Goal: Transaction & Acquisition: Book appointment/travel/reservation

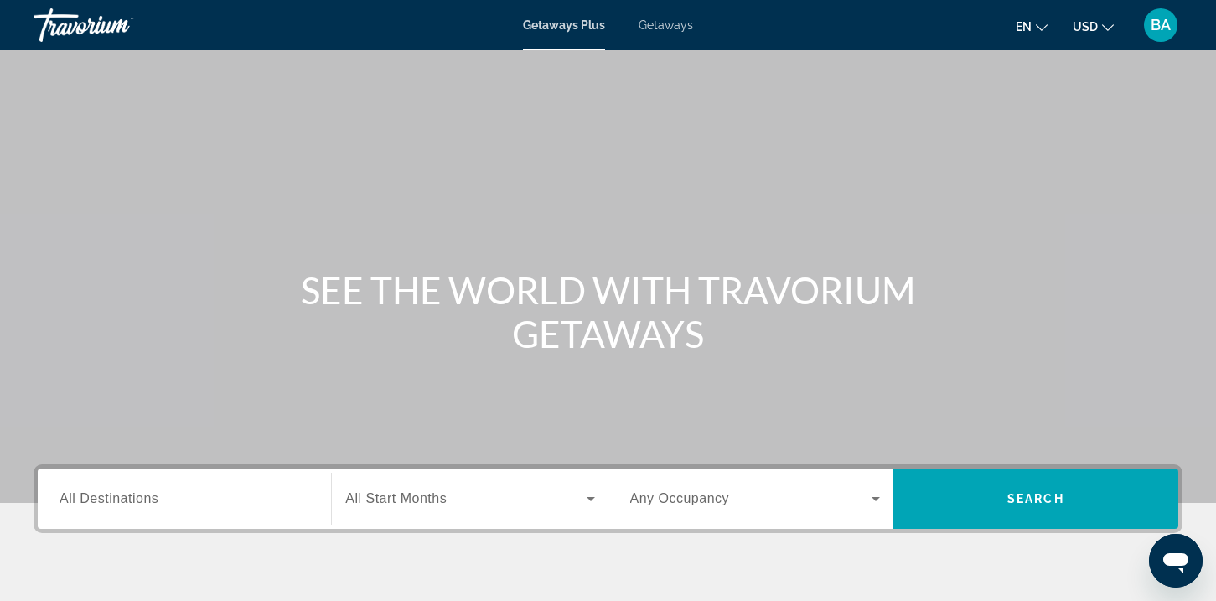
click at [682, 20] on span "Getaways" at bounding box center [665, 24] width 54 height 13
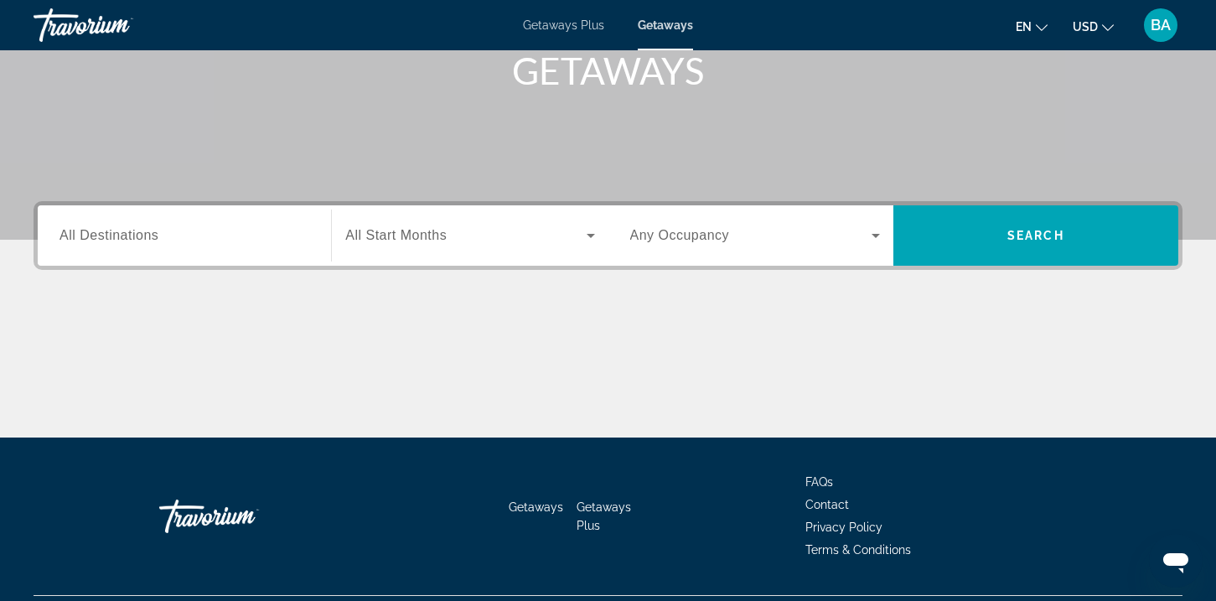
scroll to position [292, 0]
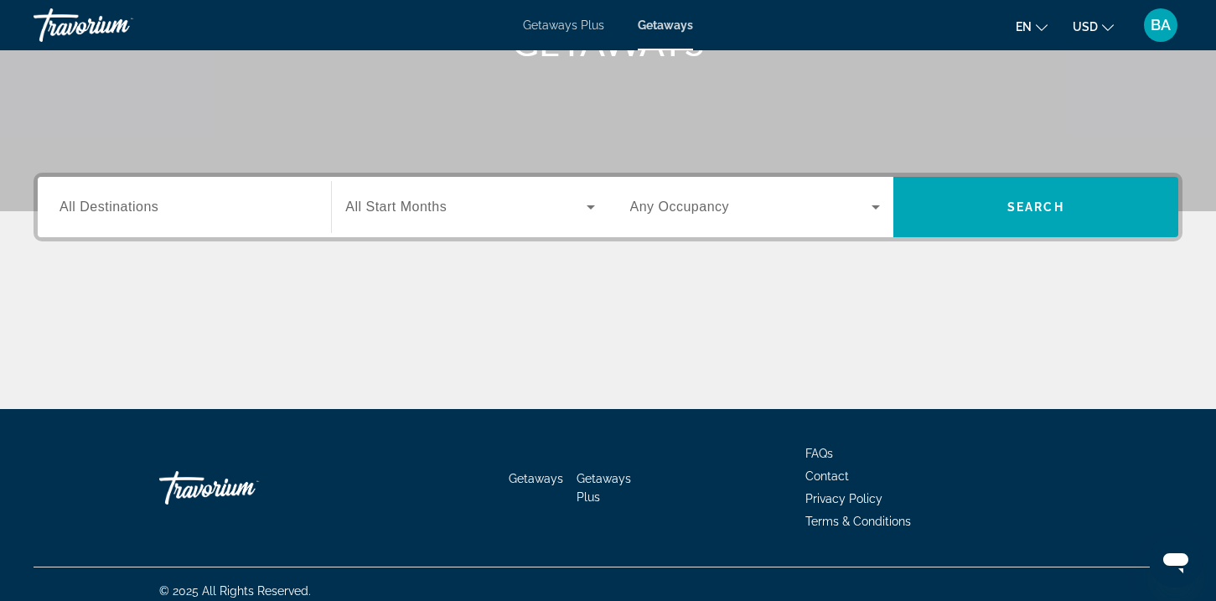
click at [196, 210] on input "Destination All Destinations" at bounding box center [184, 208] width 250 height 20
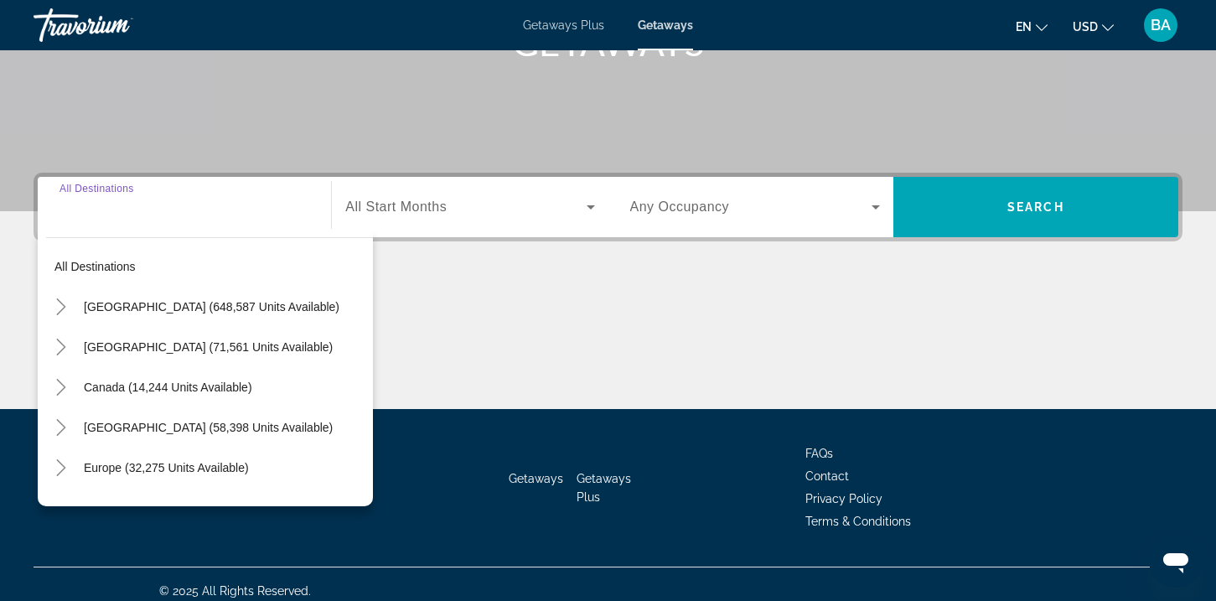
scroll to position [305, 0]
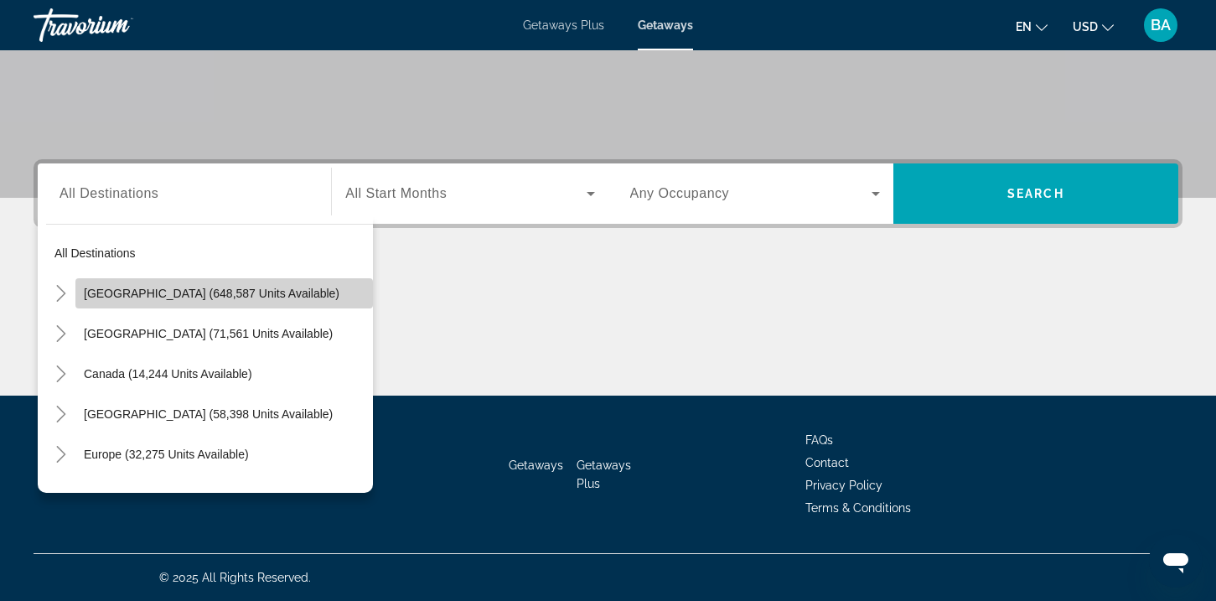
click at [201, 281] on span "Search widget" at bounding box center [223, 293] width 297 height 40
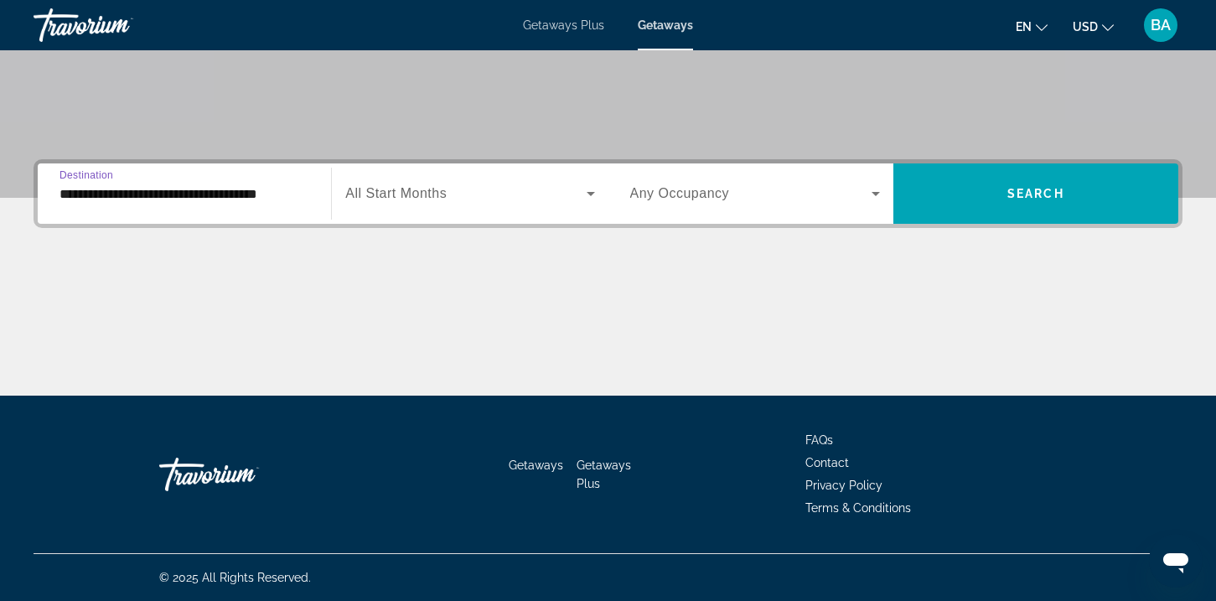
click at [174, 186] on input "**********" at bounding box center [184, 194] width 250 height 20
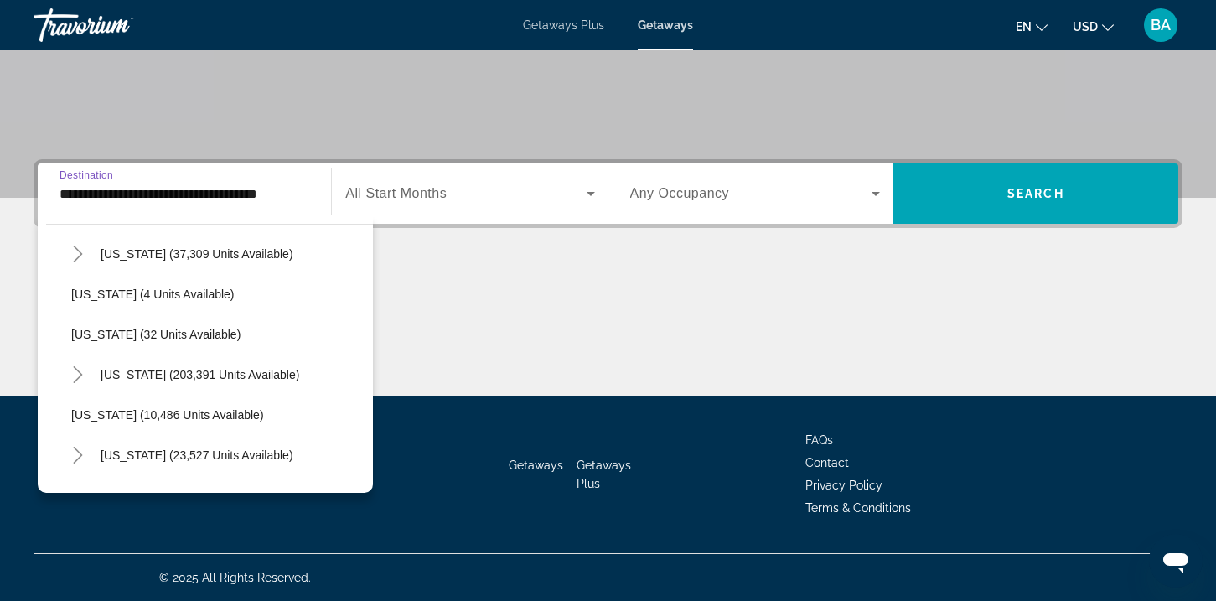
scroll to position [177, 0]
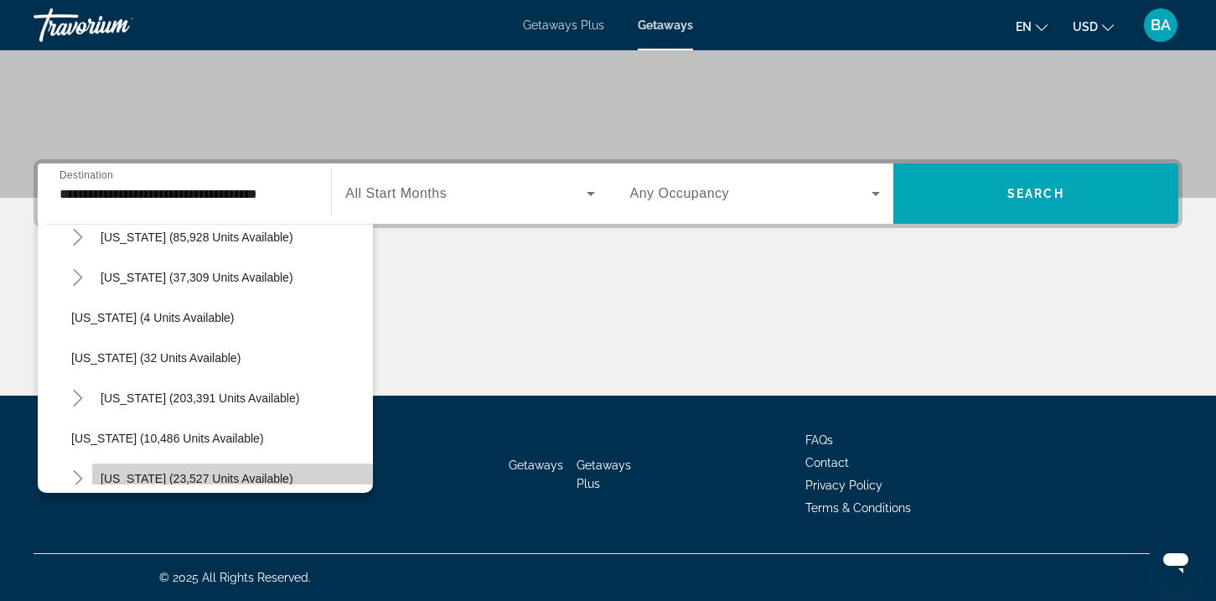
click at [214, 481] on span "[US_STATE] (23,527 units available)" at bounding box center [197, 478] width 193 height 13
type input "**********"
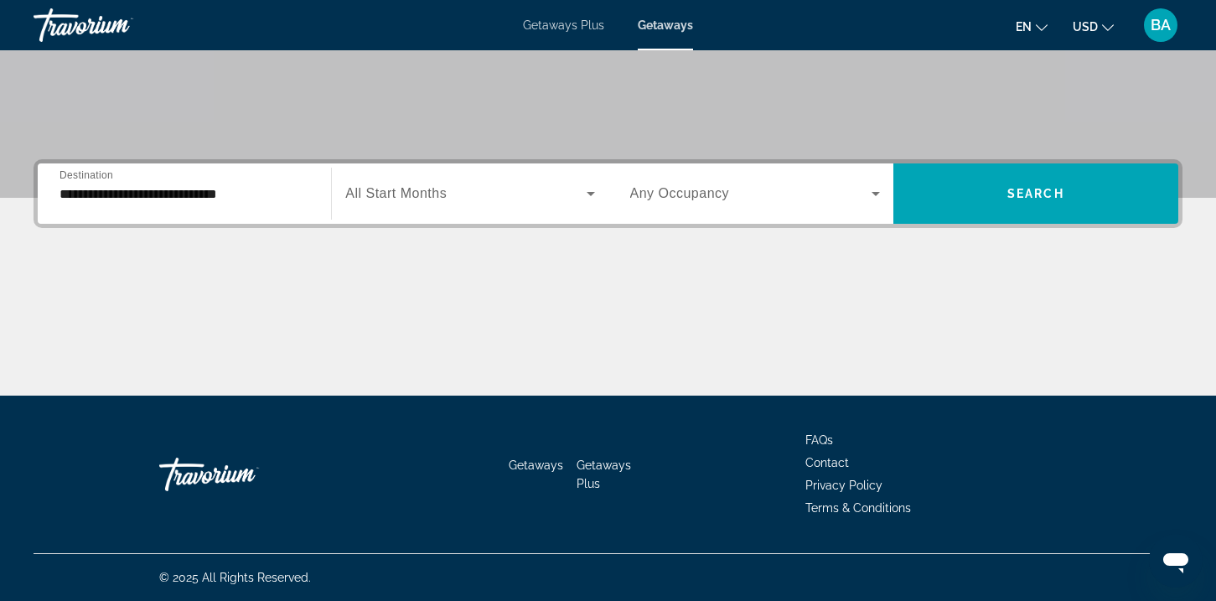
click at [413, 214] on div "Search widget" at bounding box center [469, 193] width 249 height 47
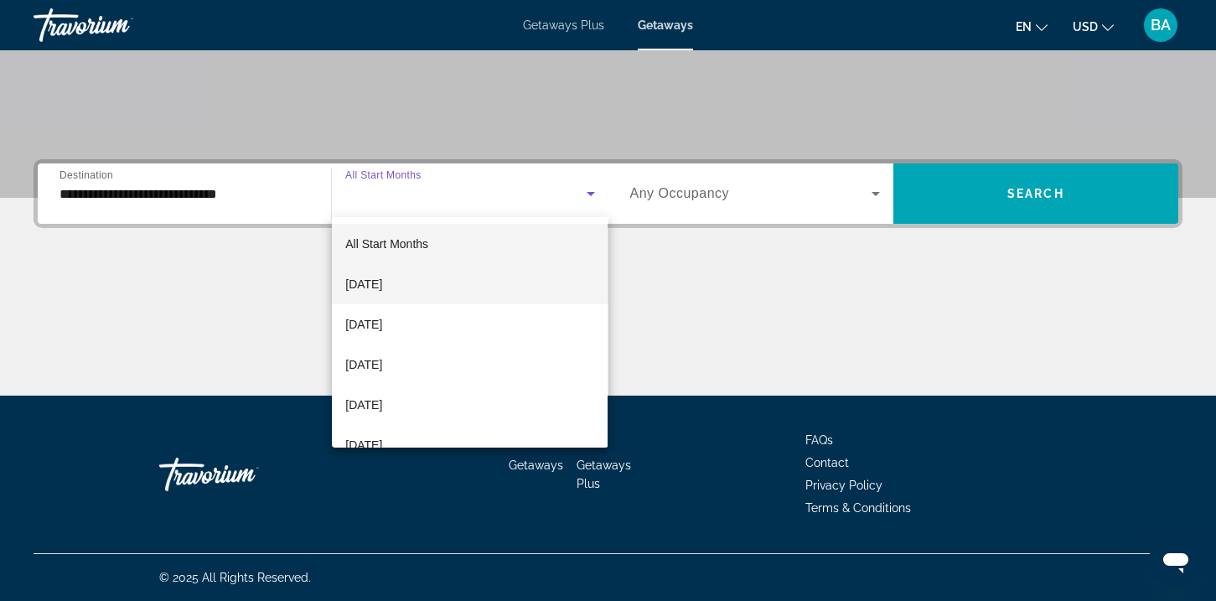
click at [434, 287] on mat-option "[DATE]" at bounding box center [470, 284] width 276 height 40
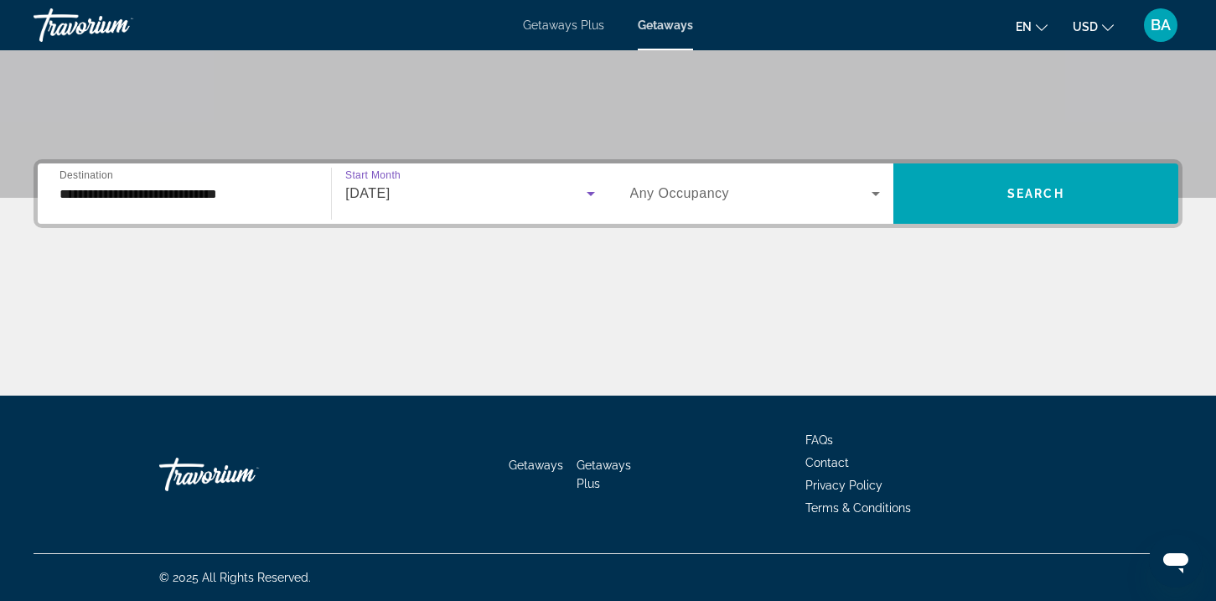
click at [752, 202] on span "Search widget" at bounding box center [750, 193] width 241 height 20
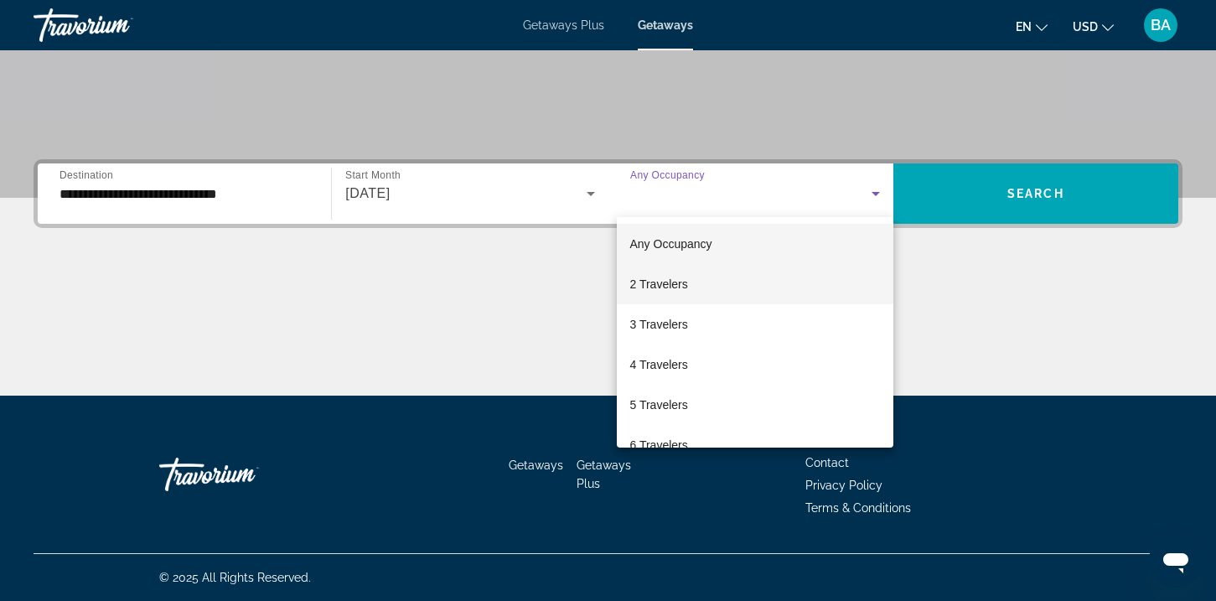
click at [741, 287] on mat-option "2 Travelers" at bounding box center [755, 284] width 276 height 40
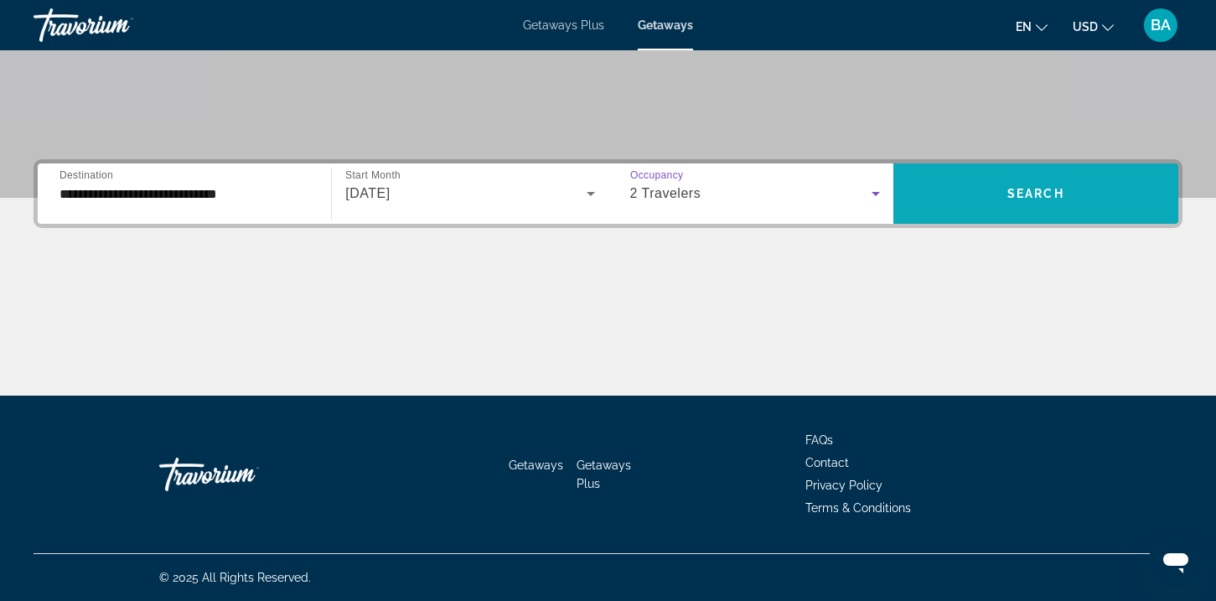
click at [960, 191] on span "Search widget" at bounding box center [1035, 193] width 285 height 40
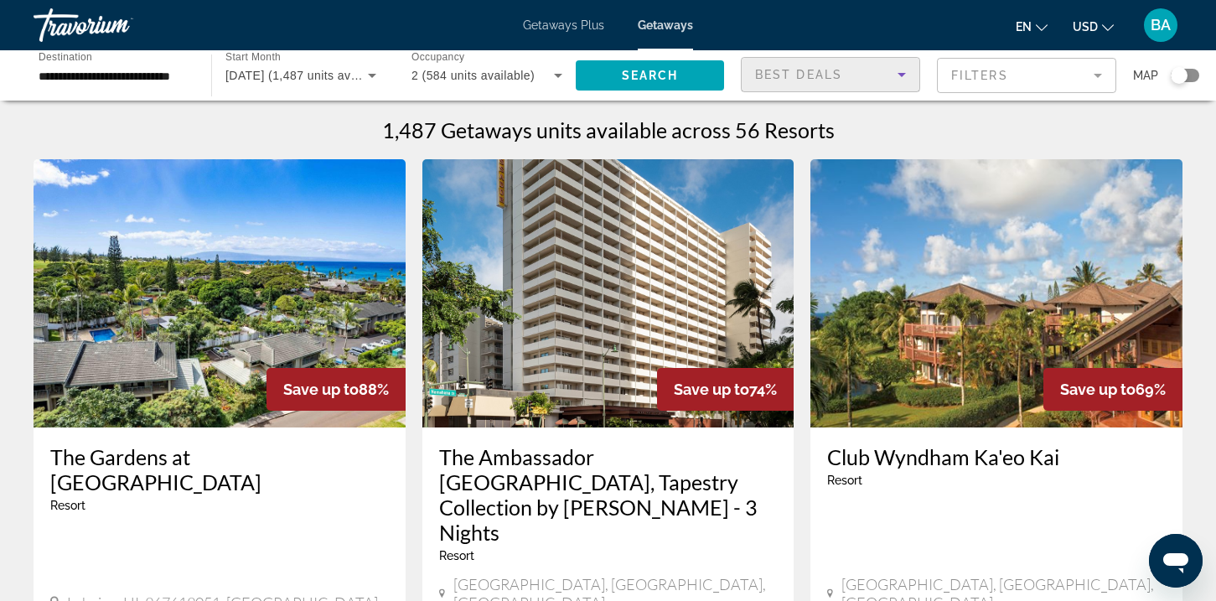
click at [874, 65] on div "Best Deals" at bounding box center [826, 75] width 142 height 20
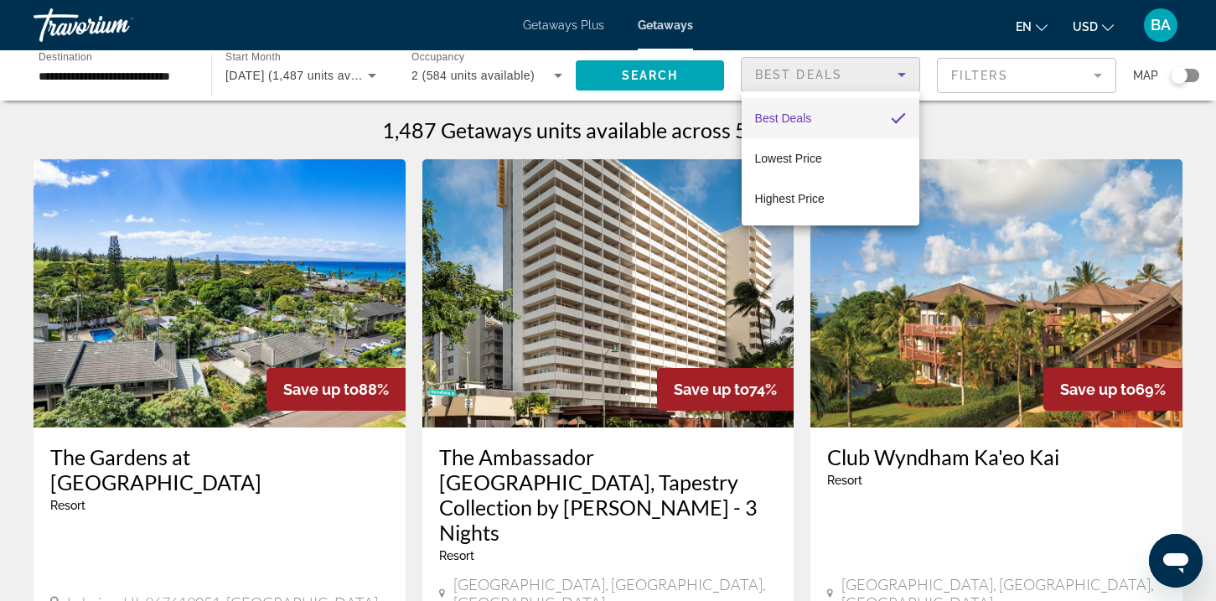
click at [989, 110] on div at bounding box center [608, 300] width 1216 height 601
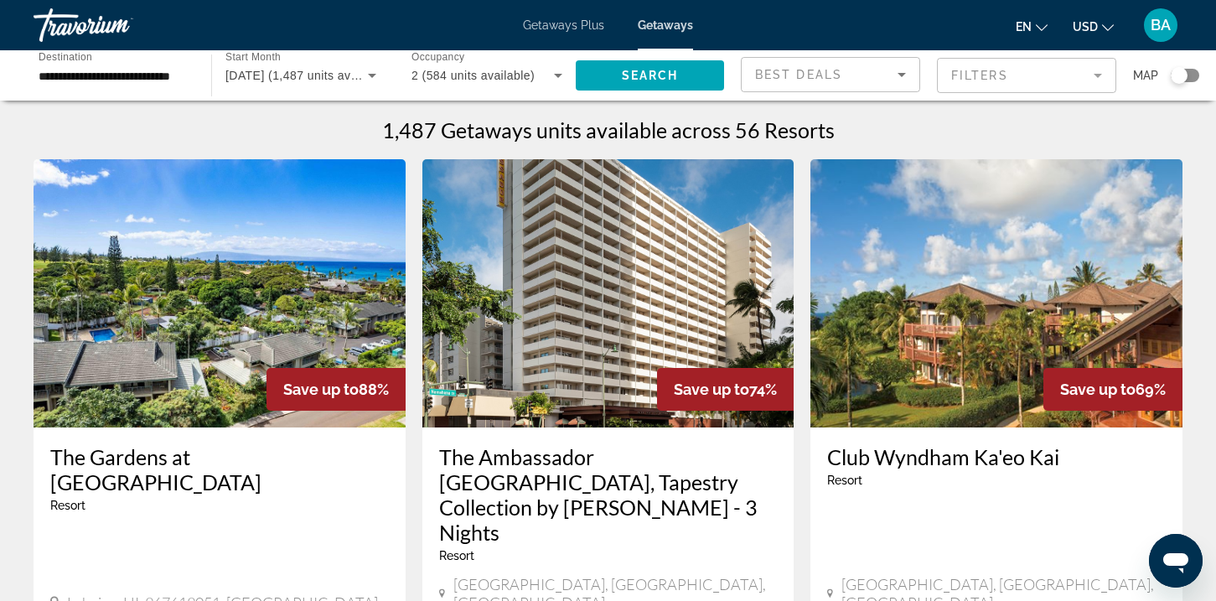
click at [982, 79] on mat-form-field "Filters" at bounding box center [1026, 75] width 179 height 35
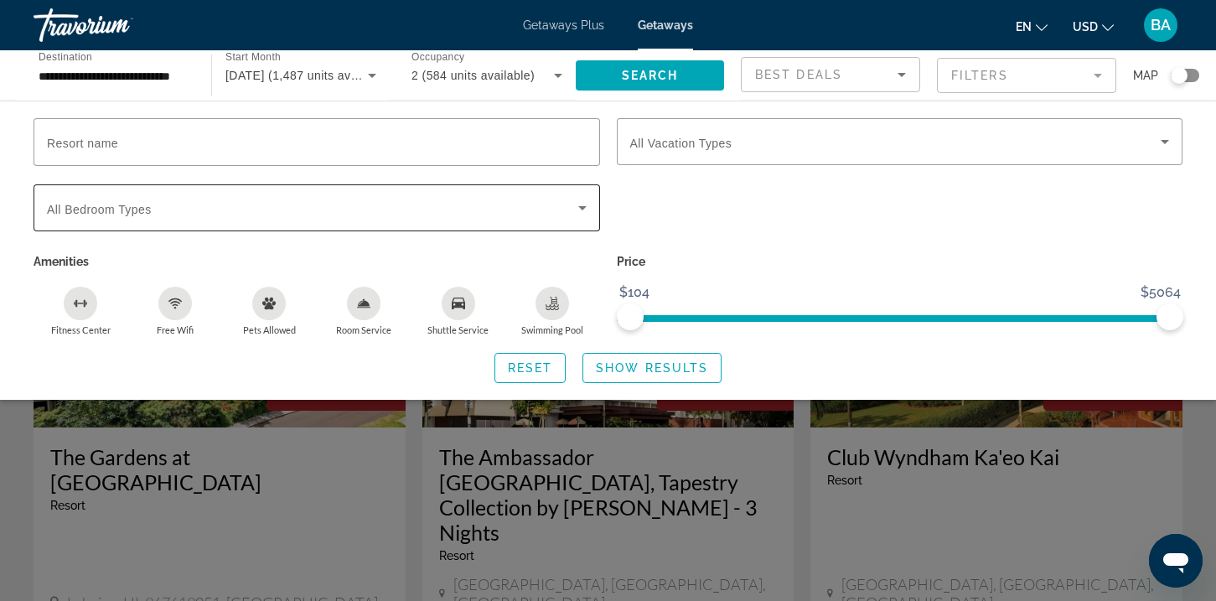
click at [373, 213] on span "Search widget" at bounding box center [312, 208] width 531 height 20
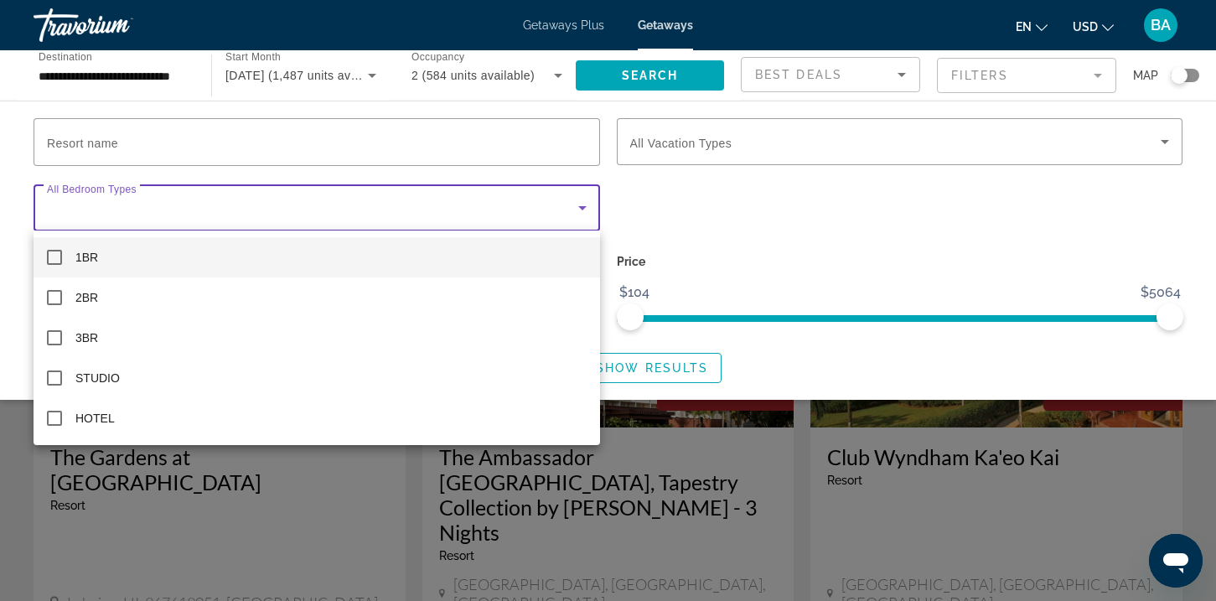
click at [297, 266] on mat-option "1BR" at bounding box center [317, 257] width 566 height 40
click at [563, 144] on div at bounding box center [608, 300] width 1216 height 601
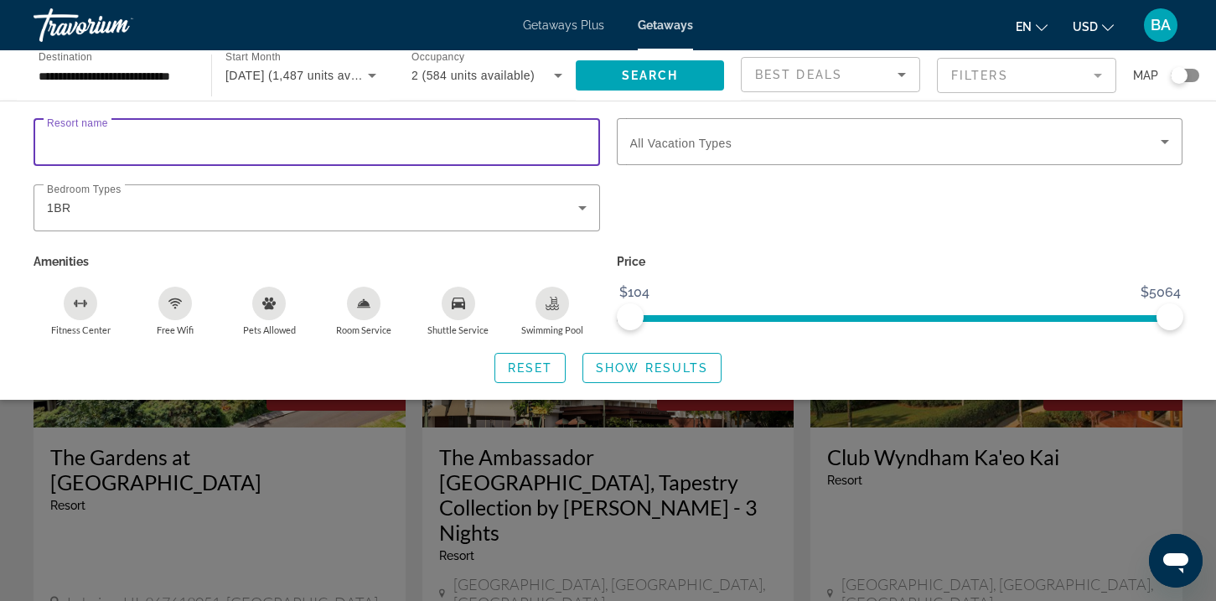
click at [563, 144] on input "Resort name" at bounding box center [317, 142] width 540 height 20
click at [705, 156] on div "Search widget" at bounding box center [900, 141] width 540 height 47
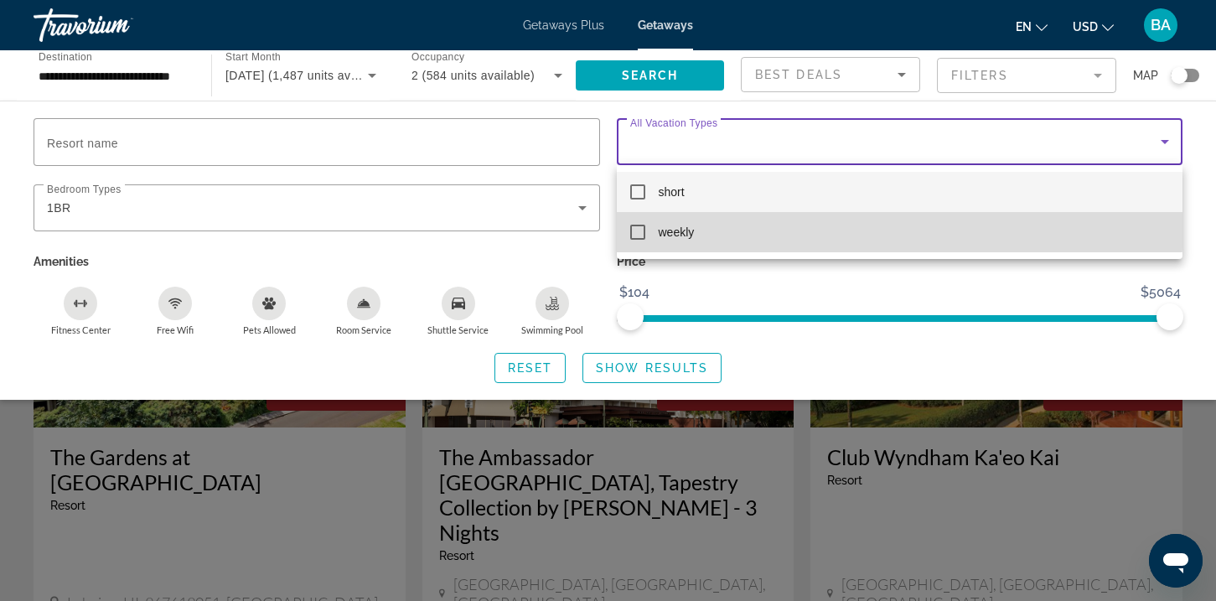
click at [733, 222] on mat-option "weekly" at bounding box center [900, 232] width 566 height 40
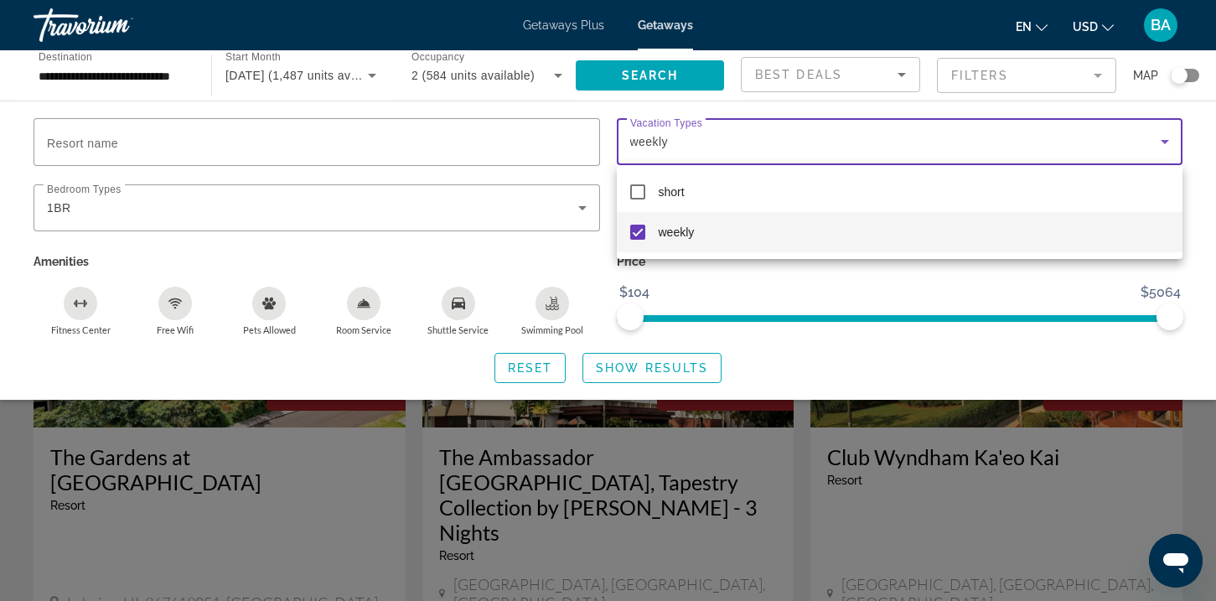
click at [938, 416] on div at bounding box center [608, 300] width 1216 height 601
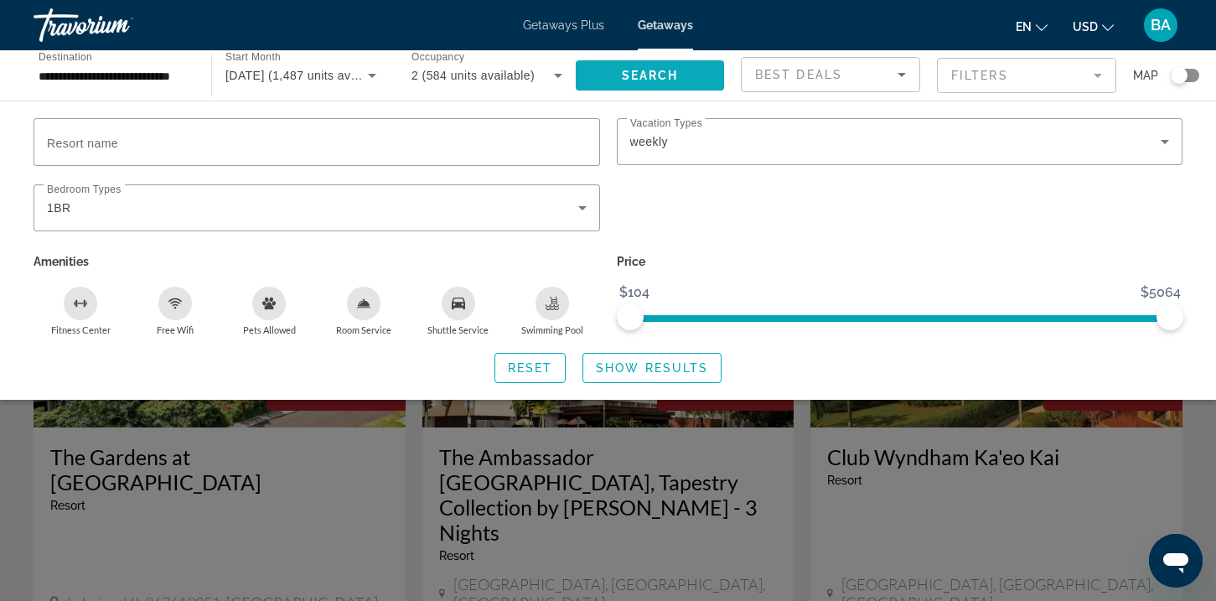
click at [641, 75] on span "Search" at bounding box center [650, 75] width 57 height 13
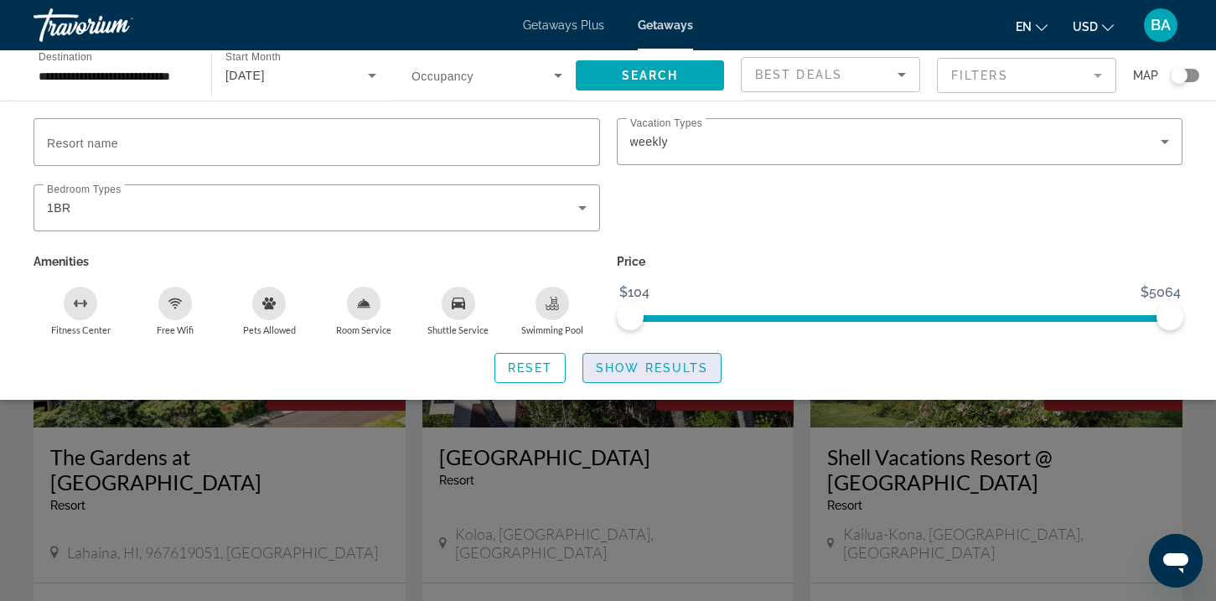
click at [632, 370] on span "Show Results" at bounding box center [652, 367] width 112 height 13
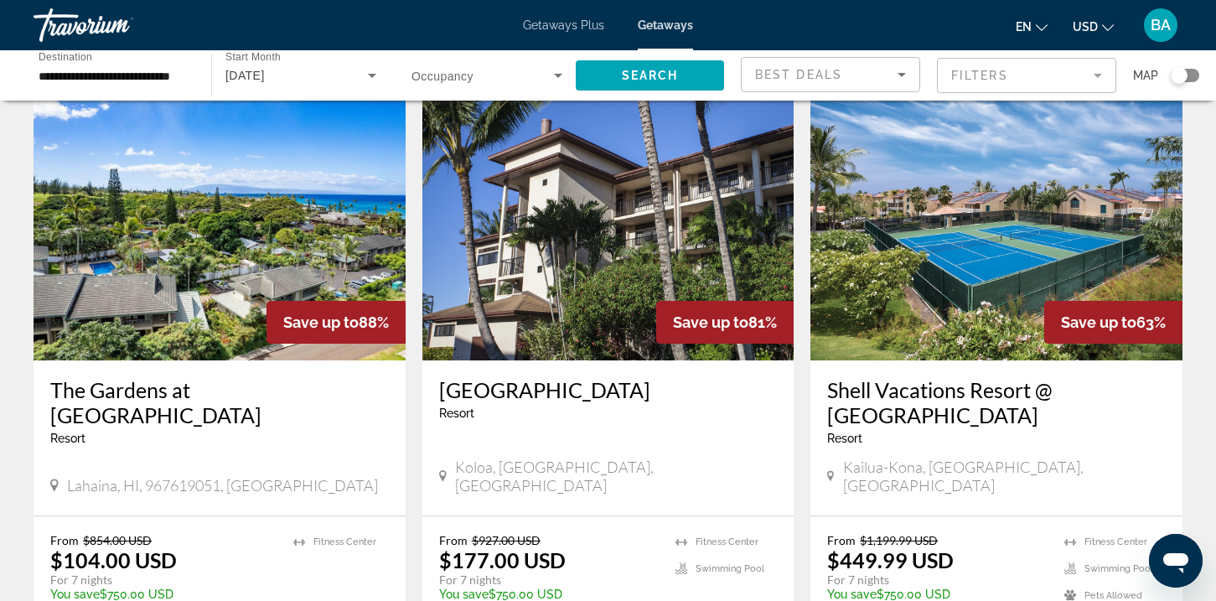
scroll to position [17, 0]
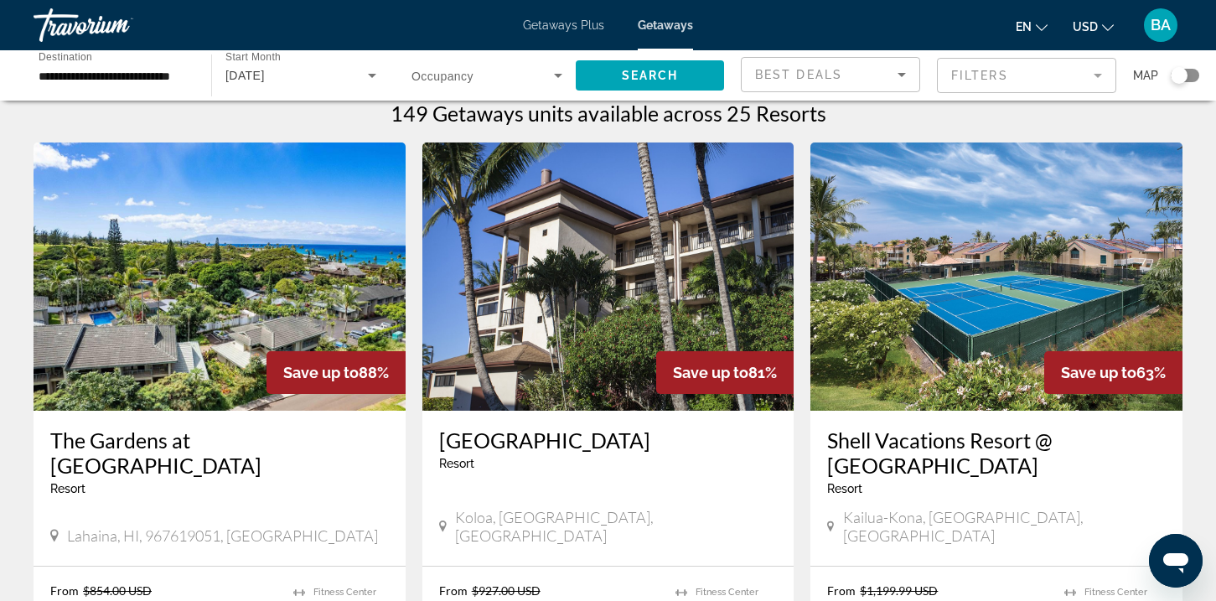
click at [570, 380] on img "Main content" at bounding box center [608, 276] width 372 height 268
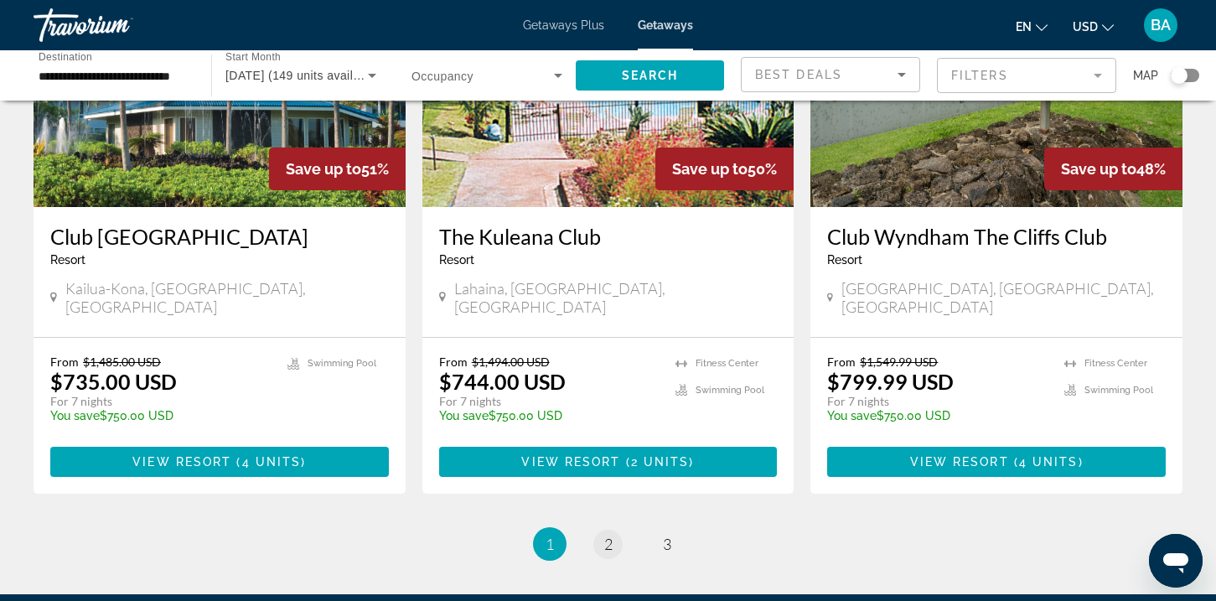
scroll to position [2136, 0]
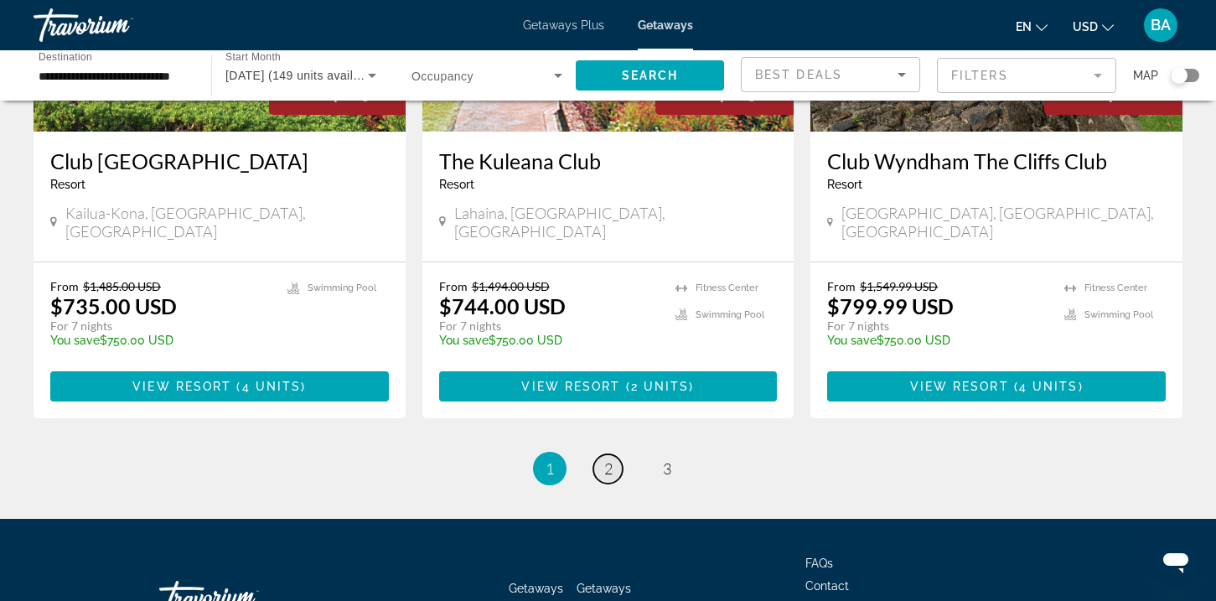
click at [607, 459] on span "2" at bounding box center [608, 468] width 8 height 18
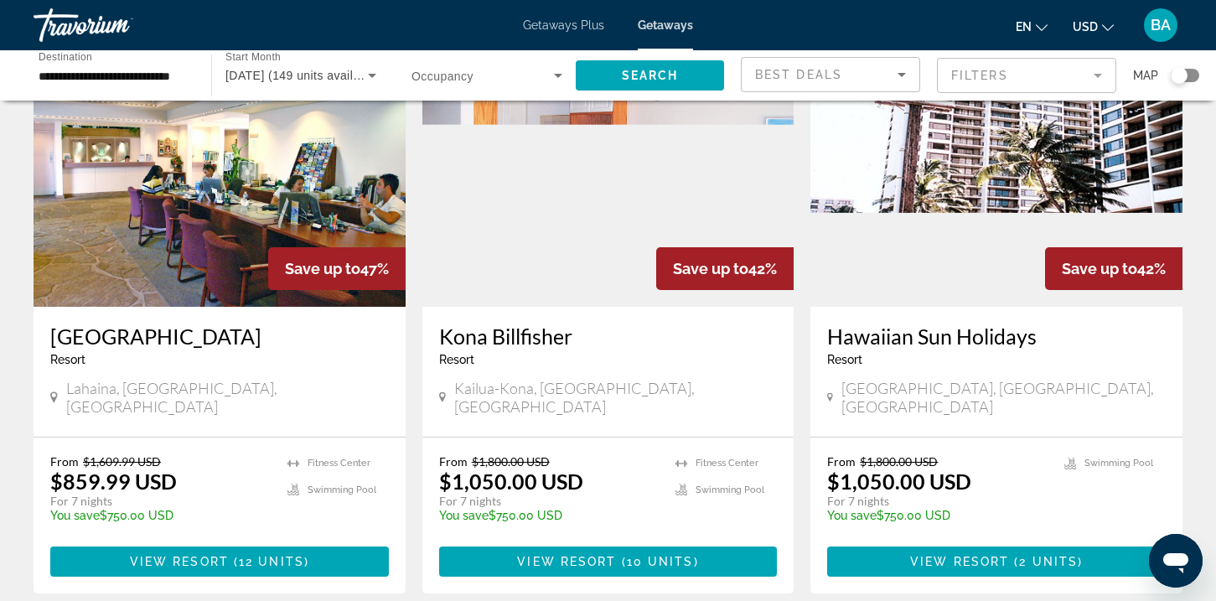
scroll to position [118, 0]
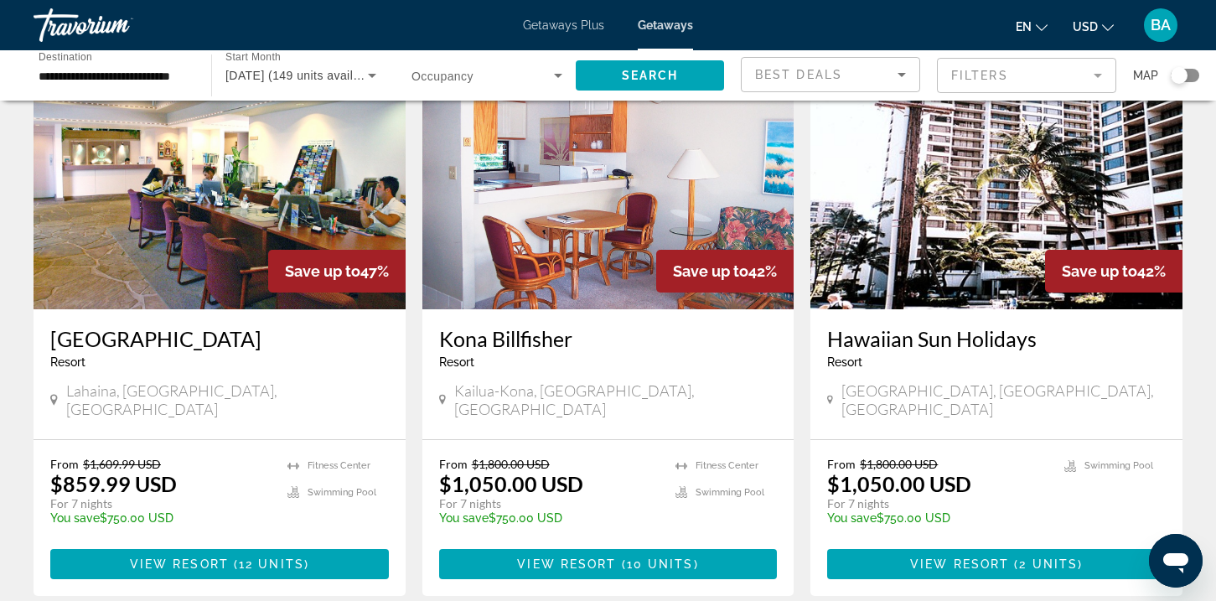
click at [872, 245] on img "Main content" at bounding box center [996, 175] width 372 height 268
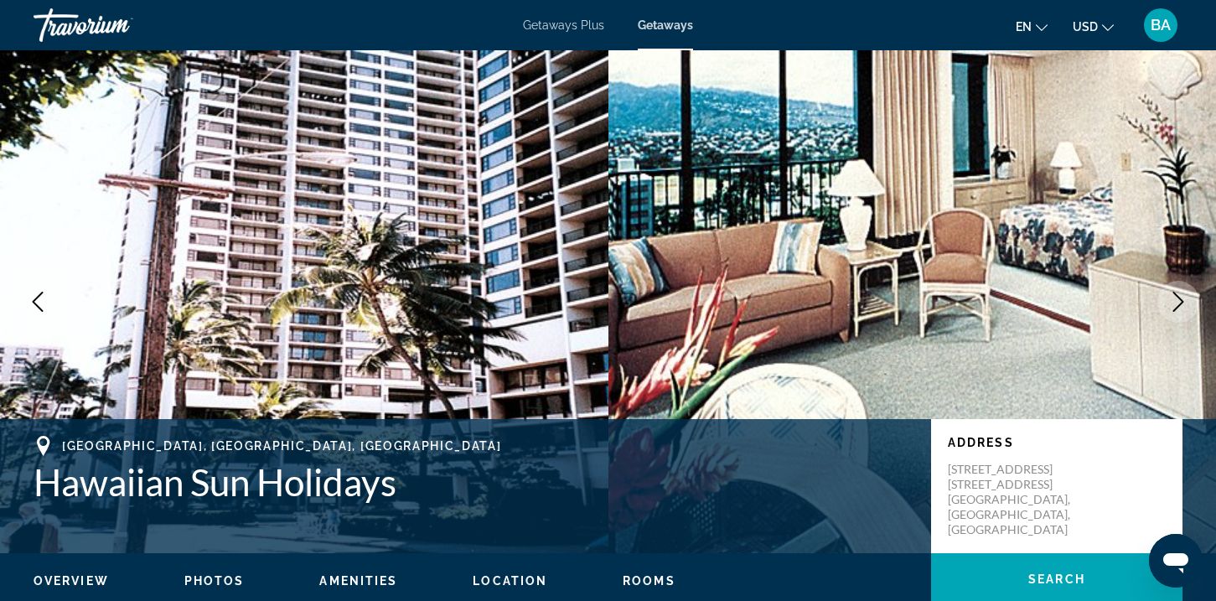
click at [852, 291] on img "Main content" at bounding box center [912, 301] width 608 height 503
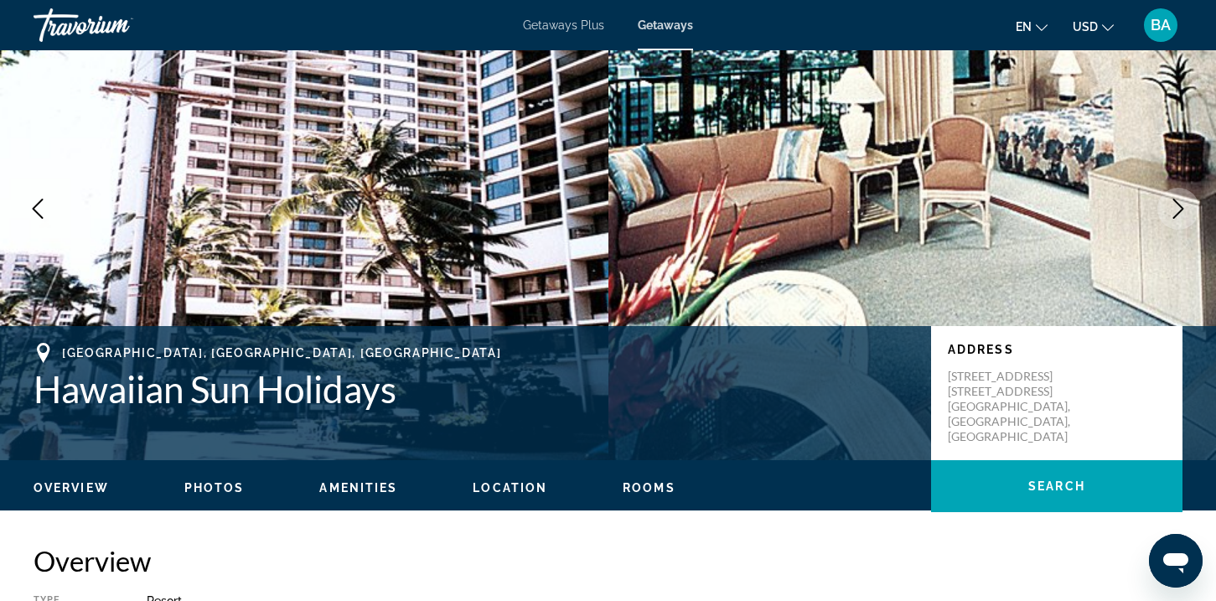
click at [655, 488] on span "Rooms" at bounding box center [649, 487] width 53 height 13
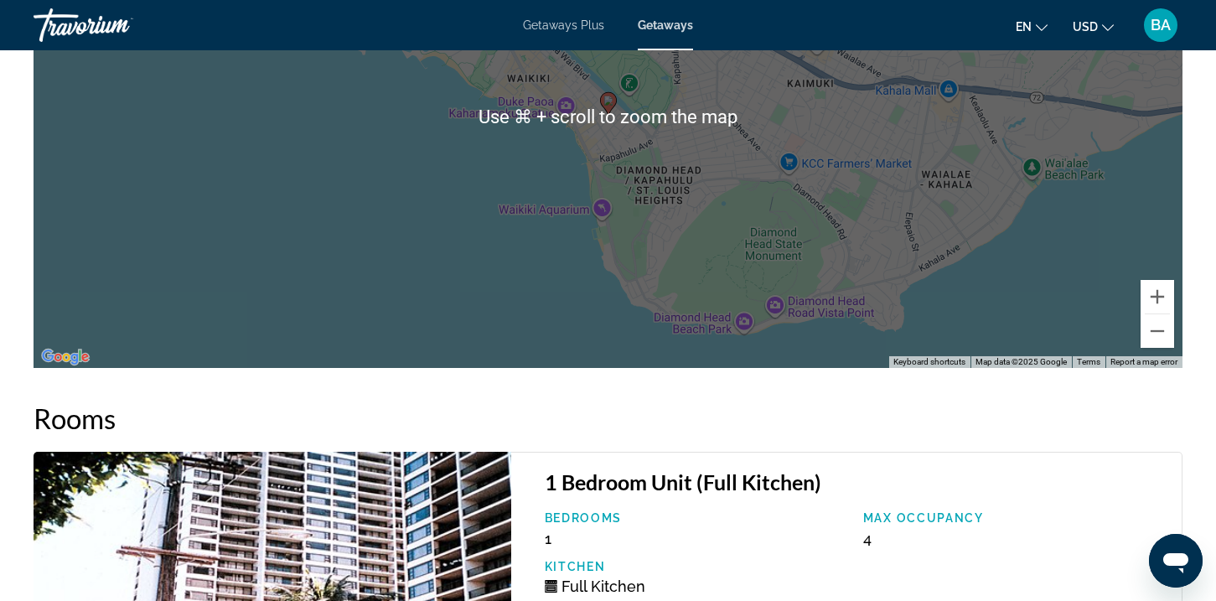
scroll to position [2327, 0]
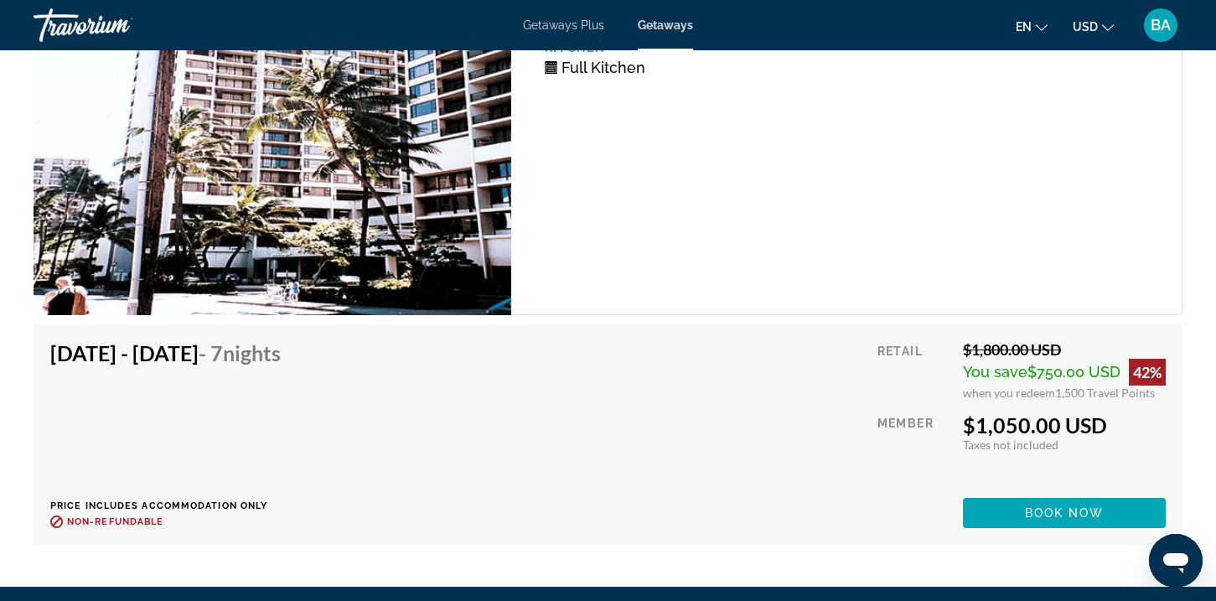
scroll to position [2929, 0]
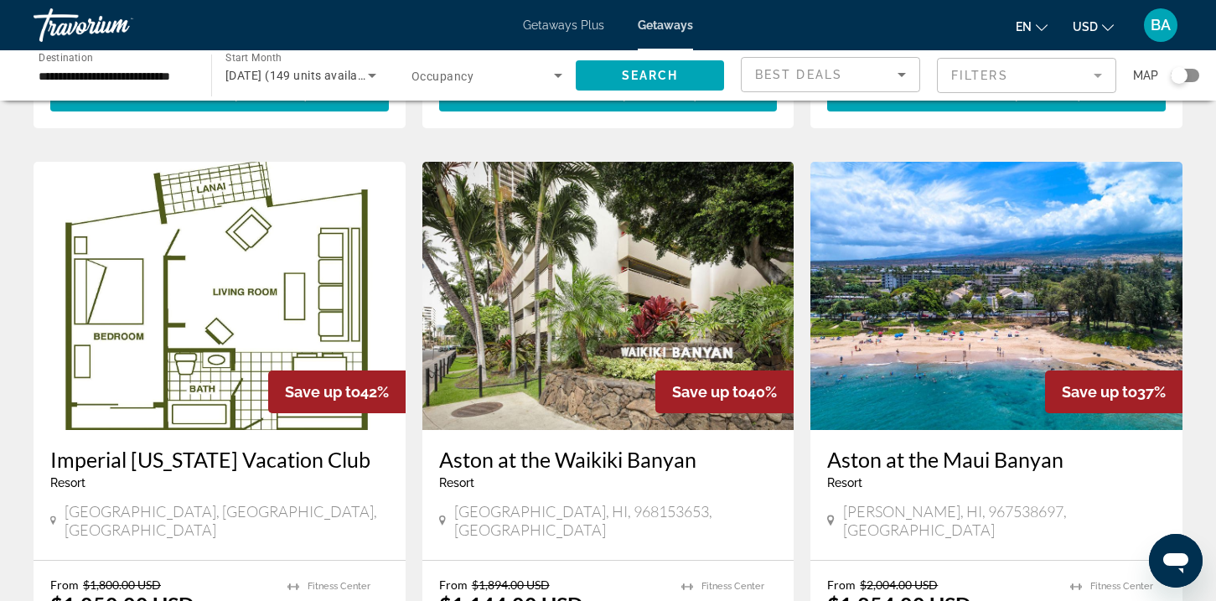
scroll to position [577, 0]
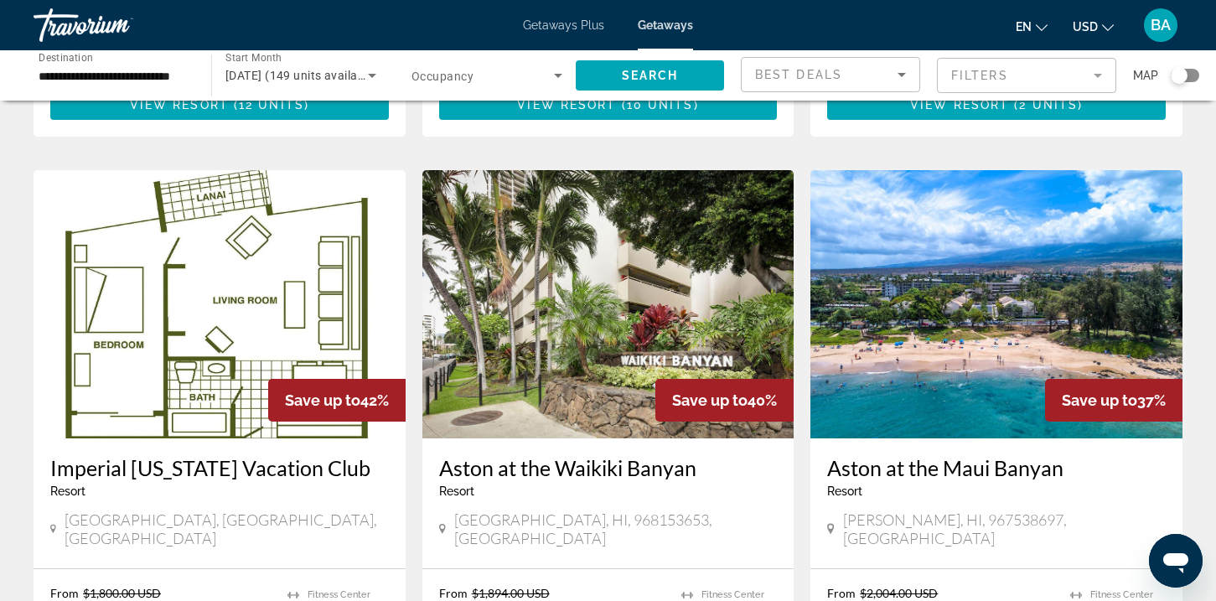
click at [132, 510] on span "[GEOGRAPHIC_DATA], [GEOGRAPHIC_DATA], [GEOGRAPHIC_DATA]" at bounding box center [227, 528] width 324 height 37
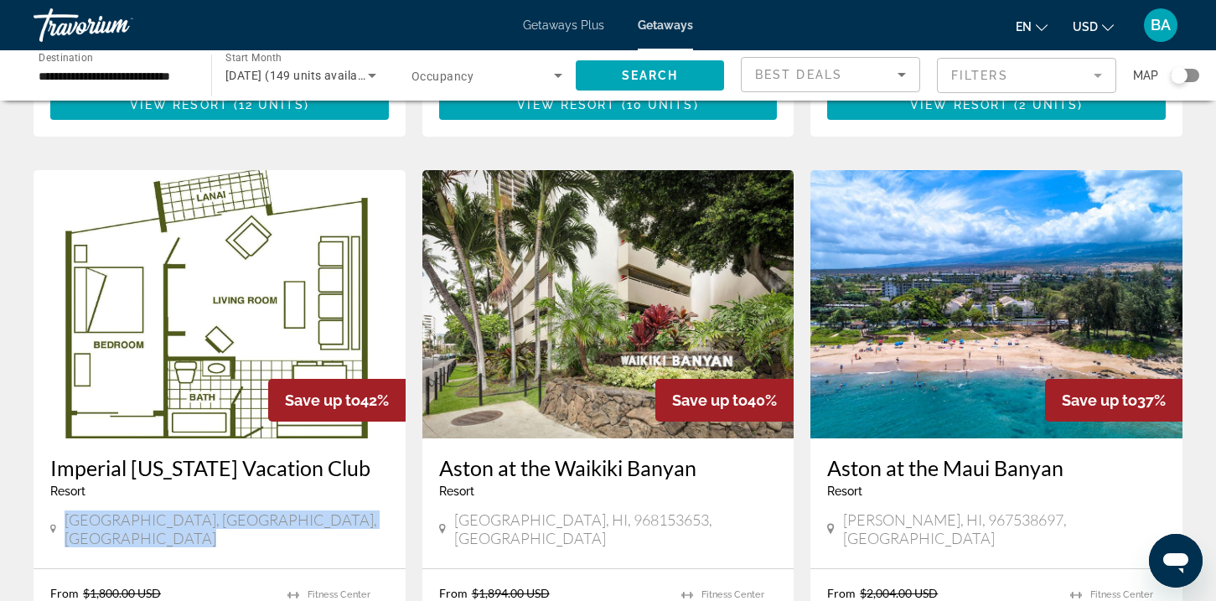
click at [132, 510] on span "[GEOGRAPHIC_DATA], [GEOGRAPHIC_DATA], [GEOGRAPHIC_DATA]" at bounding box center [227, 528] width 324 height 37
copy span "[GEOGRAPHIC_DATA], [GEOGRAPHIC_DATA], [GEOGRAPHIC_DATA]"
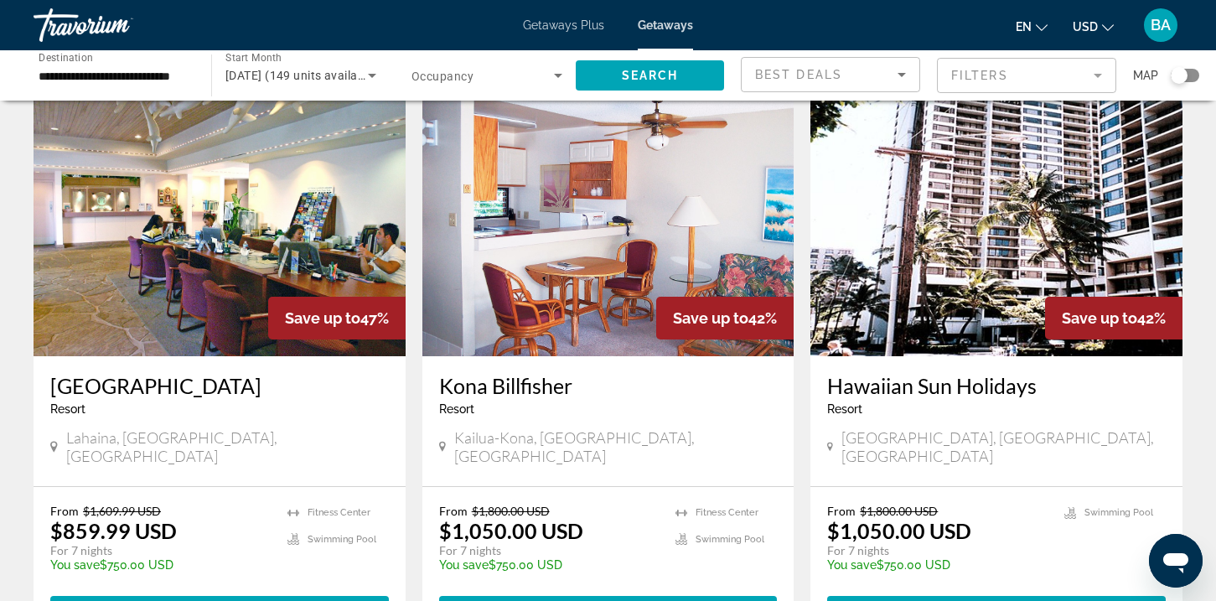
scroll to position [0, 0]
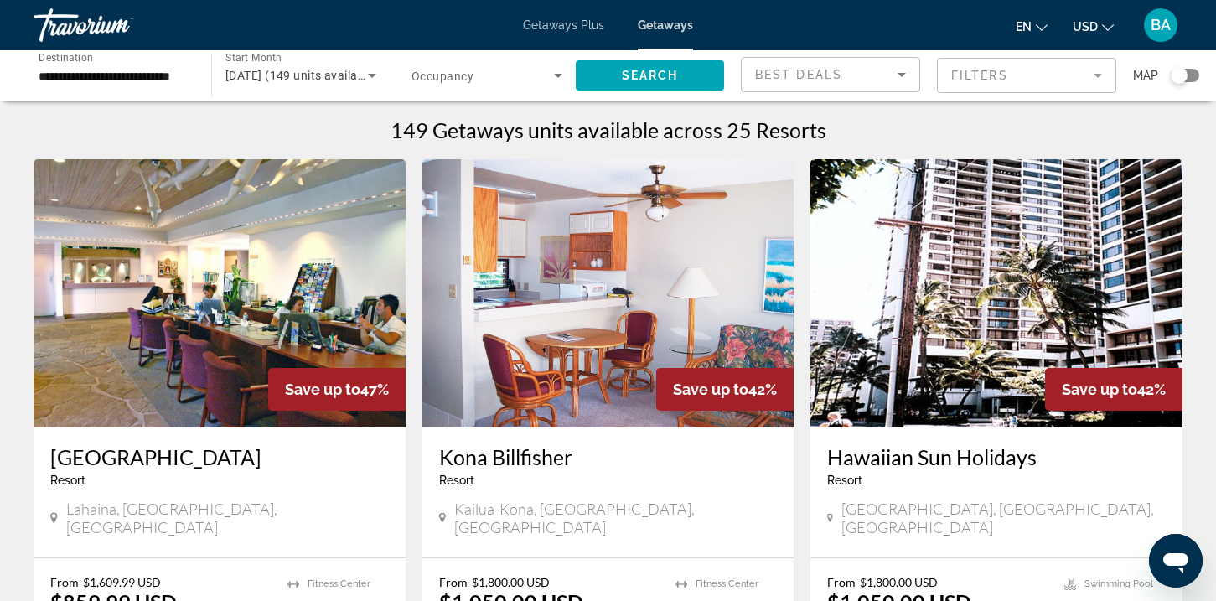
click at [806, 58] on div "Best Deals" at bounding box center [830, 81] width 151 height 47
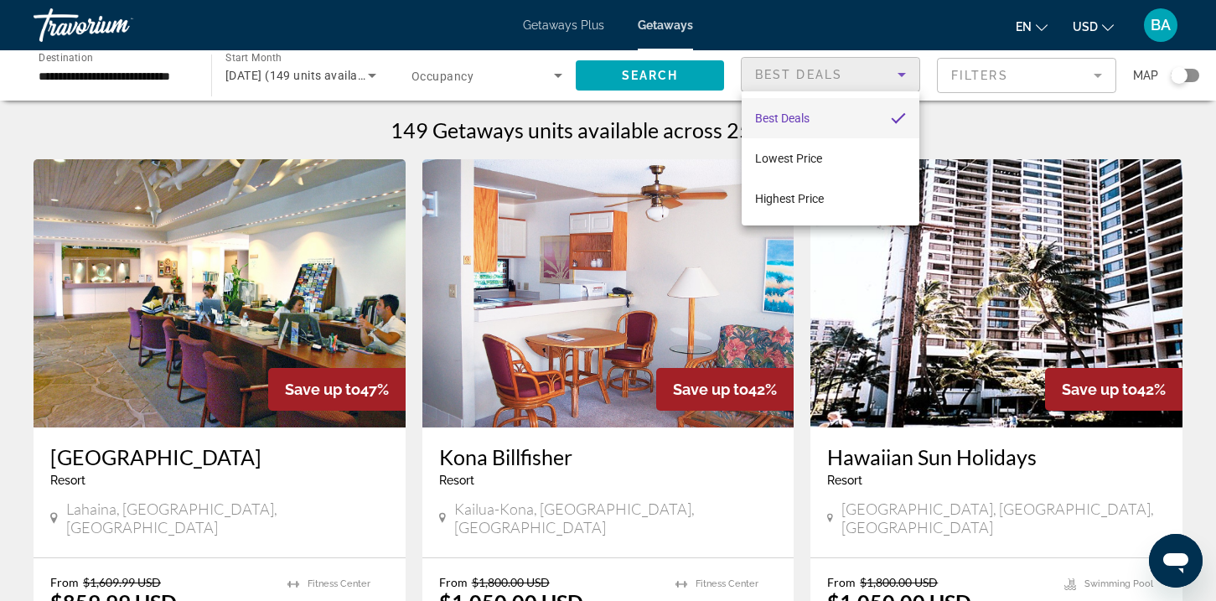
click at [1003, 73] on div at bounding box center [608, 300] width 1216 height 601
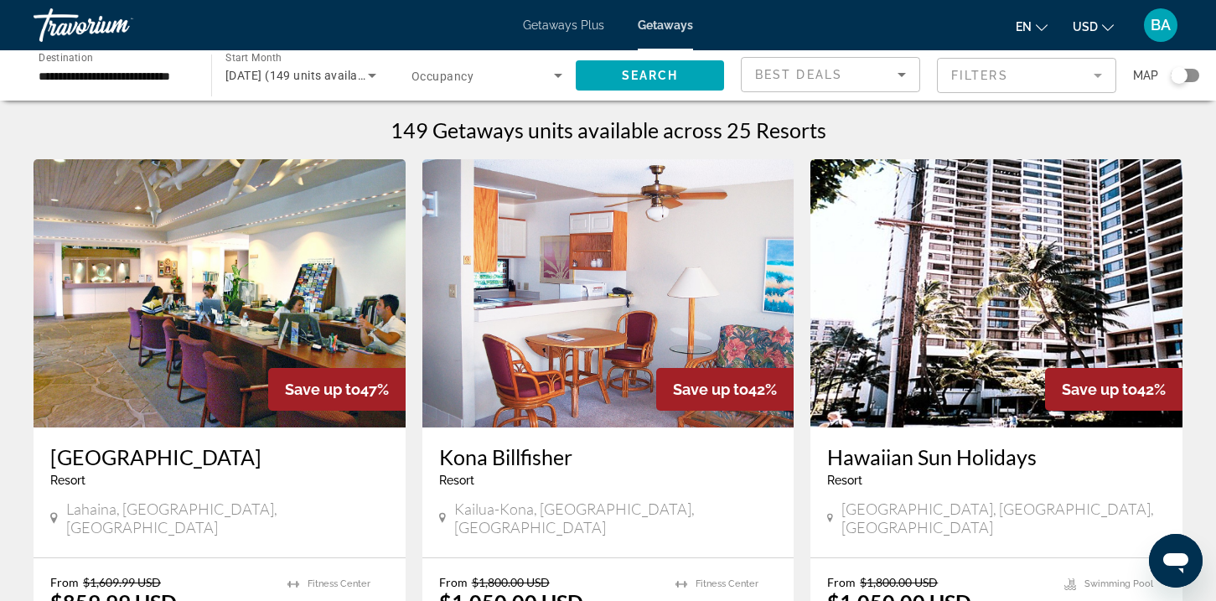
click at [1005, 82] on mat-form-field "Filters" at bounding box center [1026, 75] width 179 height 35
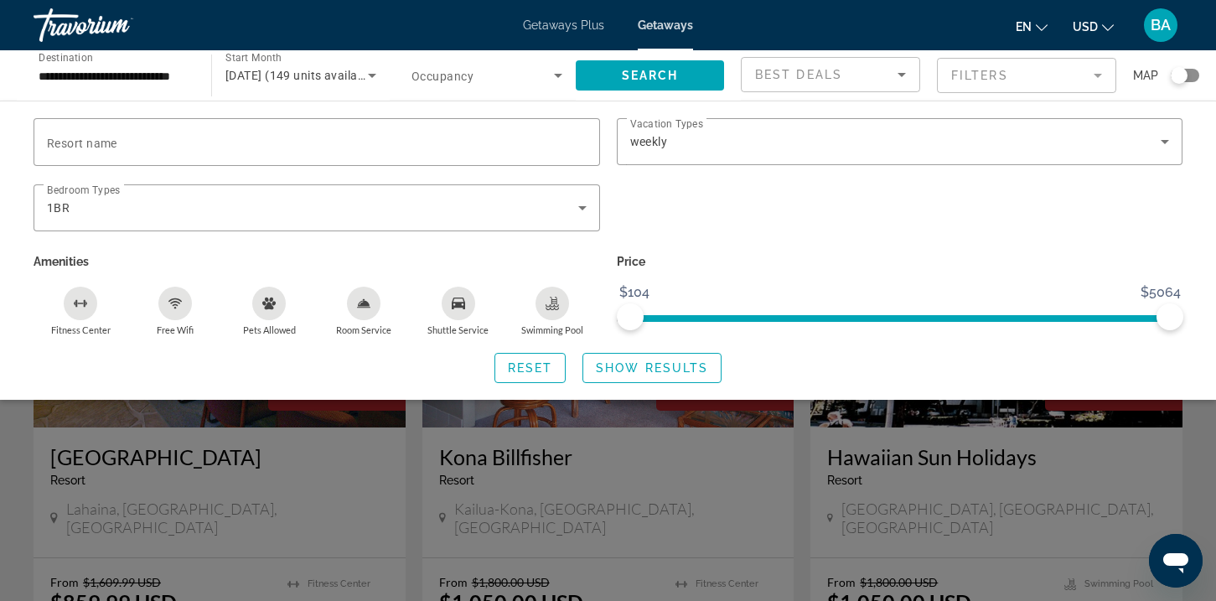
click at [553, 313] on div "Swimming Pool" at bounding box center [552, 304] width 34 height 34
click at [678, 356] on span "Search widget" at bounding box center [651, 368] width 137 height 40
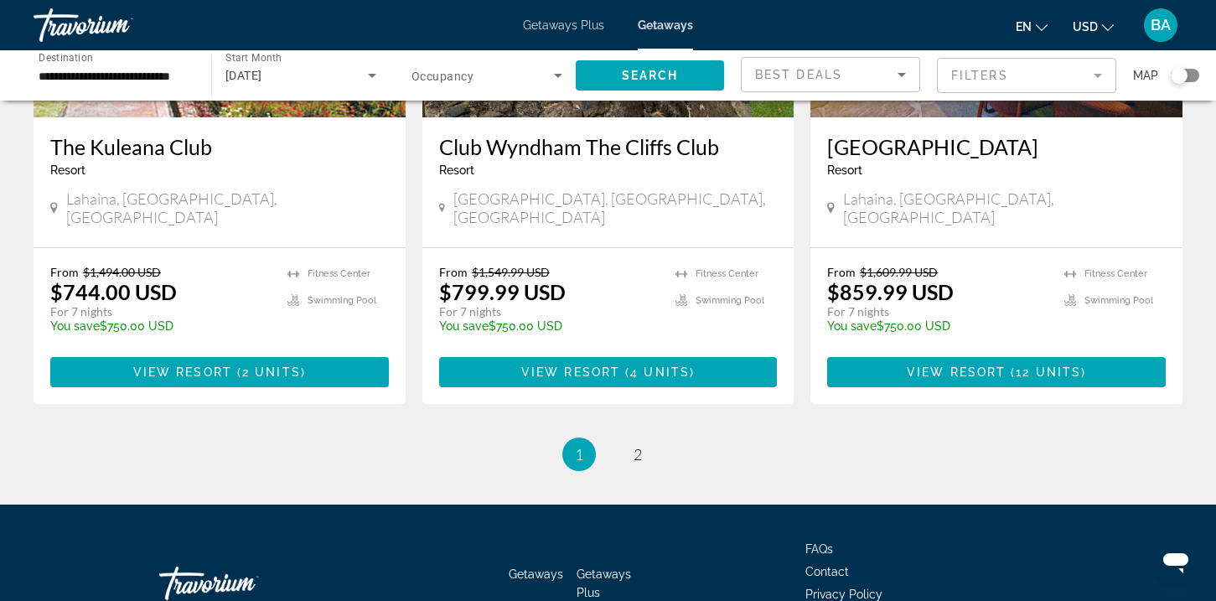
scroll to position [2136, 0]
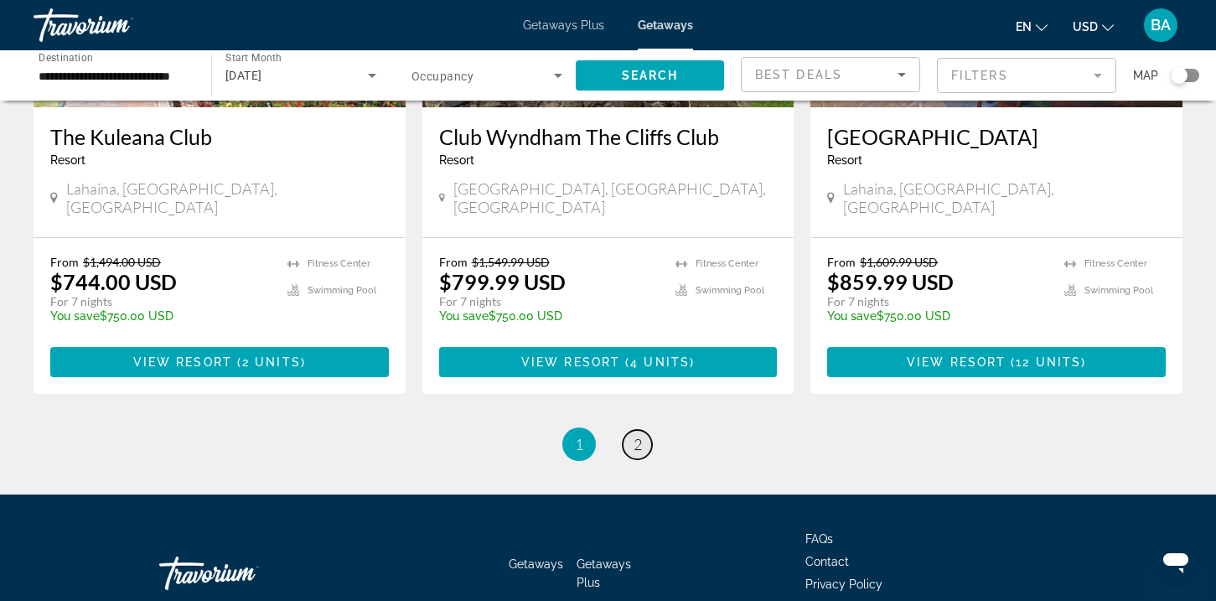
click at [648, 430] on link "page 2" at bounding box center [637, 444] width 29 height 29
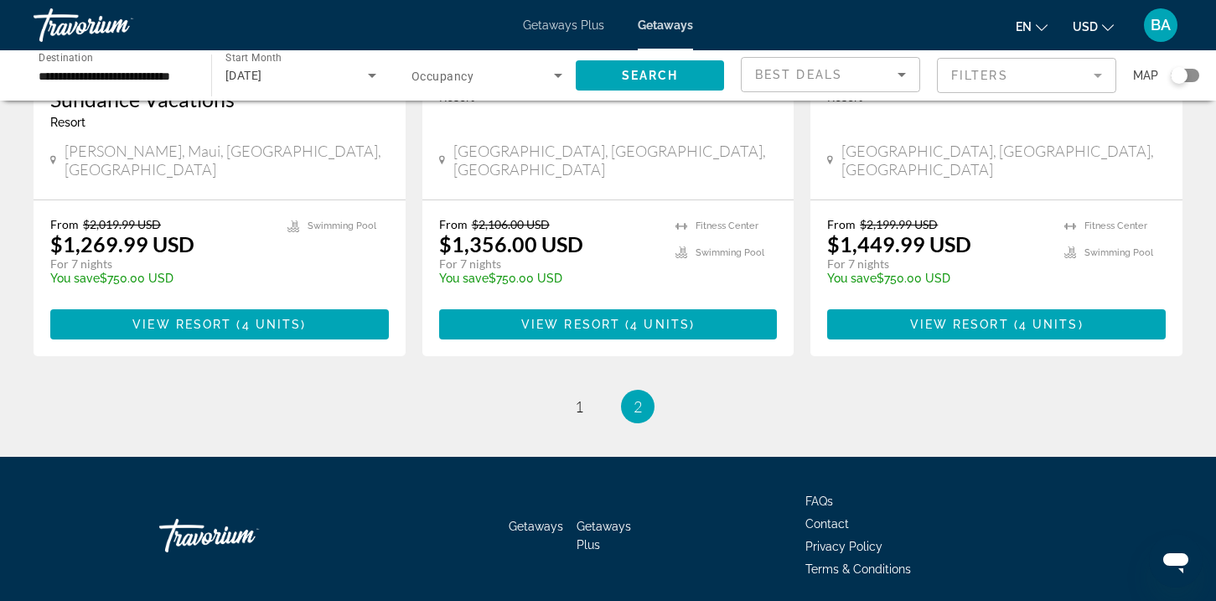
scroll to position [995, 0]
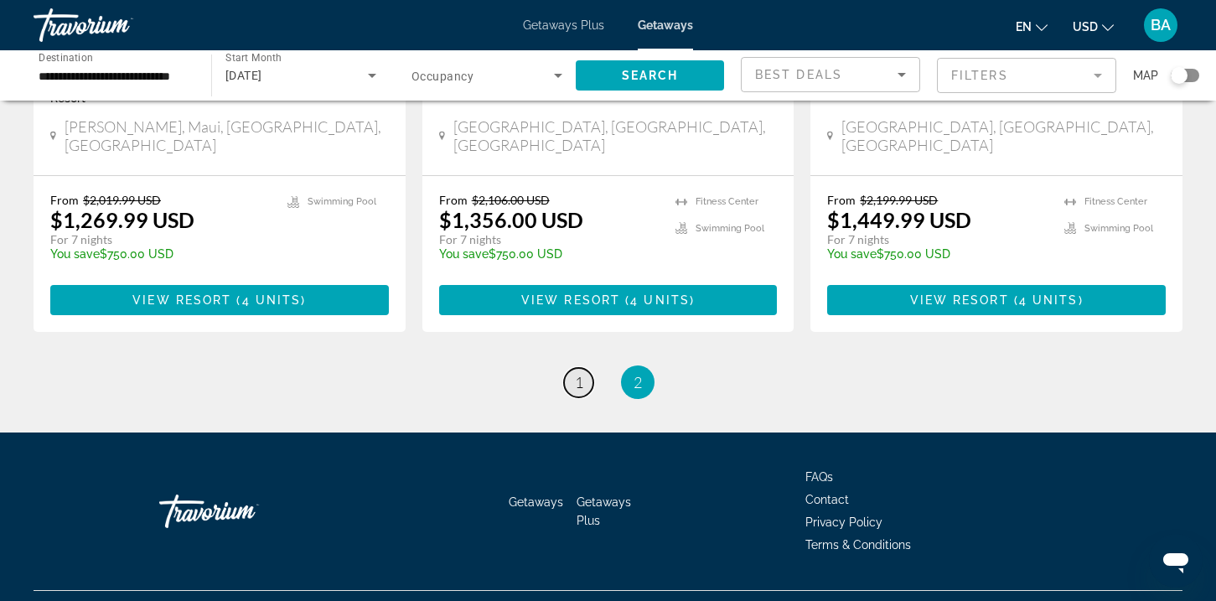
click at [572, 368] on link "page 1" at bounding box center [578, 382] width 29 height 29
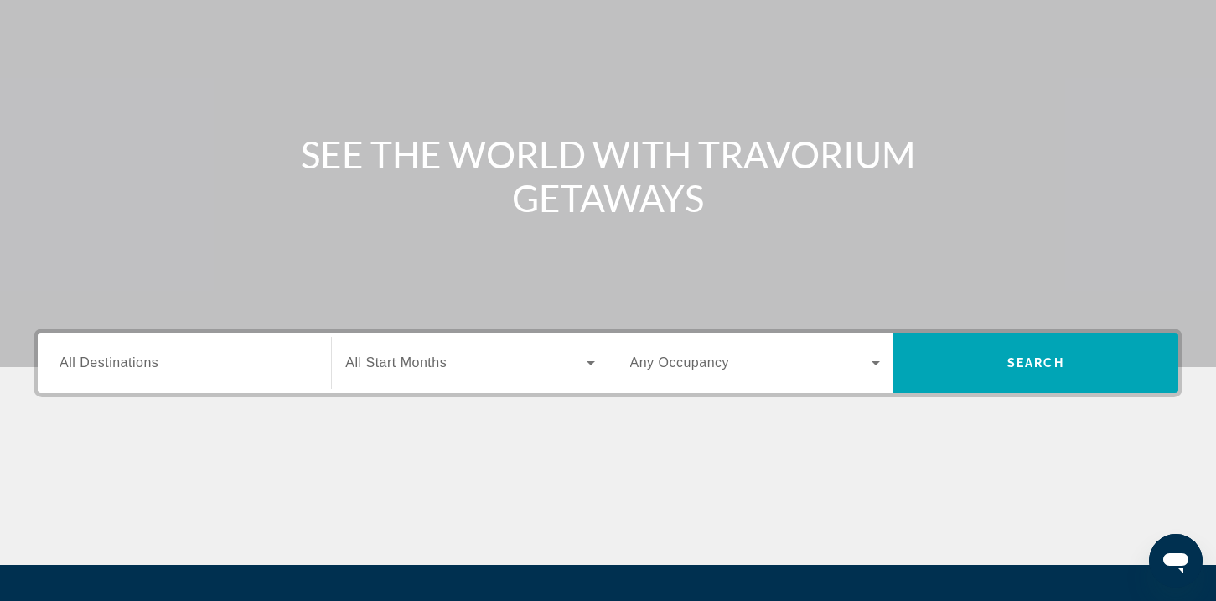
scroll to position [305, 0]
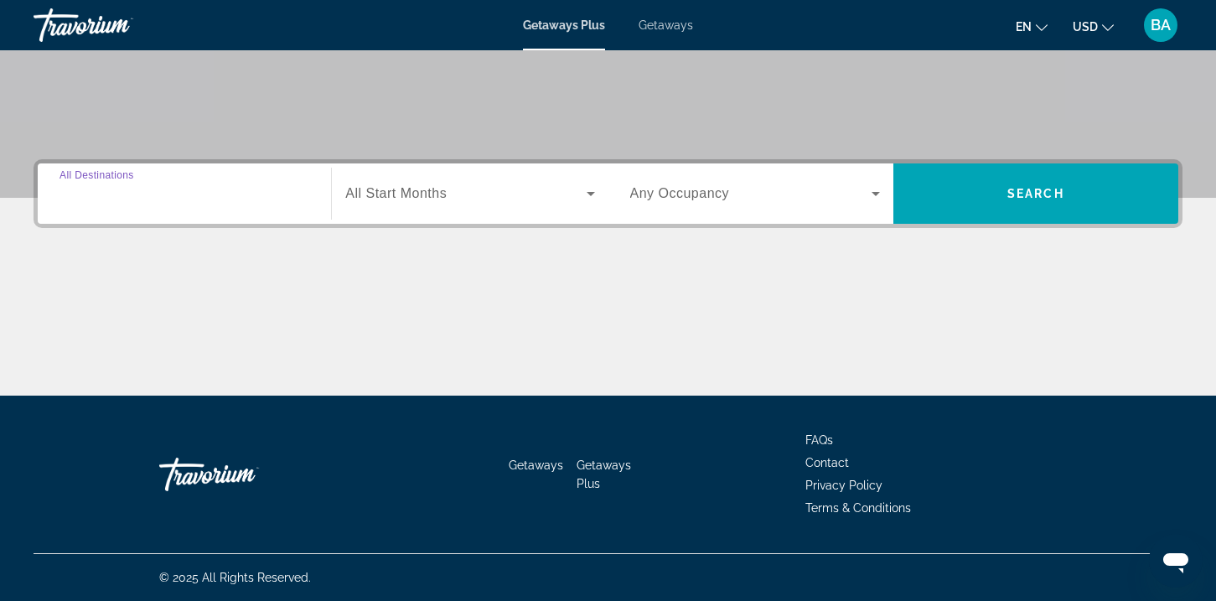
click at [245, 186] on input "Destination All Destinations" at bounding box center [184, 194] width 250 height 20
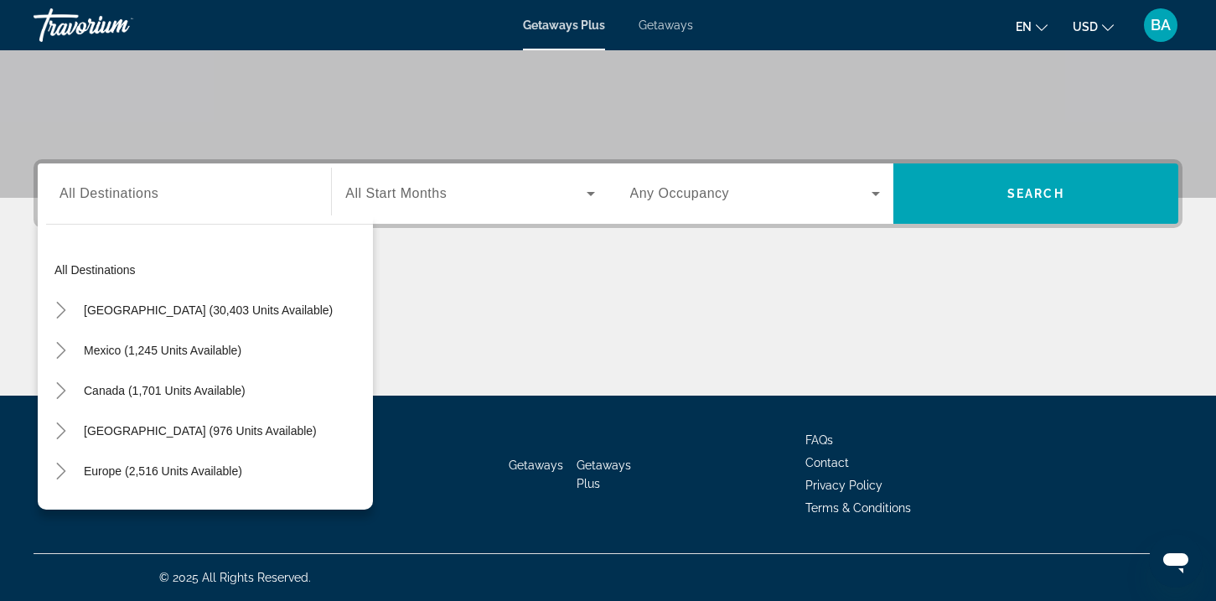
click at [668, 21] on span "Getaways" at bounding box center [665, 24] width 54 height 13
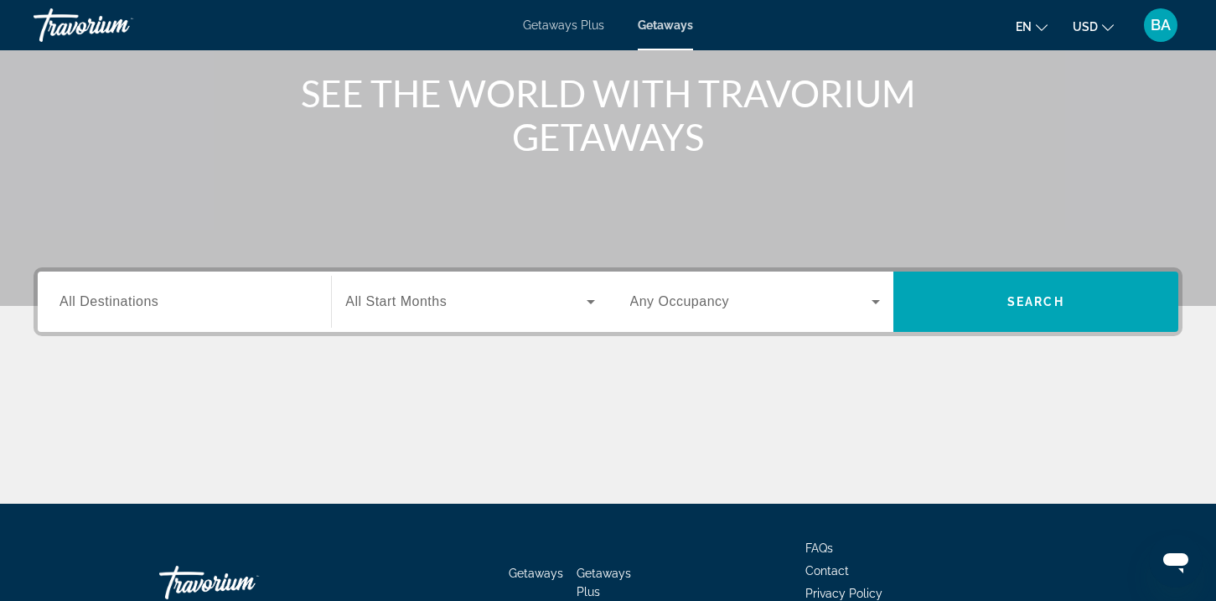
click at [230, 317] on div "Search widget" at bounding box center [184, 302] width 250 height 48
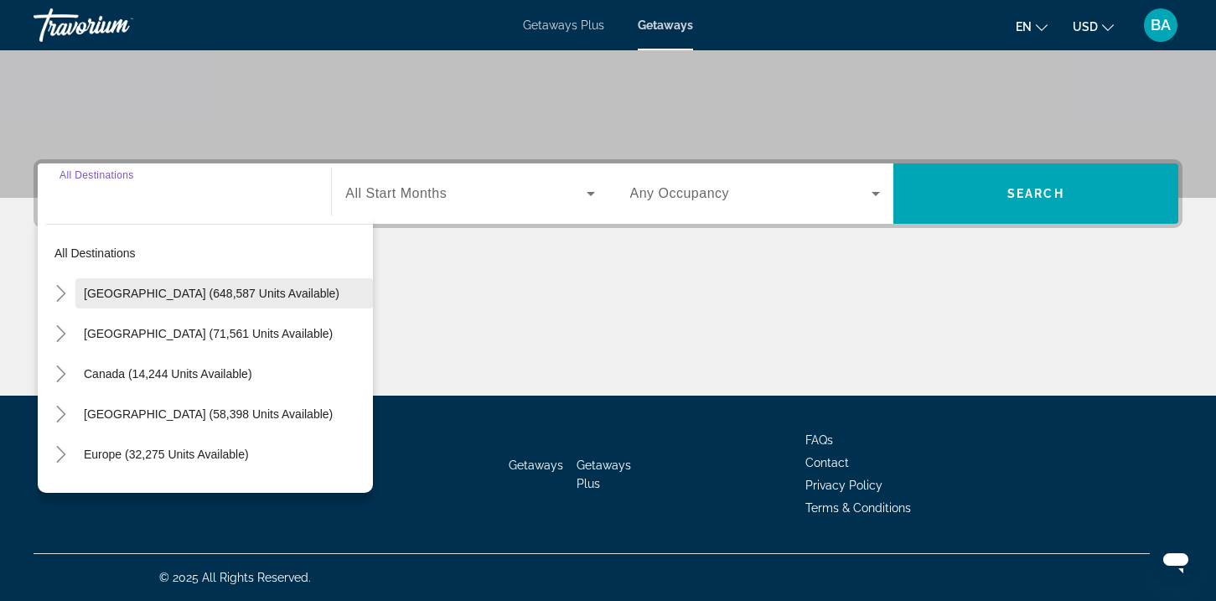
click at [241, 302] on span "Search widget" at bounding box center [223, 293] width 297 height 40
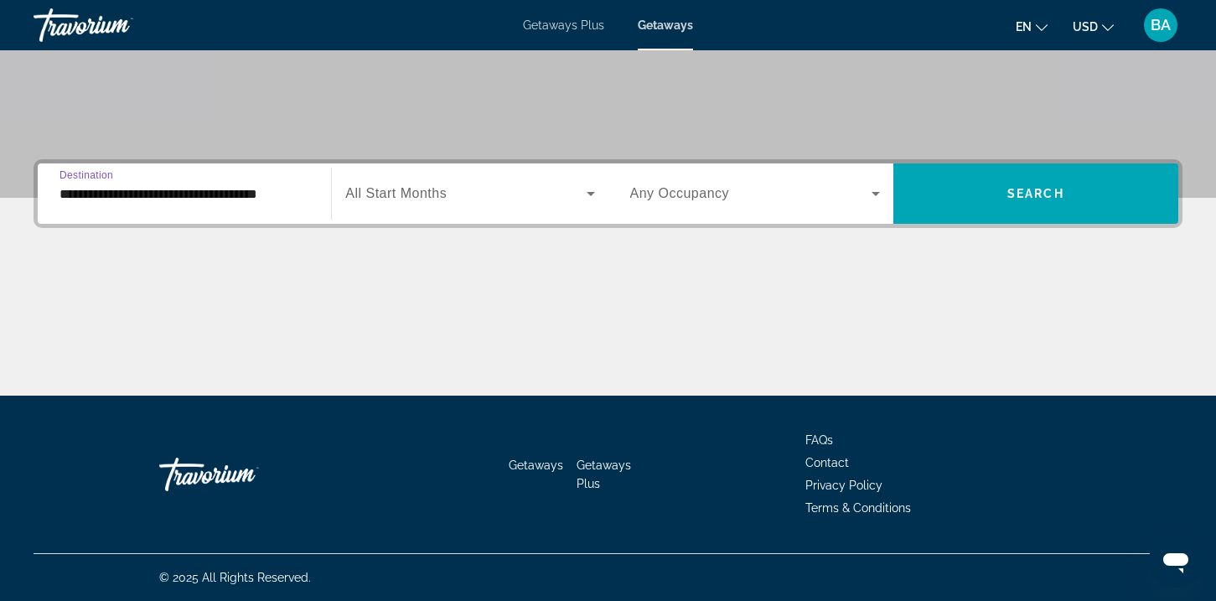
click at [194, 195] on input "**********" at bounding box center [184, 194] width 250 height 20
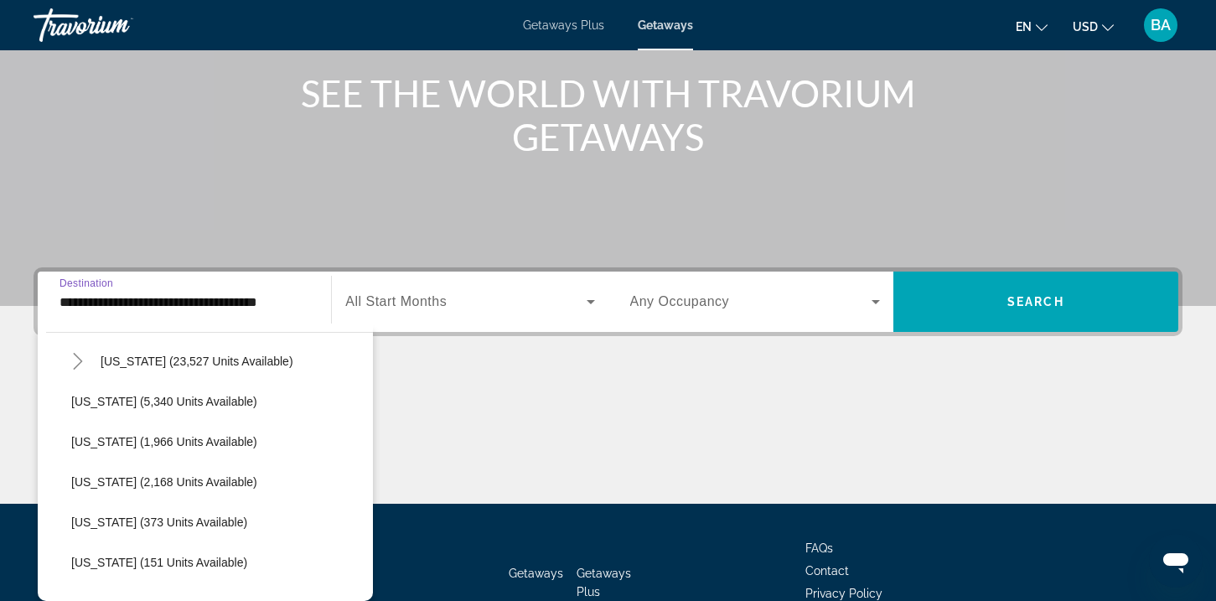
scroll to position [396, 0]
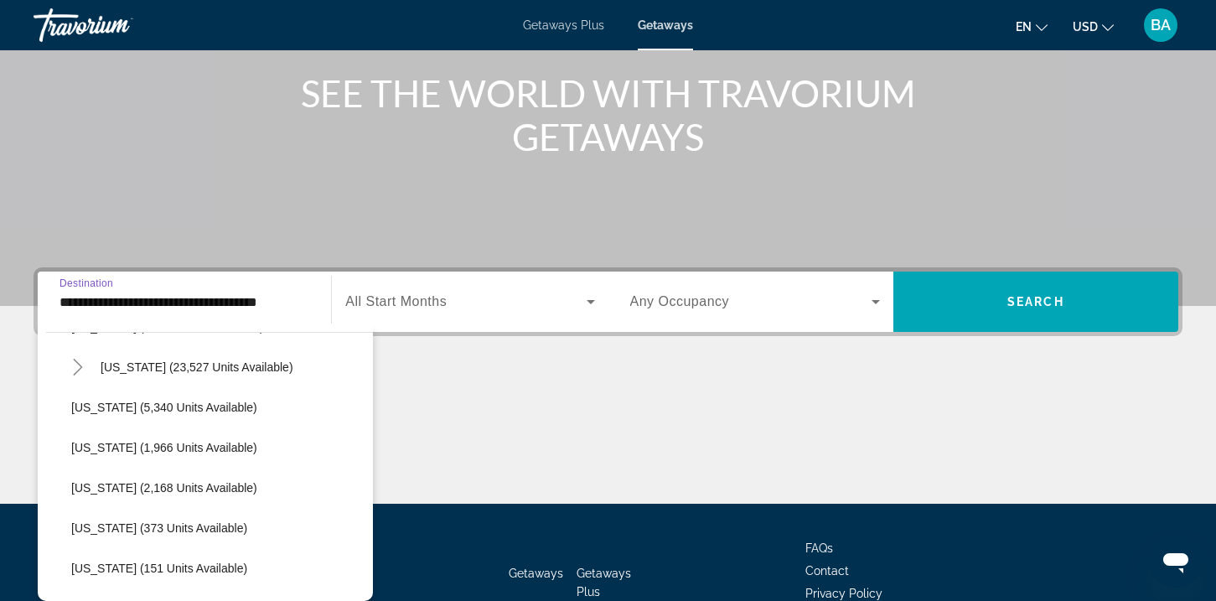
click at [208, 369] on span "[US_STATE] (23,527 units available)" at bounding box center [197, 366] width 193 height 13
type input "**********"
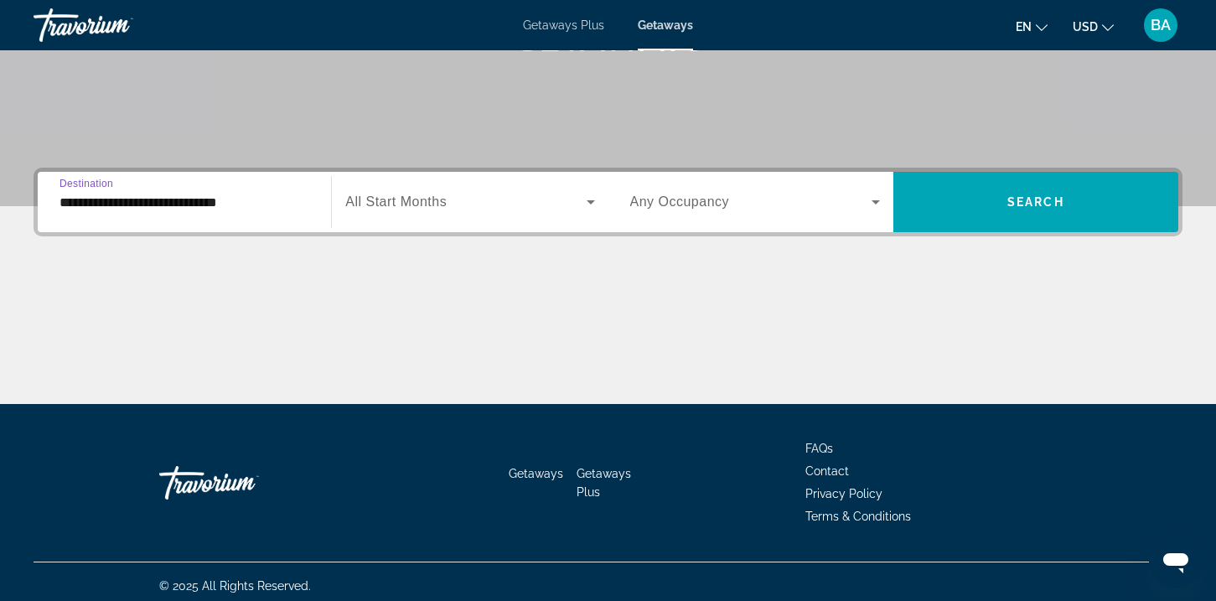
scroll to position [305, 0]
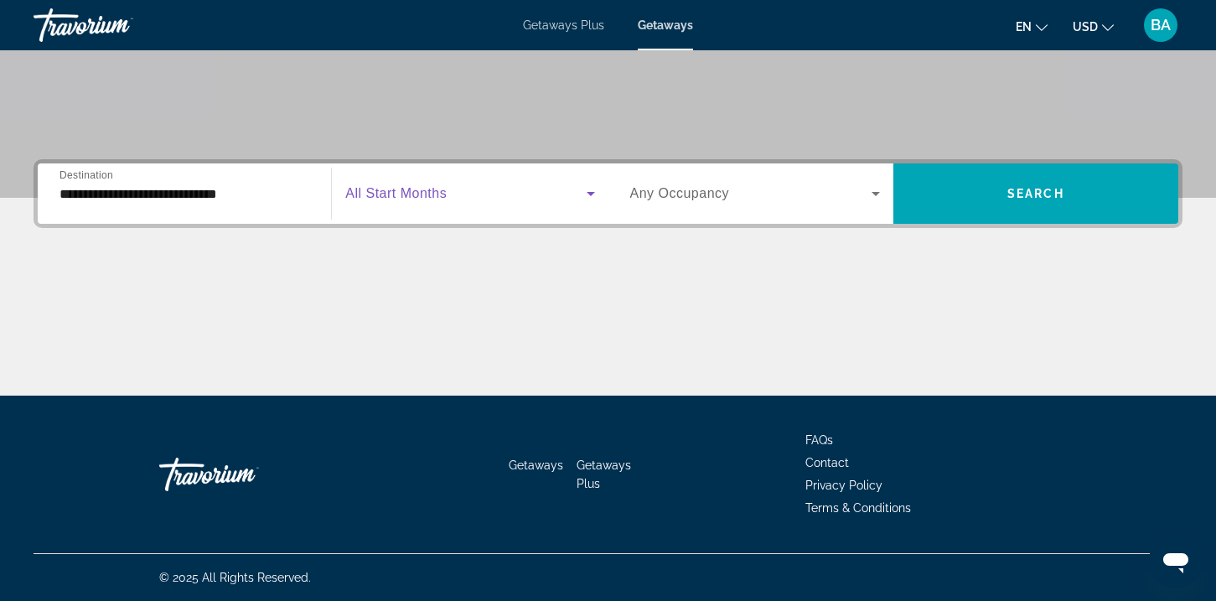
click at [490, 199] on span "Search widget" at bounding box center [465, 193] width 240 height 20
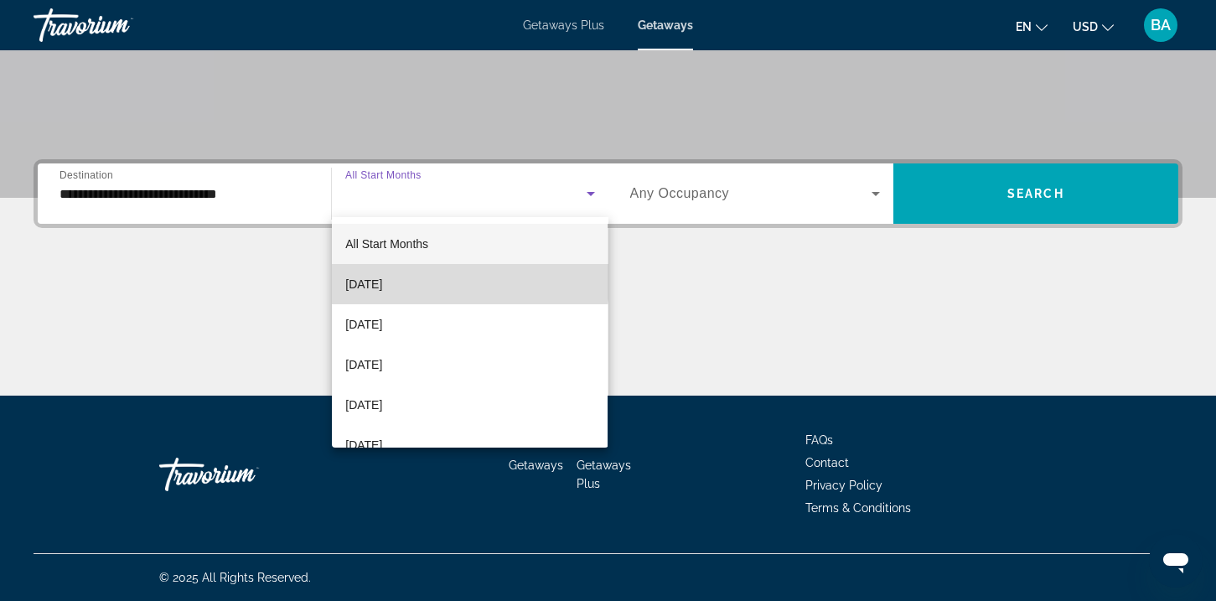
click at [459, 277] on mat-option "[DATE]" at bounding box center [470, 284] width 276 height 40
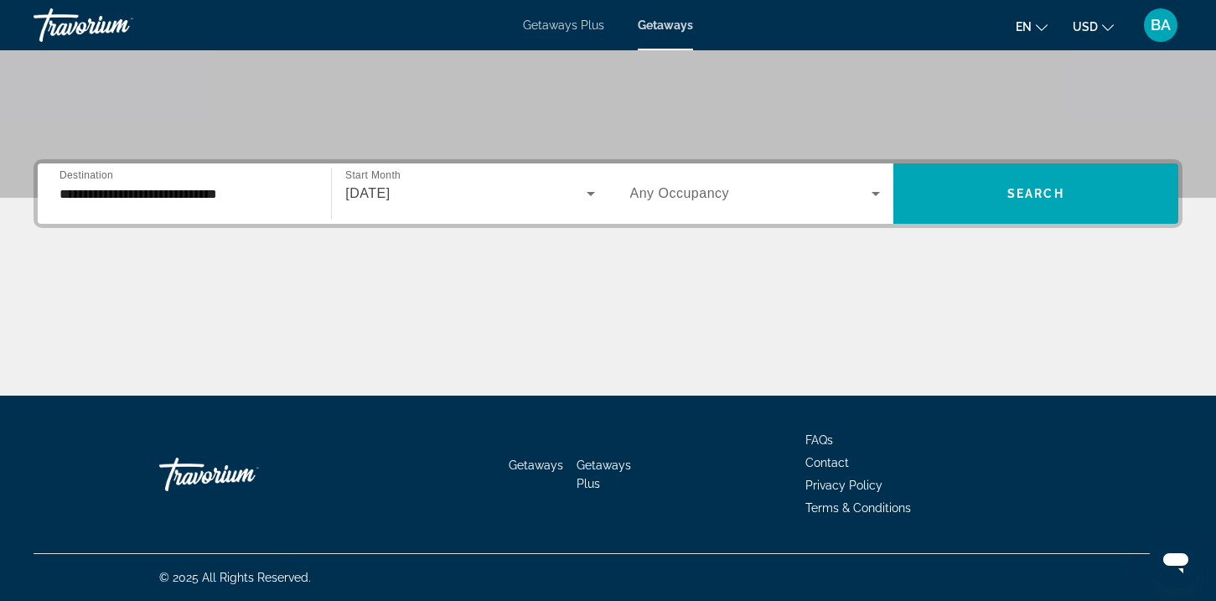
click at [622, 204] on div "Occupancy Any Occupancy" at bounding box center [755, 193] width 276 height 47
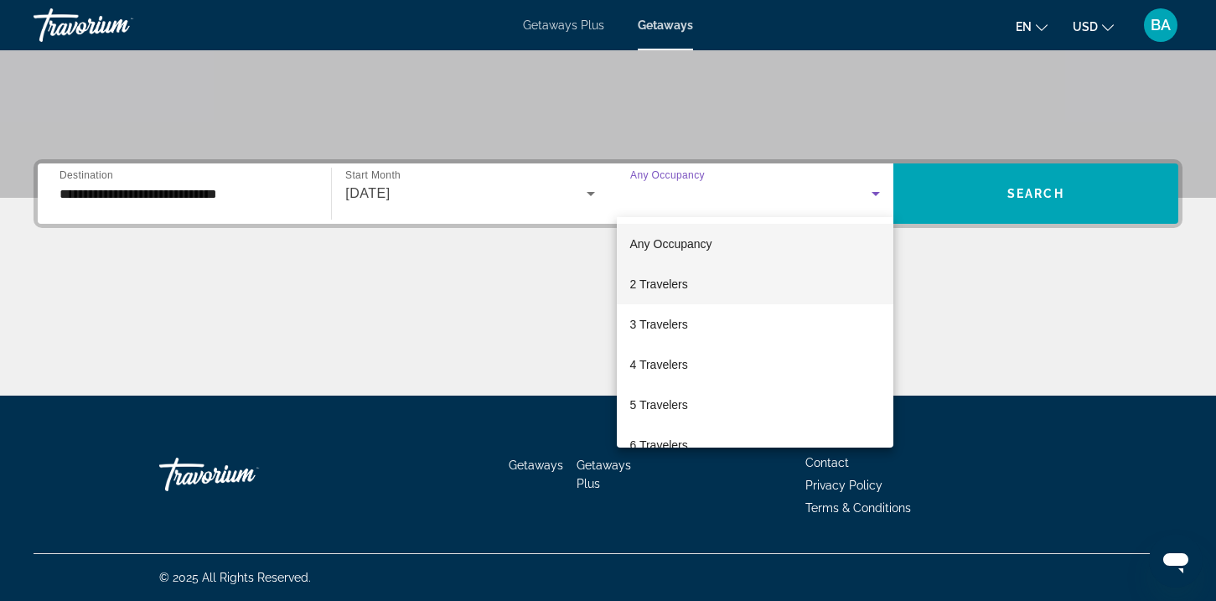
click at [668, 277] on span "2 Travelers" at bounding box center [659, 284] width 58 height 20
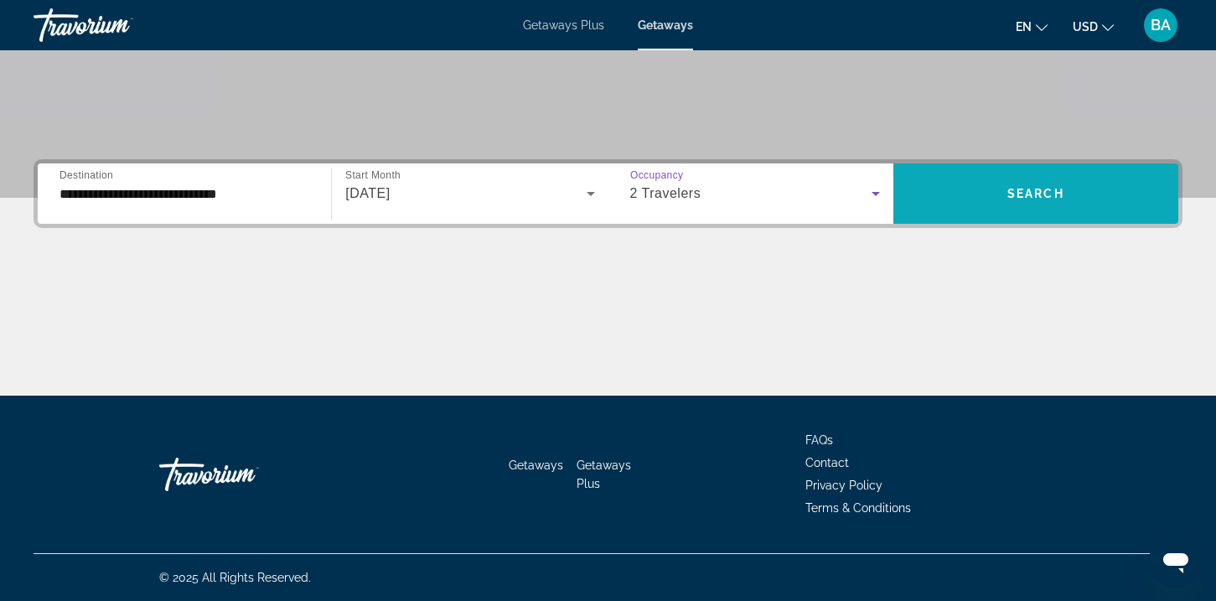
click at [1051, 173] on span "Search widget" at bounding box center [1035, 193] width 285 height 40
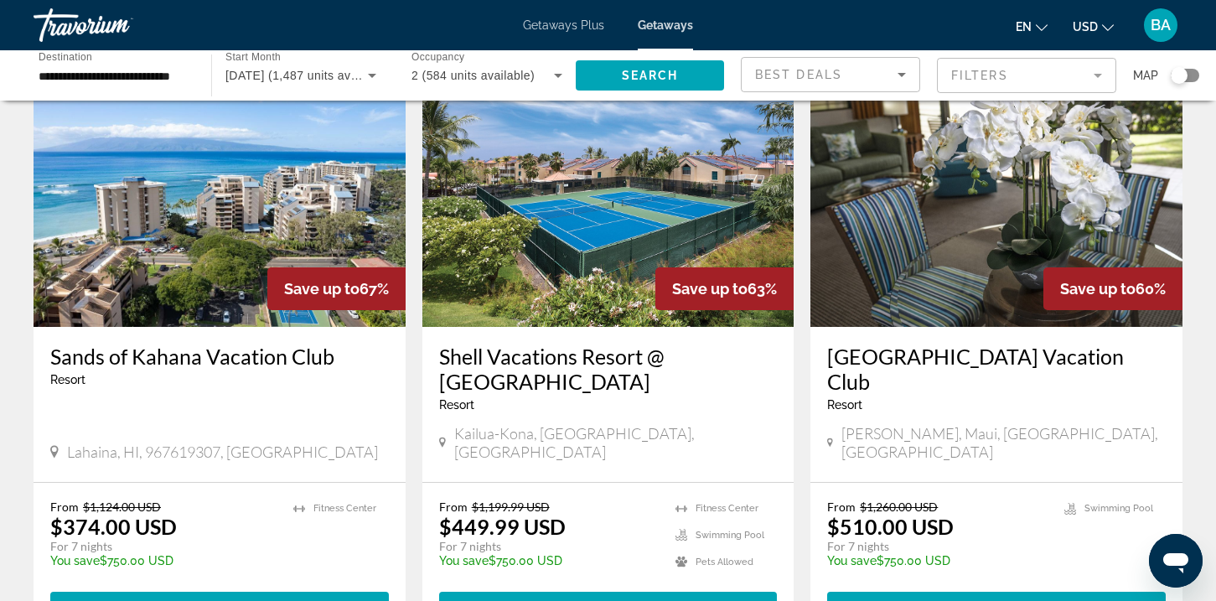
scroll to position [1457, 0]
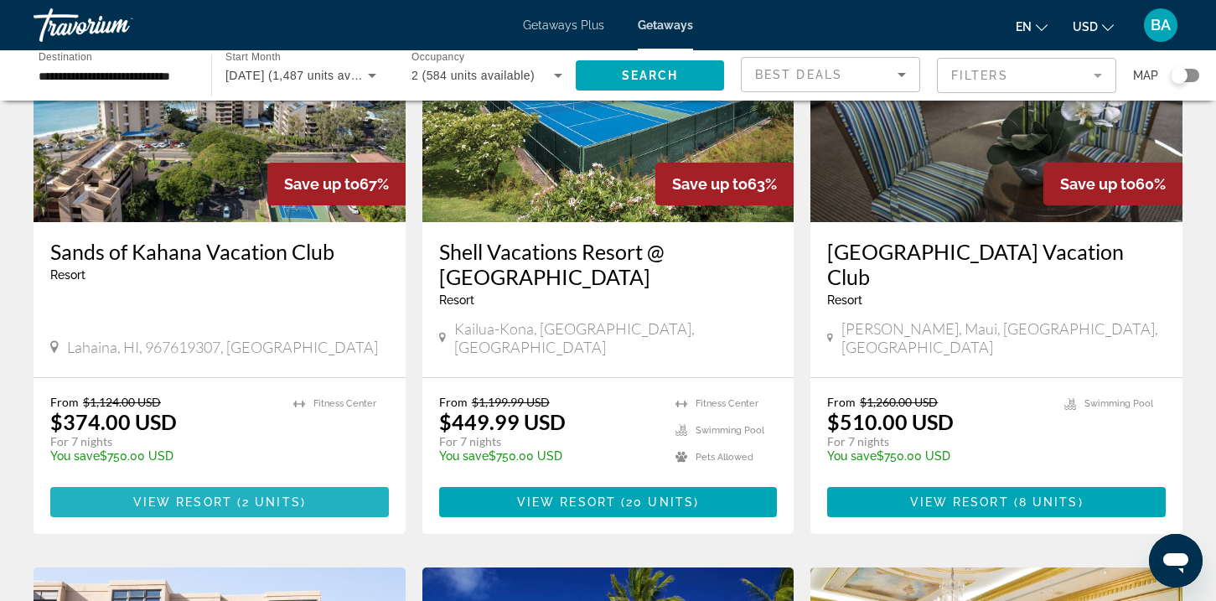
click at [268, 495] on span "2 units" at bounding box center [271, 501] width 59 height 13
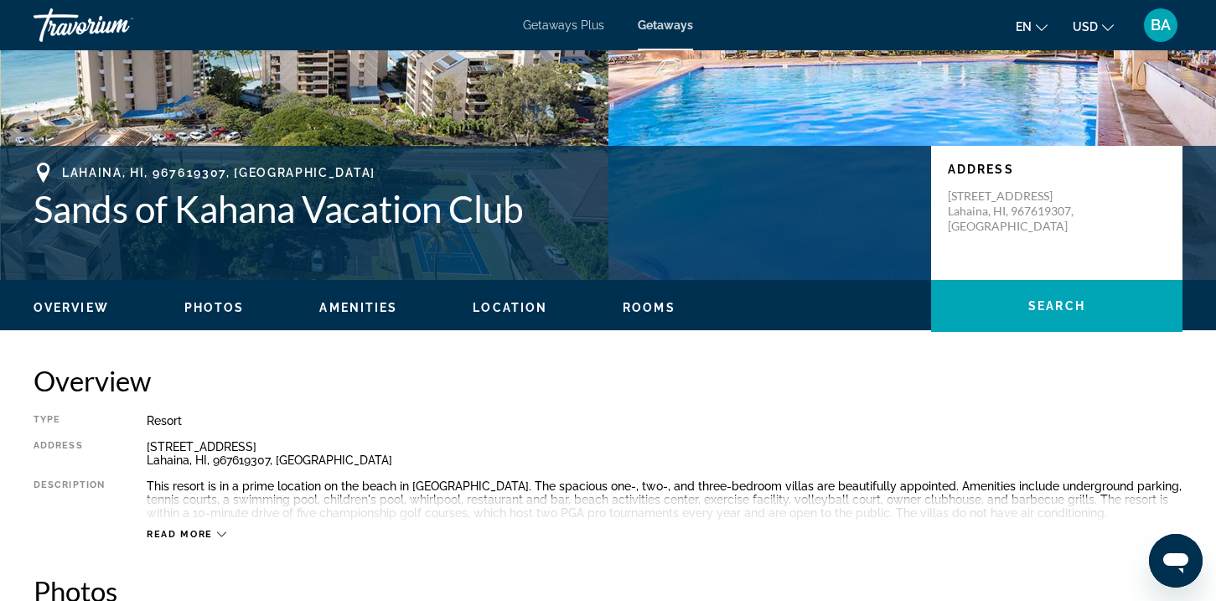
scroll to position [163, 0]
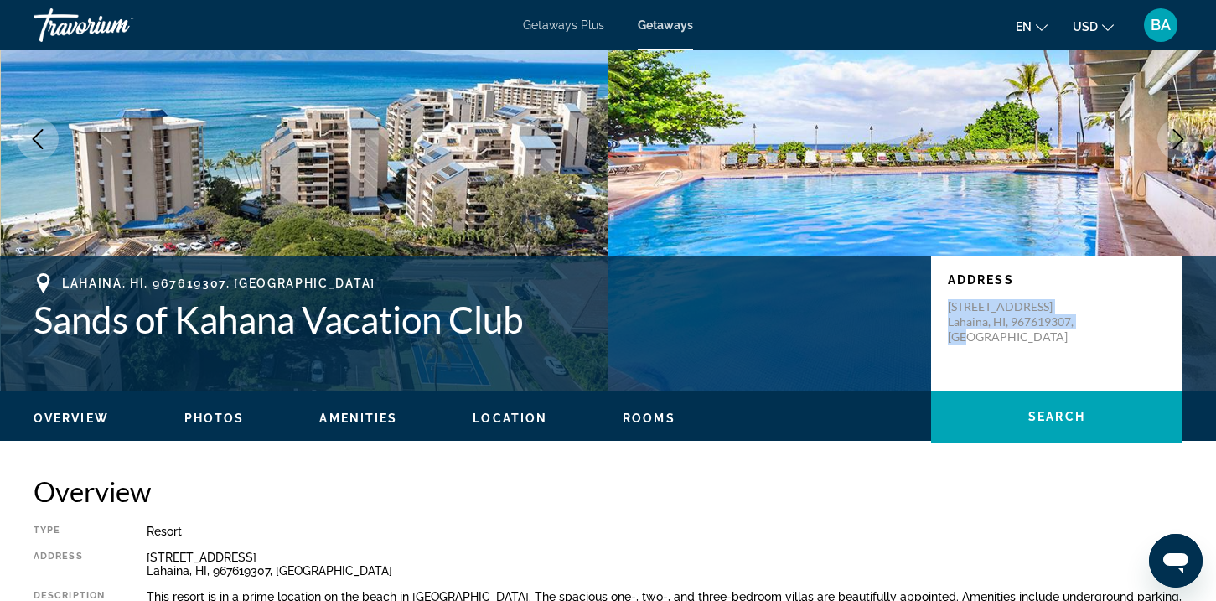
drag, startPoint x: 947, startPoint y: 313, endPoint x: 1031, endPoint y: 362, distance: 96.9
click at [1031, 362] on div "Address 4299 Lower Honoapiilani Highway Lahaina, HI, 967619307, USA" at bounding box center [1056, 323] width 251 height 134
click at [891, 545] on div "Type Resort All-Inclusive No All-Inclusive Address 4299 Lower Honoapiilani High…" at bounding box center [608, 587] width 1149 height 127
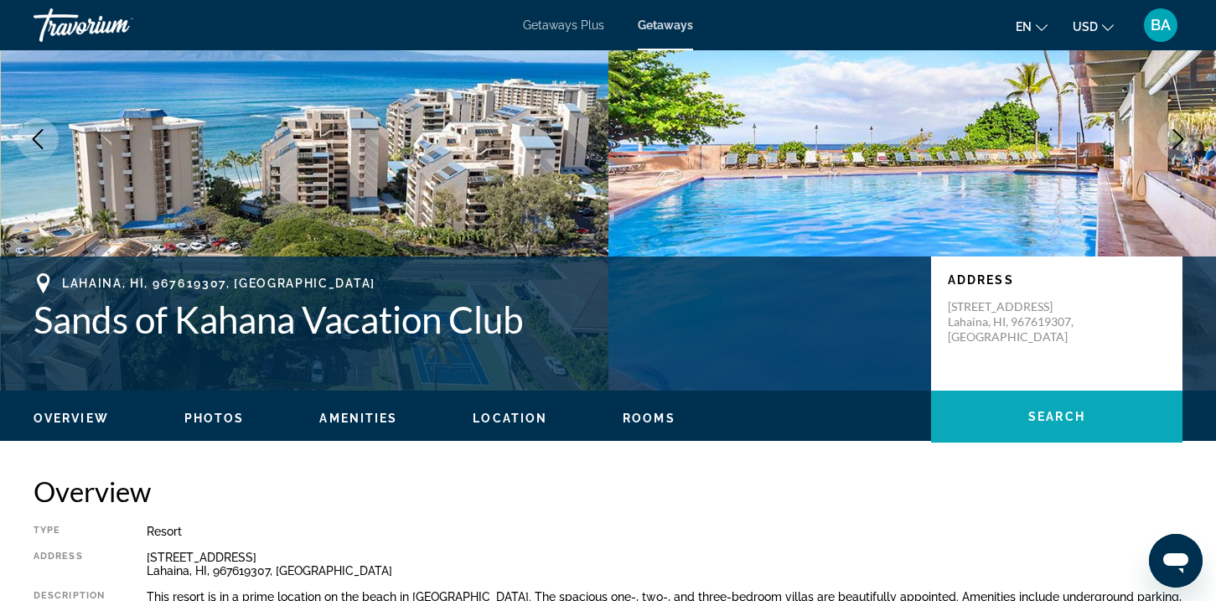
click at [1005, 421] on span "Main content" at bounding box center [1056, 416] width 251 height 40
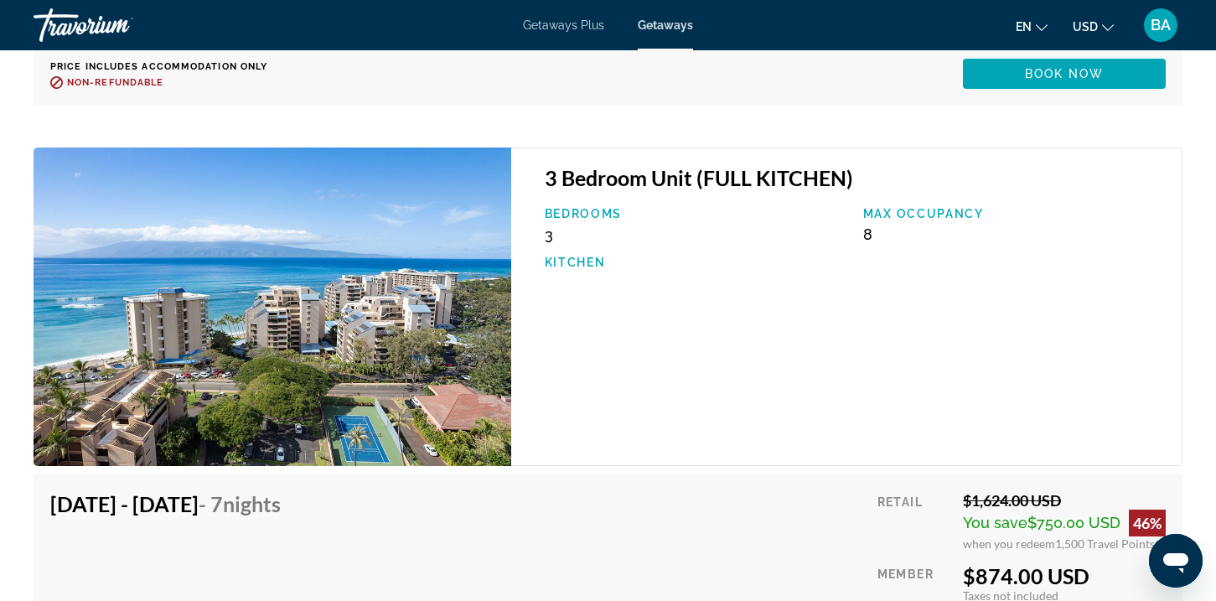
scroll to position [3333, 0]
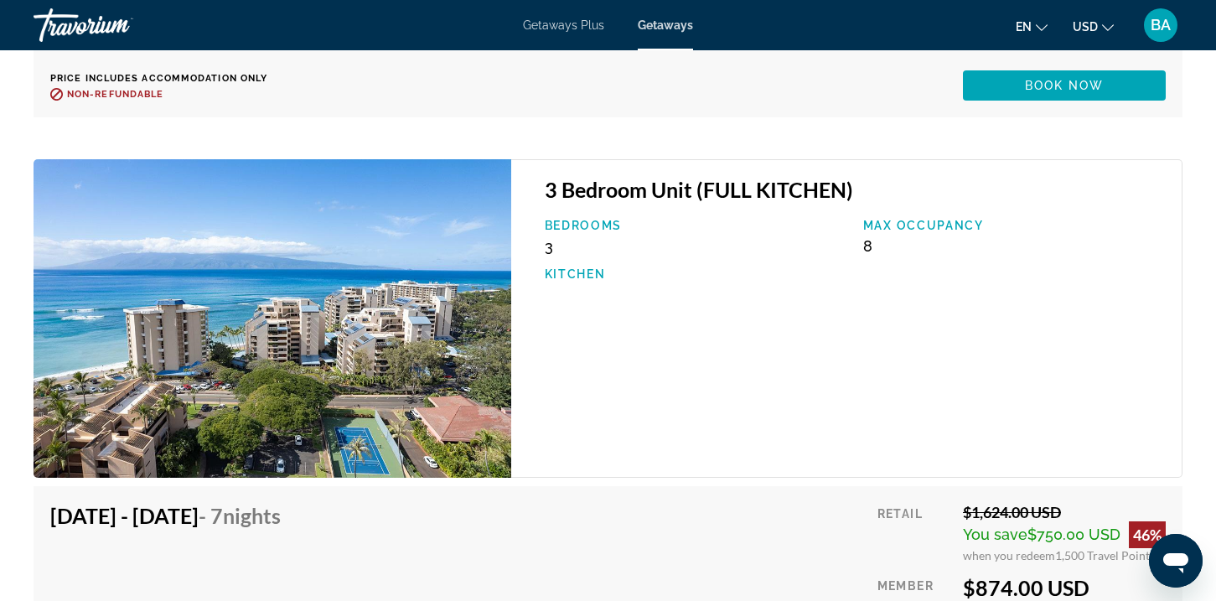
click at [392, 267] on img "Main content" at bounding box center [273, 318] width 478 height 318
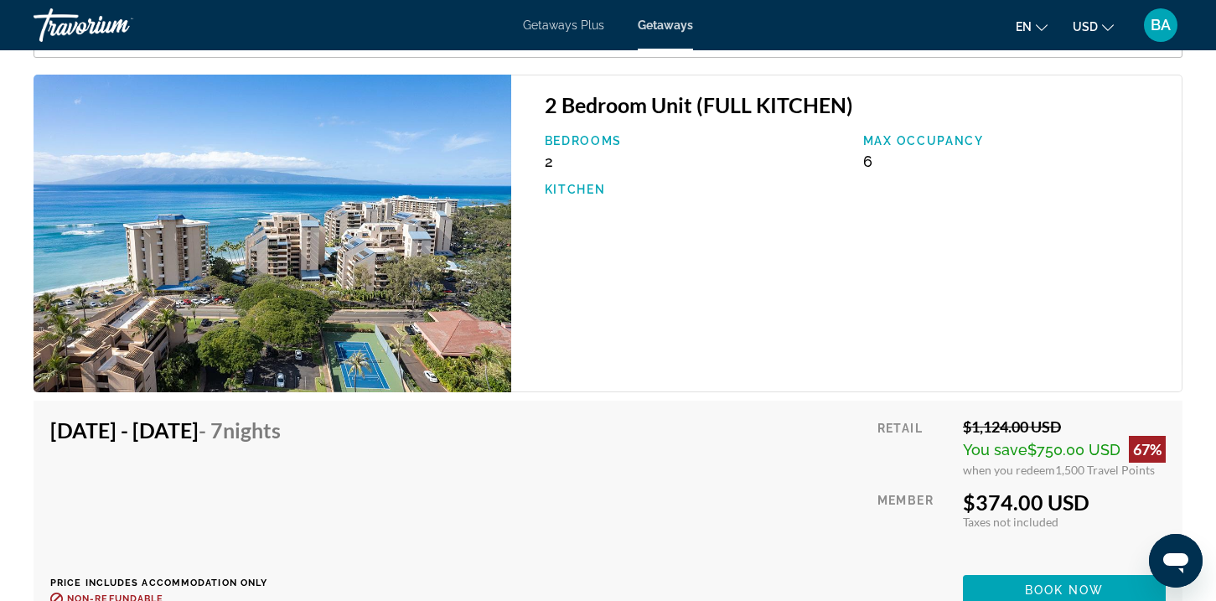
scroll to position [2737, 0]
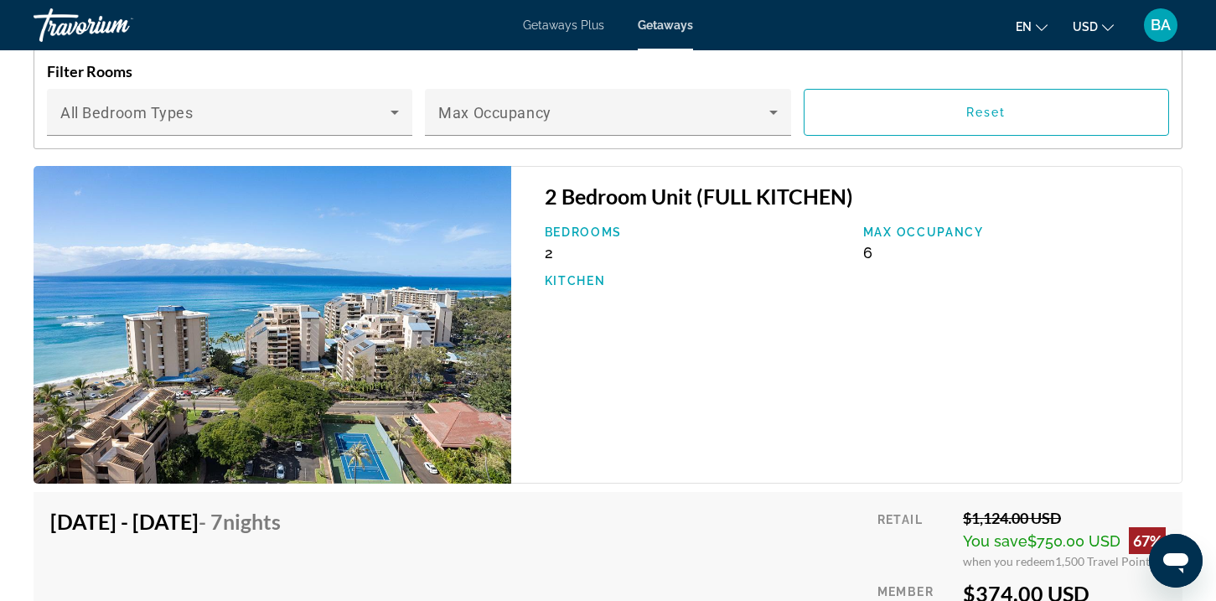
click at [390, 272] on img "Main content" at bounding box center [273, 325] width 478 height 318
click at [600, 198] on h3 "2 Bedroom Unit (FULL KITCHEN)" at bounding box center [855, 195] width 620 height 25
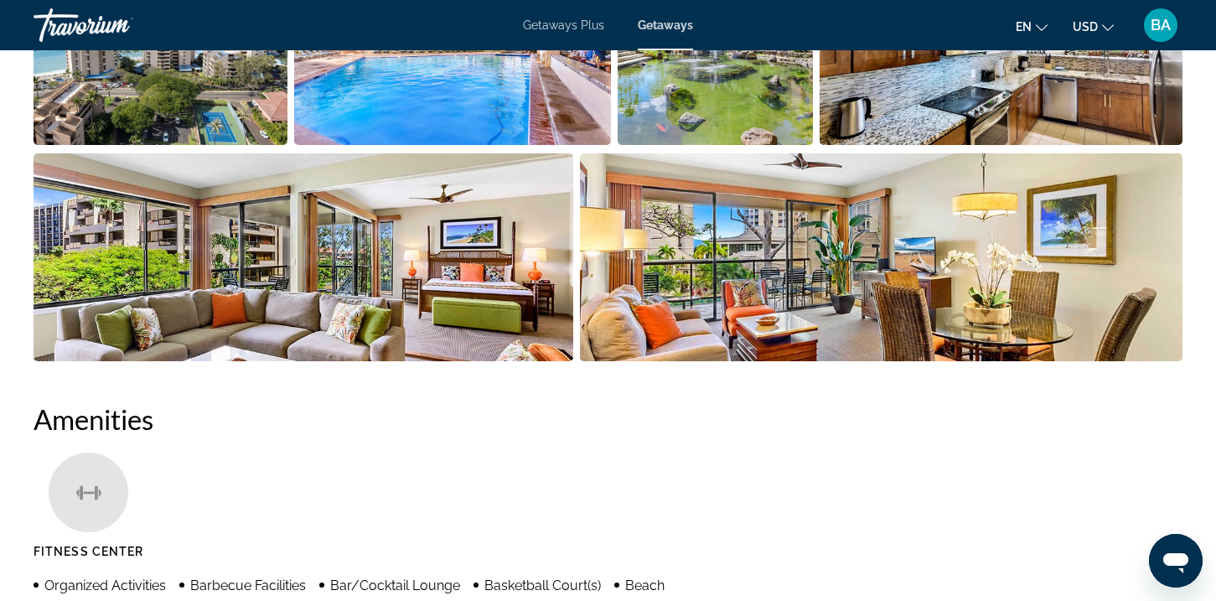
scroll to position [922, 0]
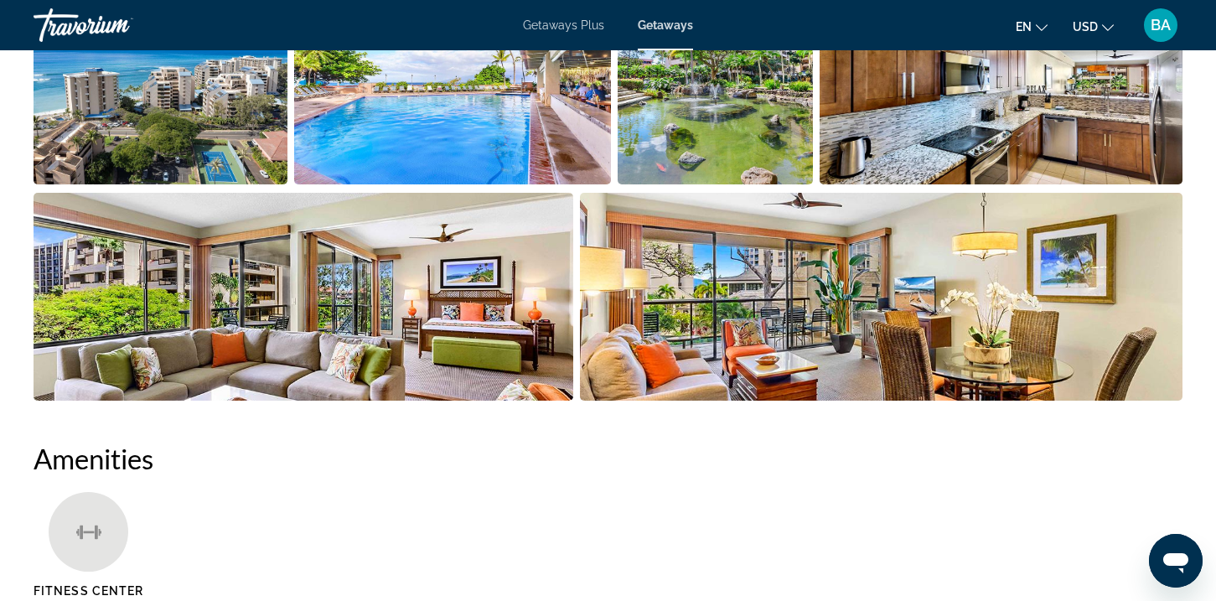
click at [776, 338] on img "Open full-screen image slider" at bounding box center [881, 297] width 602 height 208
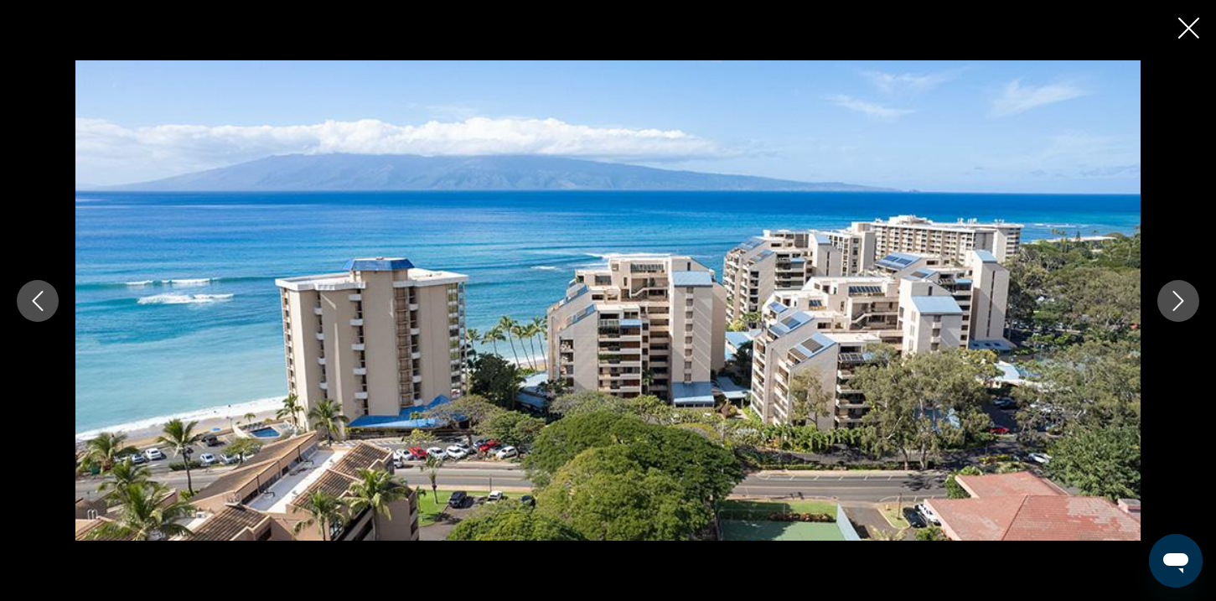
click at [1177, 312] on button "Next image" at bounding box center [1178, 301] width 42 height 42
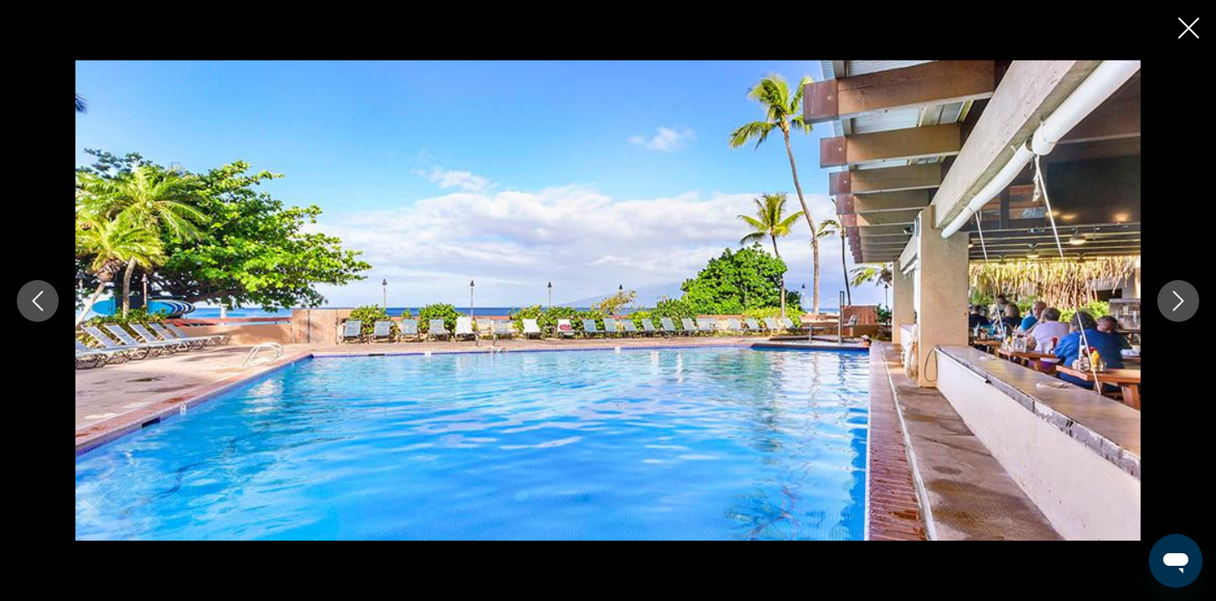
click at [1176, 313] on button "Next image" at bounding box center [1178, 301] width 42 height 42
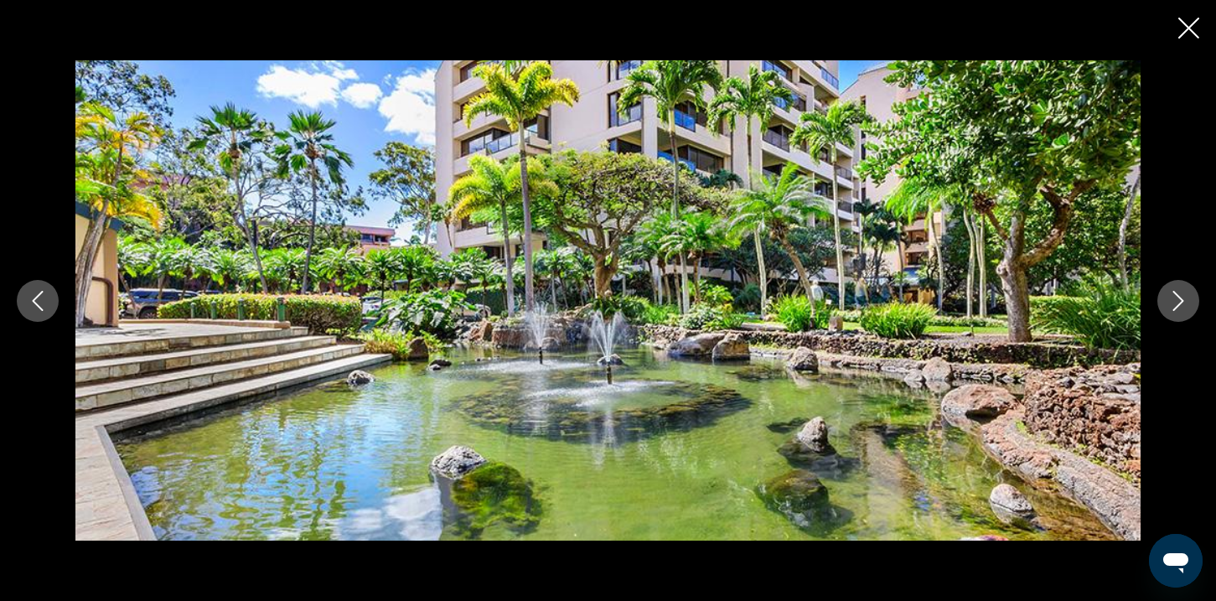
click at [1176, 313] on button "Next image" at bounding box center [1178, 301] width 42 height 42
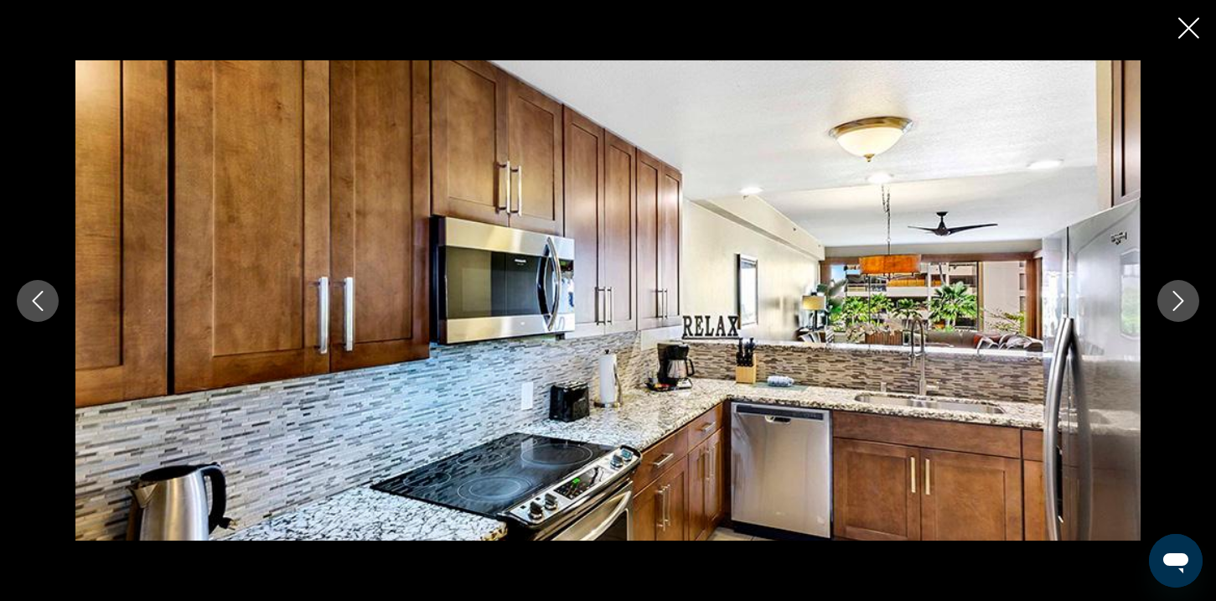
click at [1176, 313] on button "Next image" at bounding box center [1178, 301] width 42 height 42
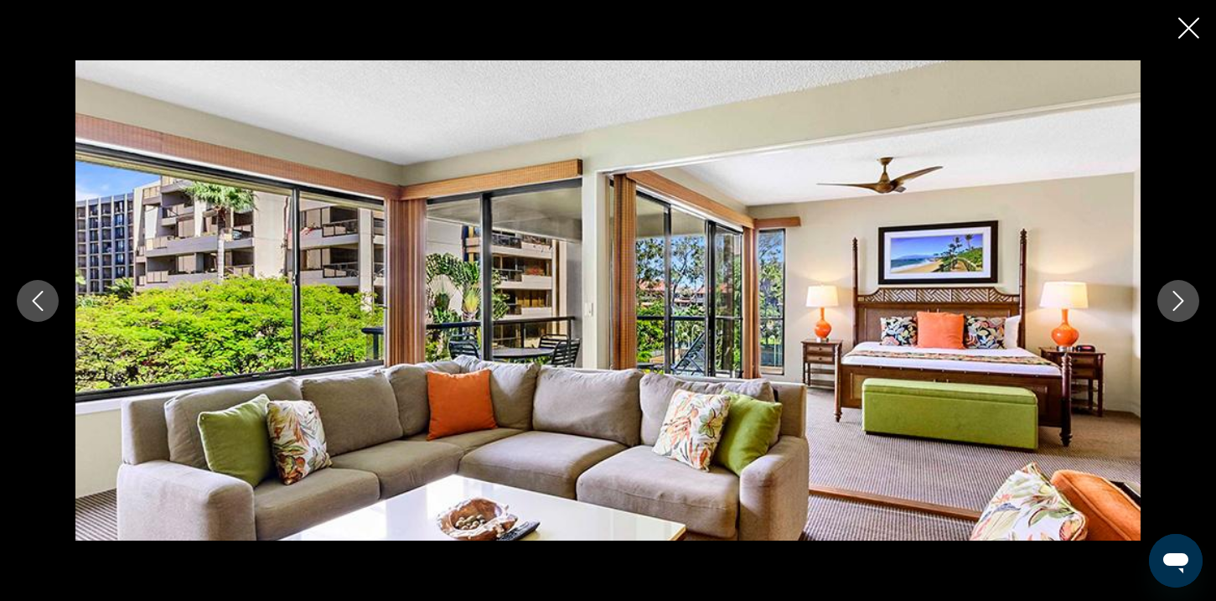
click at [1176, 313] on button "Next image" at bounding box center [1178, 301] width 42 height 42
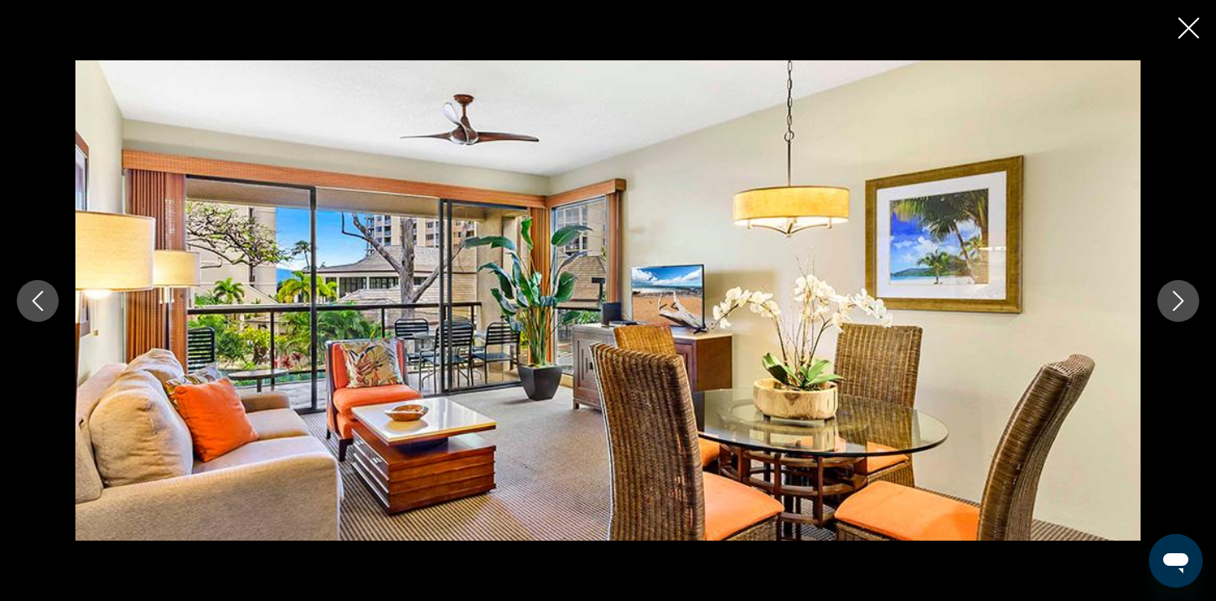
click at [1176, 313] on button "Next image" at bounding box center [1178, 301] width 42 height 42
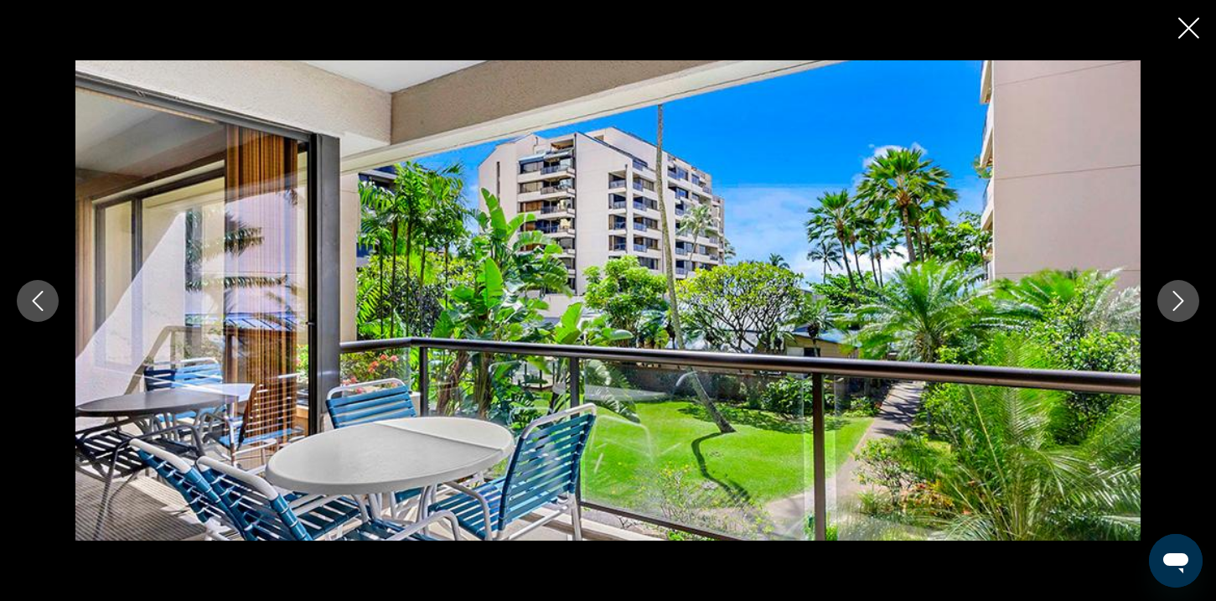
click at [1176, 313] on button "Next image" at bounding box center [1178, 301] width 42 height 42
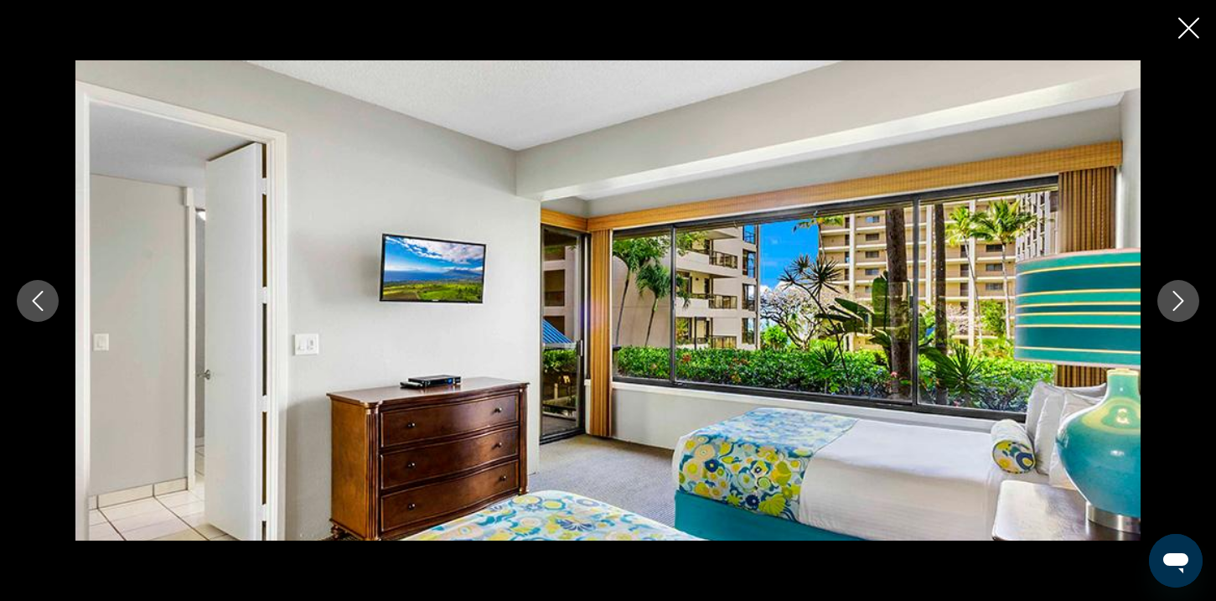
click at [1176, 313] on button "Next image" at bounding box center [1178, 301] width 42 height 42
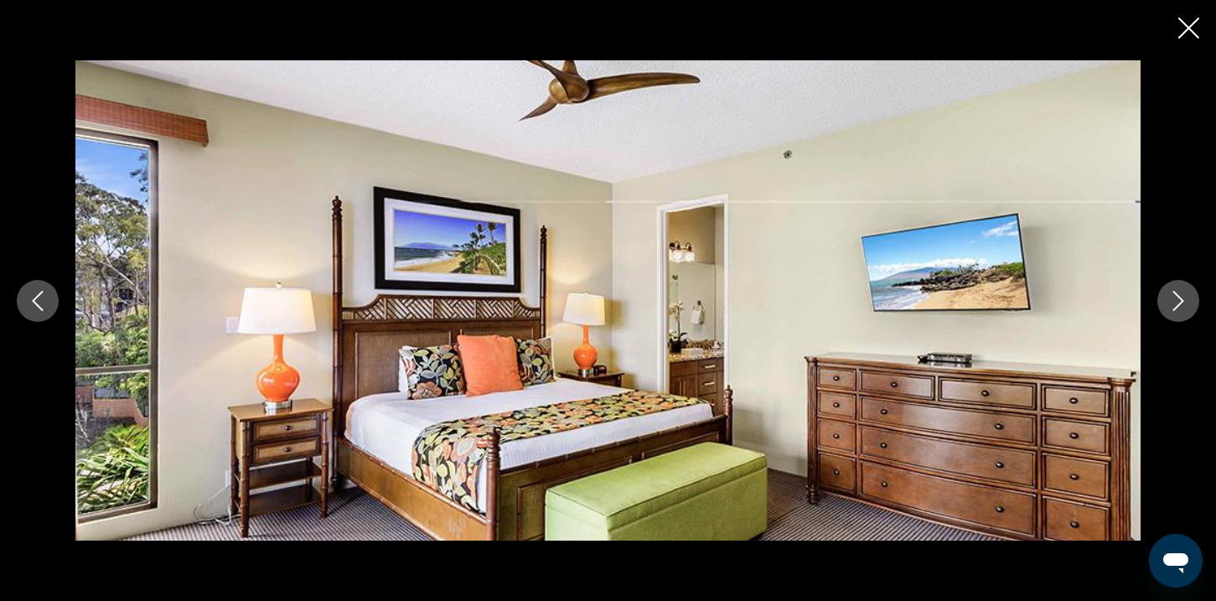
click at [1176, 313] on button "Next image" at bounding box center [1178, 301] width 42 height 42
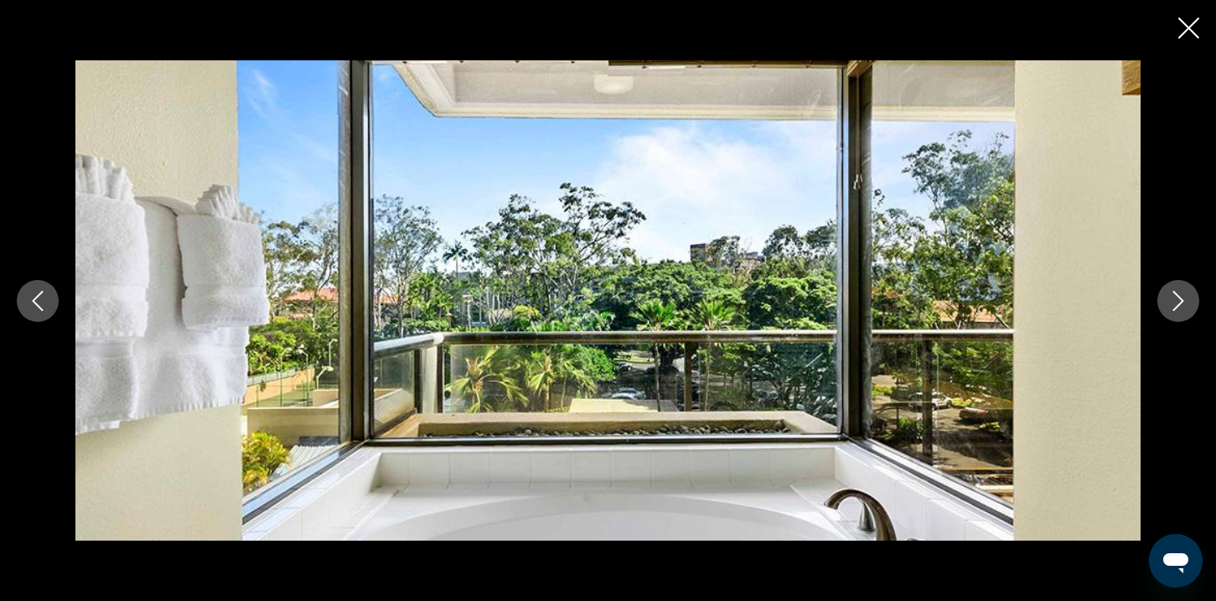
click at [1186, 41] on button "Close slideshow" at bounding box center [1188, 30] width 21 height 26
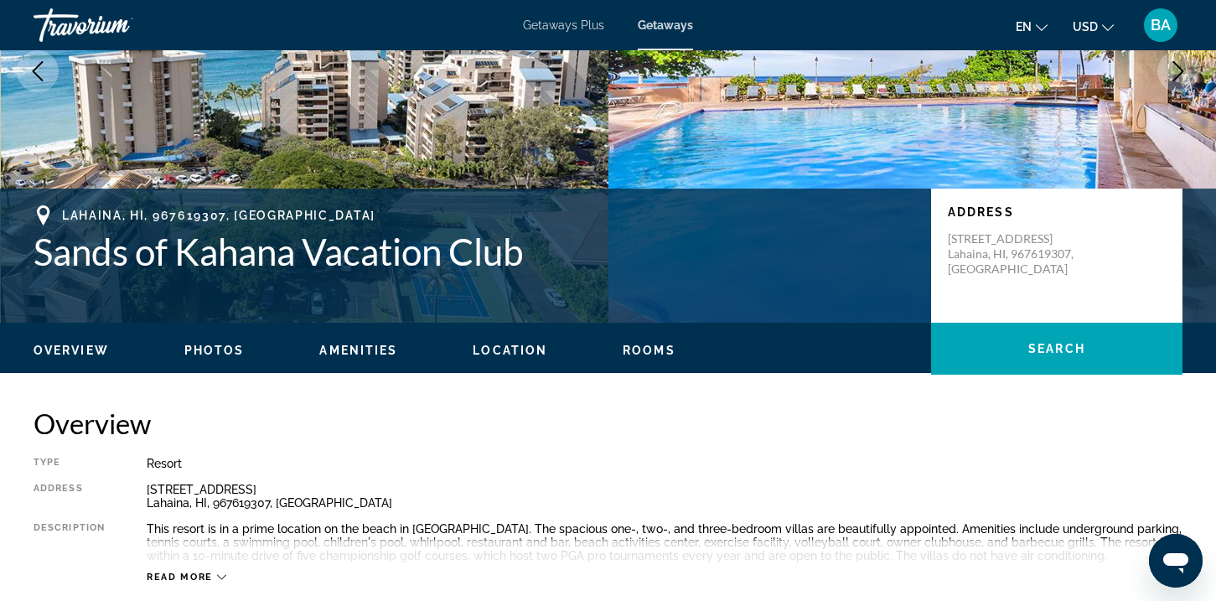
scroll to position [0, 0]
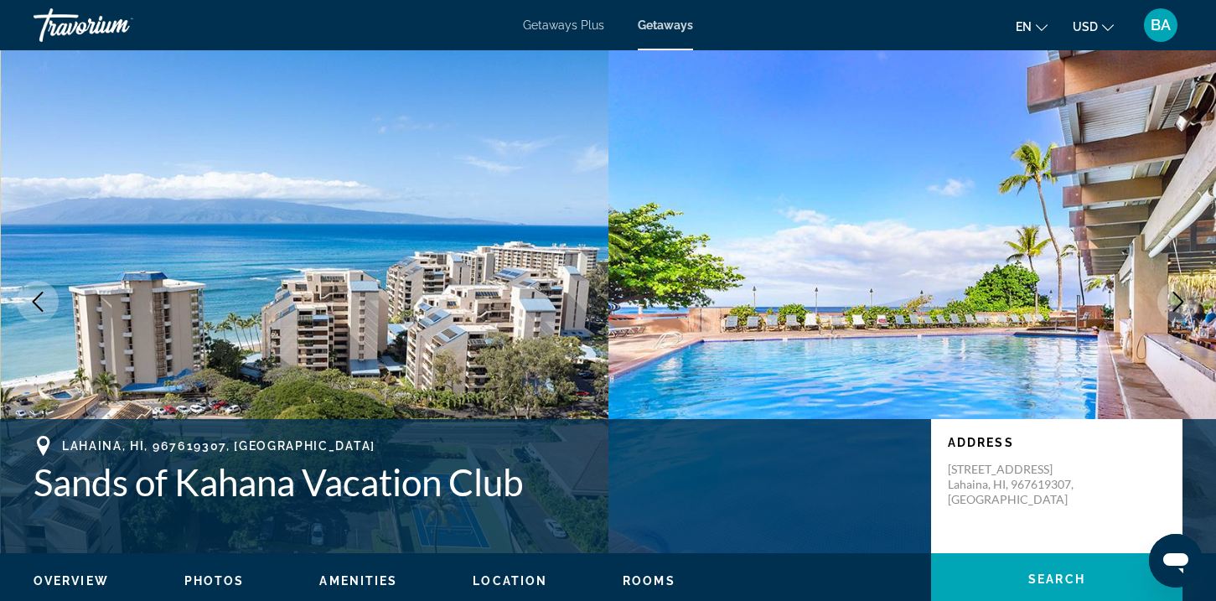
click at [216, 566] on div "Overview Photos Amenities Location Rooms Search" at bounding box center [608, 579] width 1216 height 52
click at [216, 576] on span "Photos" at bounding box center [214, 580] width 60 height 13
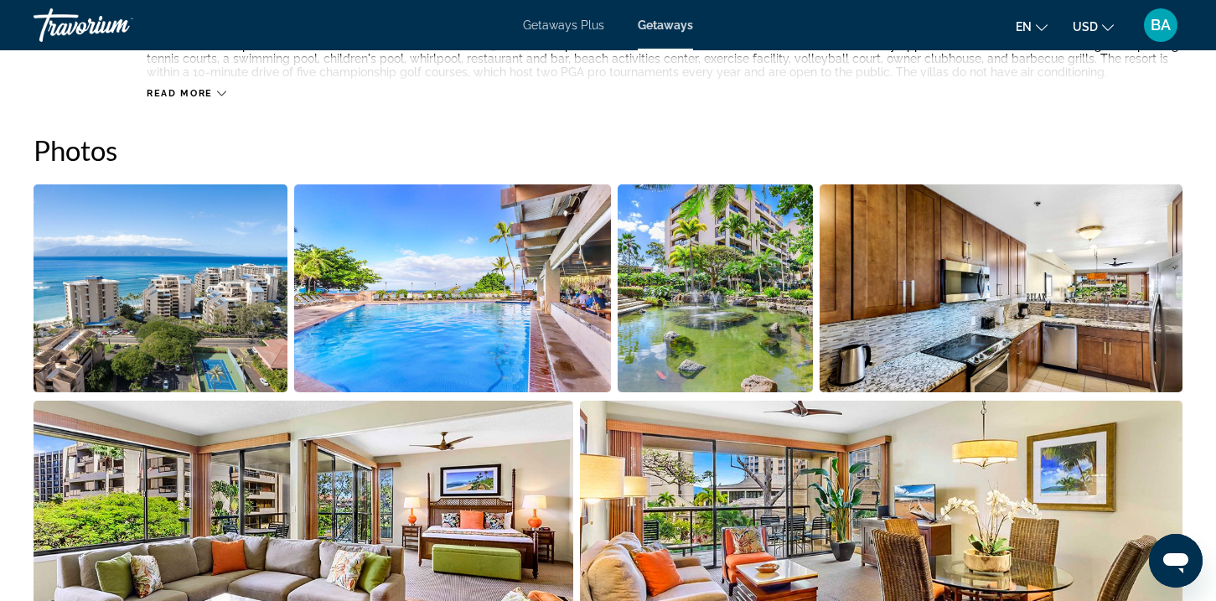
scroll to position [747, 0]
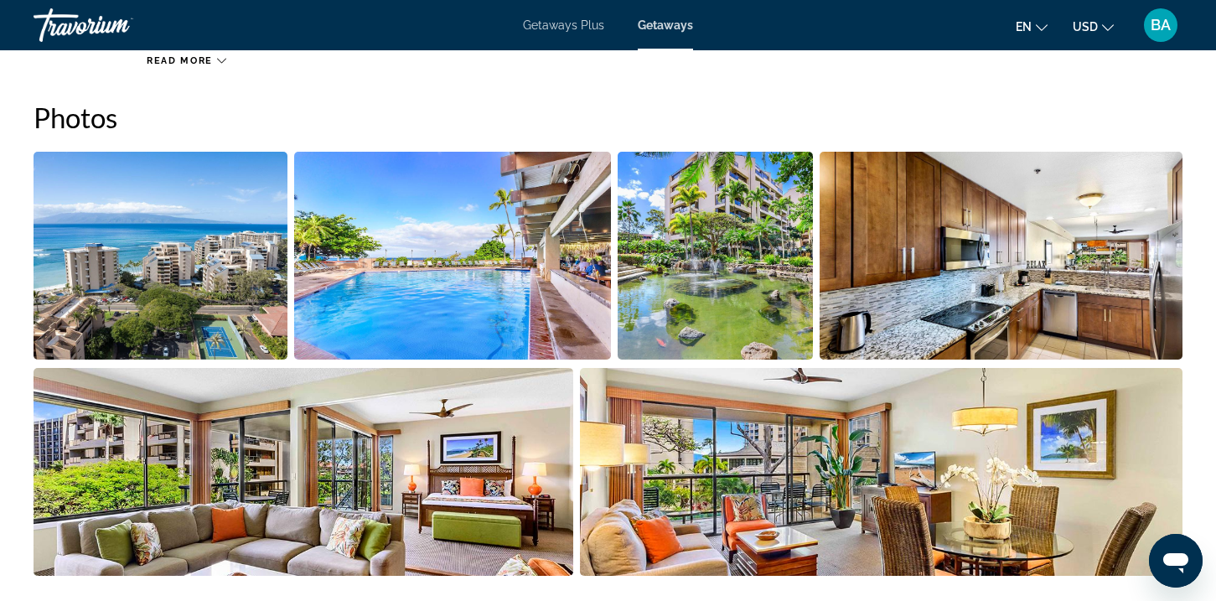
click at [217, 309] on img "Open full-screen image slider" at bounding box center [161, 256] width 254 height 208
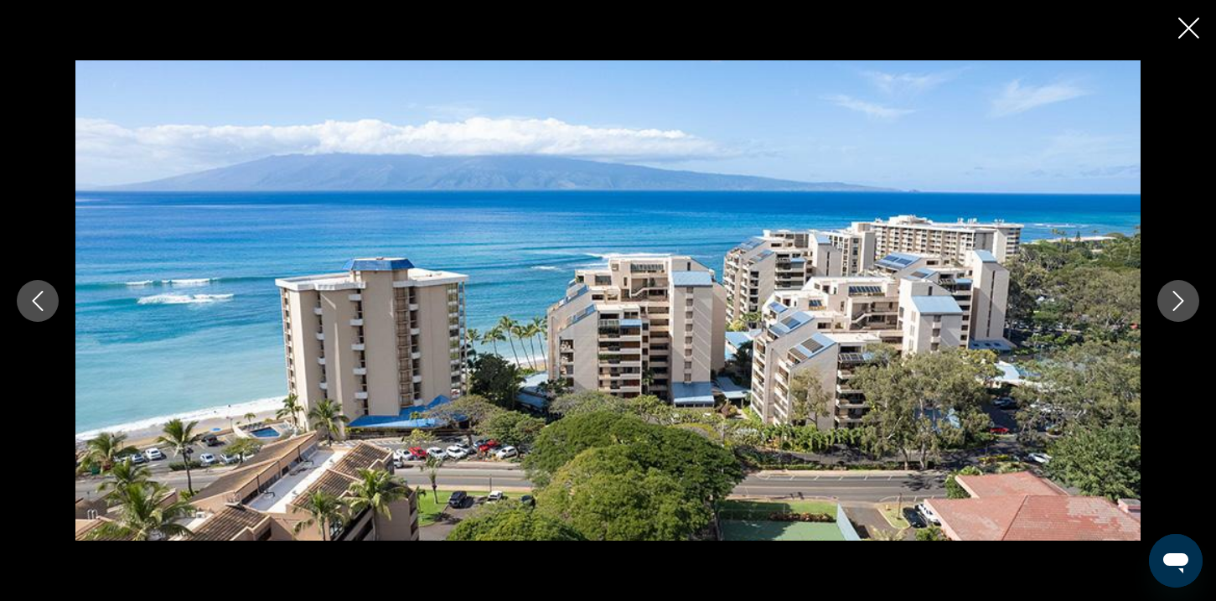
click at [1182, 299] on icon "Next image" at bounding box center [1178, 301] width 11 height 20
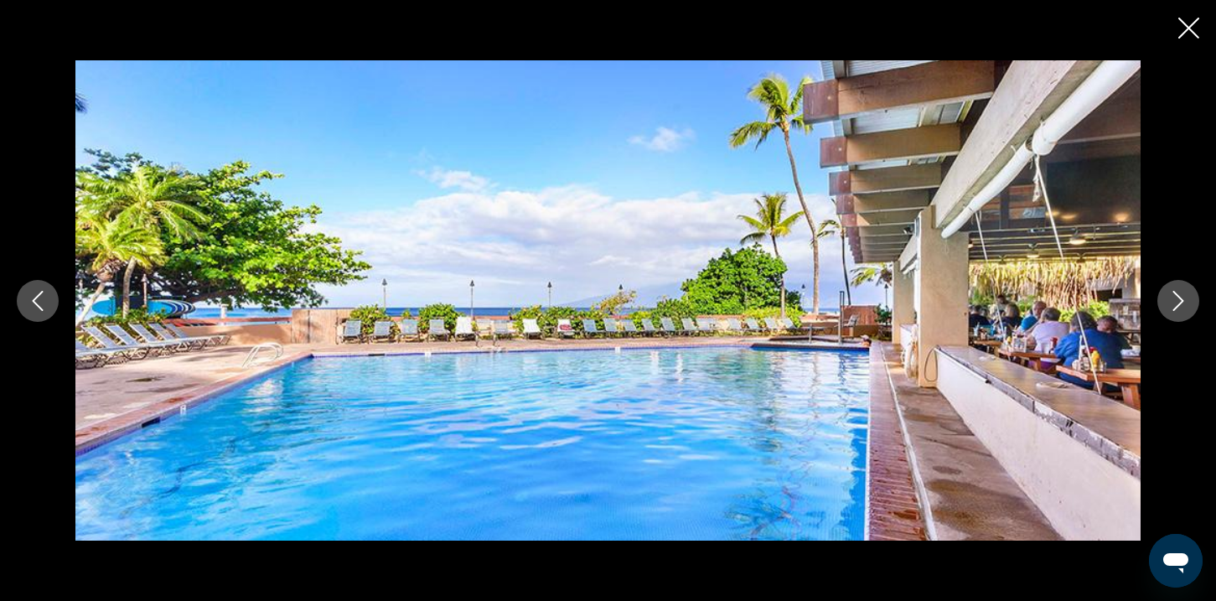
click at [1182, 299] on icon "Next image" at bounding box center [1178, 301] width 11 height 20
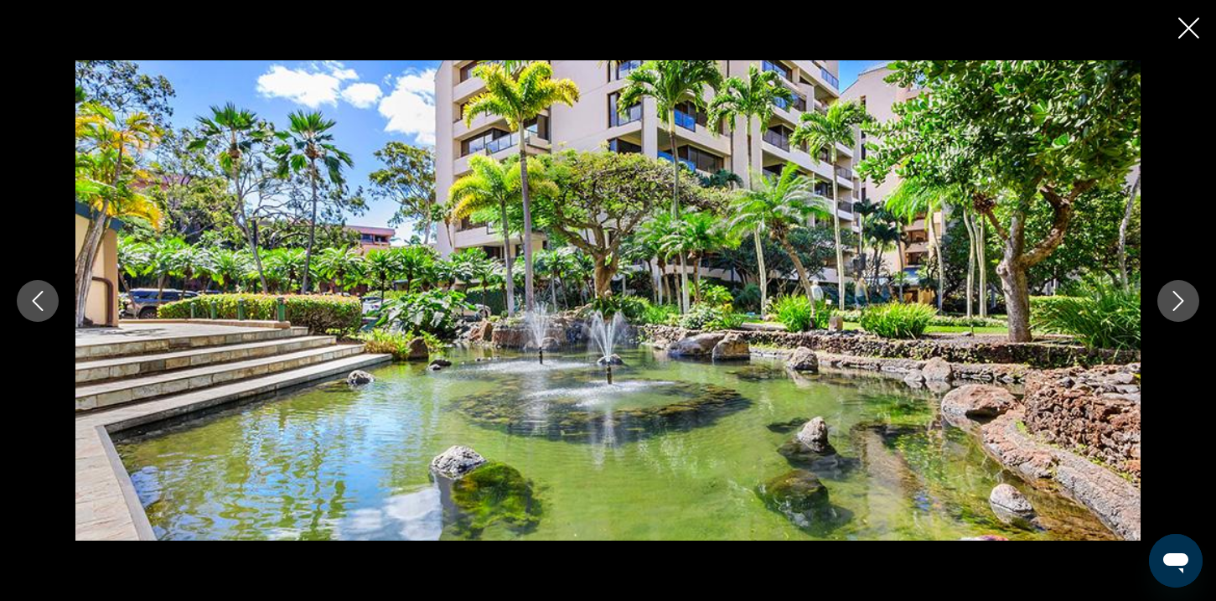
click at [1182, 299] on icon "Next image" at bounding box center [1178, 301] width 11 height 20
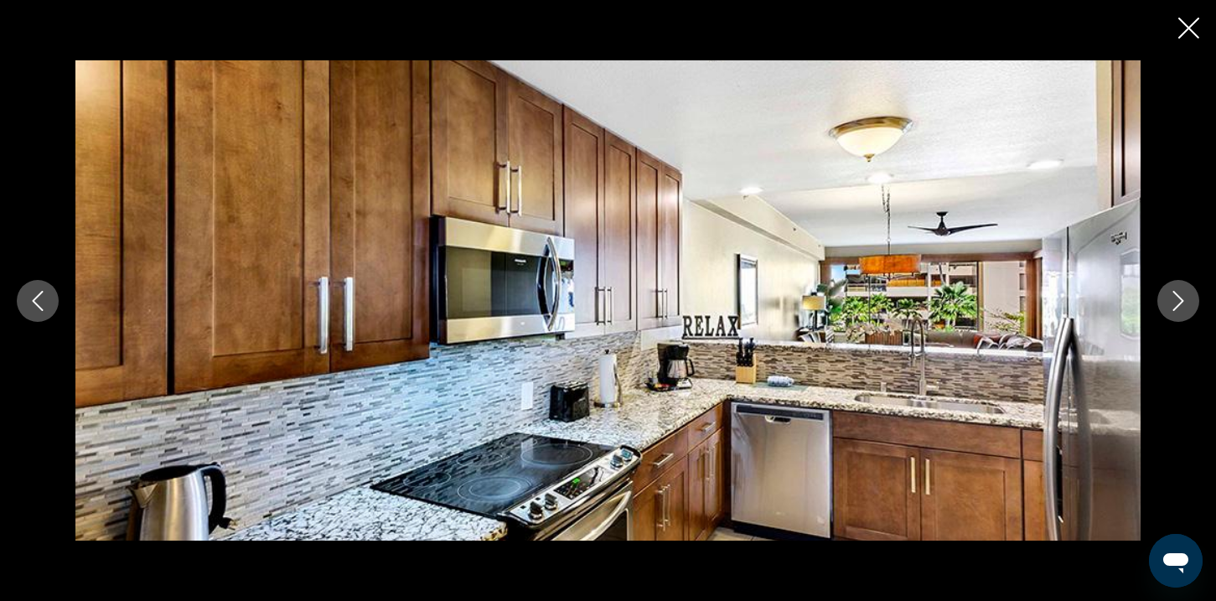
click at [1182, 299] on icon "Next image" at bounding box center [1178, 301] width 11 height 20
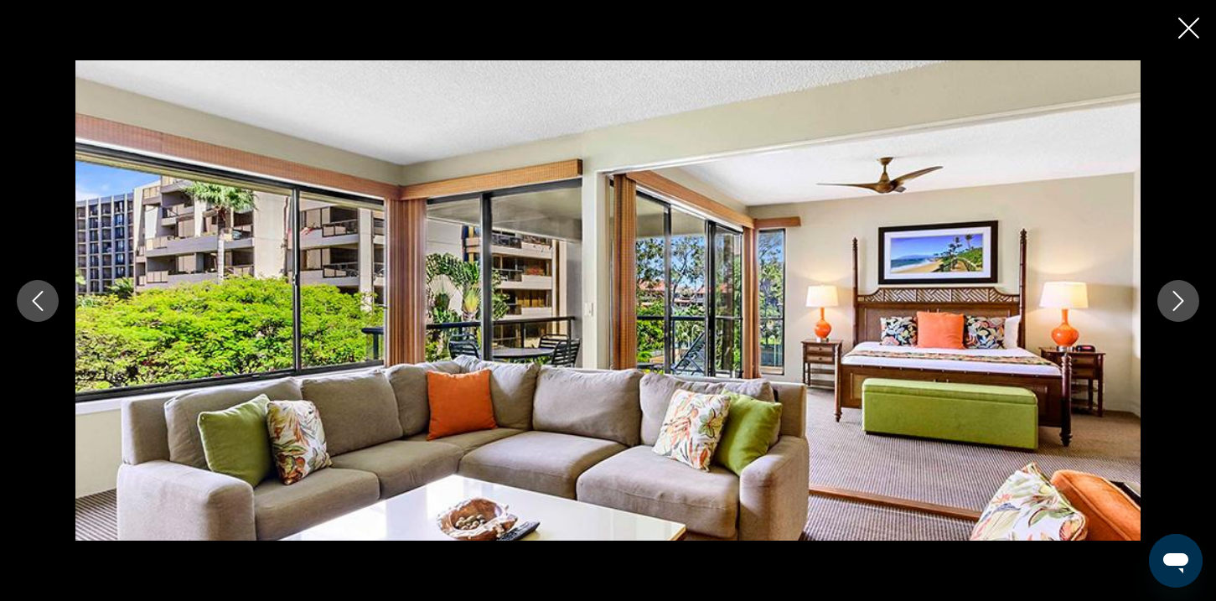
click at [1182, 299] on icon "Next image" at bounding box center [1178, 301] width 11 height 20
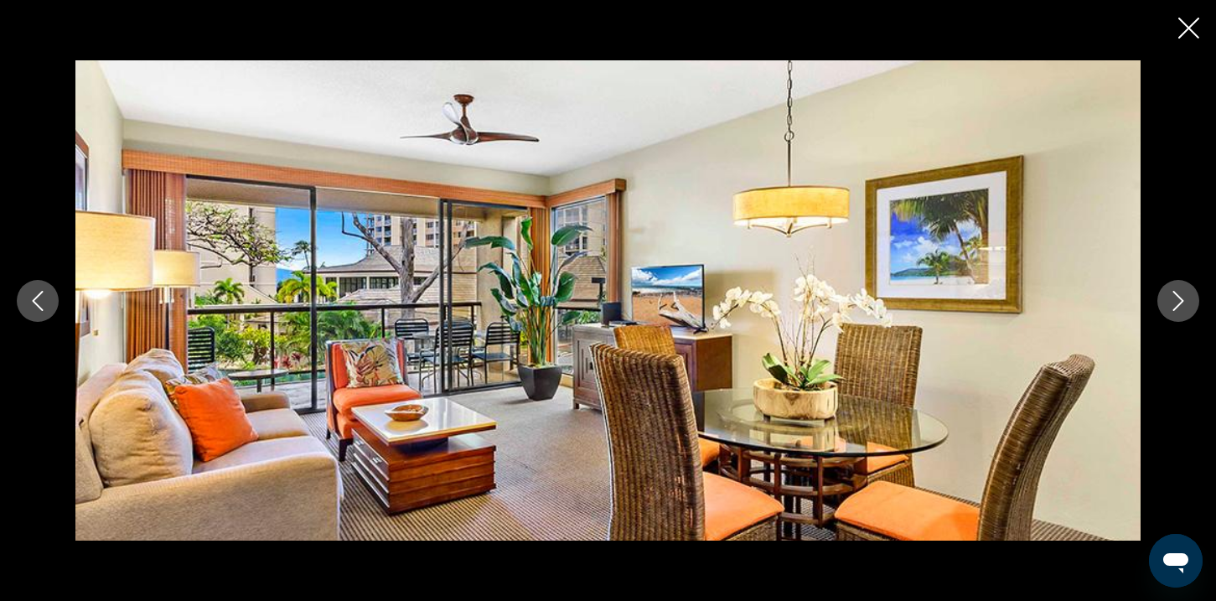
click at [1182, 299] on icon "Next image" at bounding box center [1178, 301] width 11 height 20
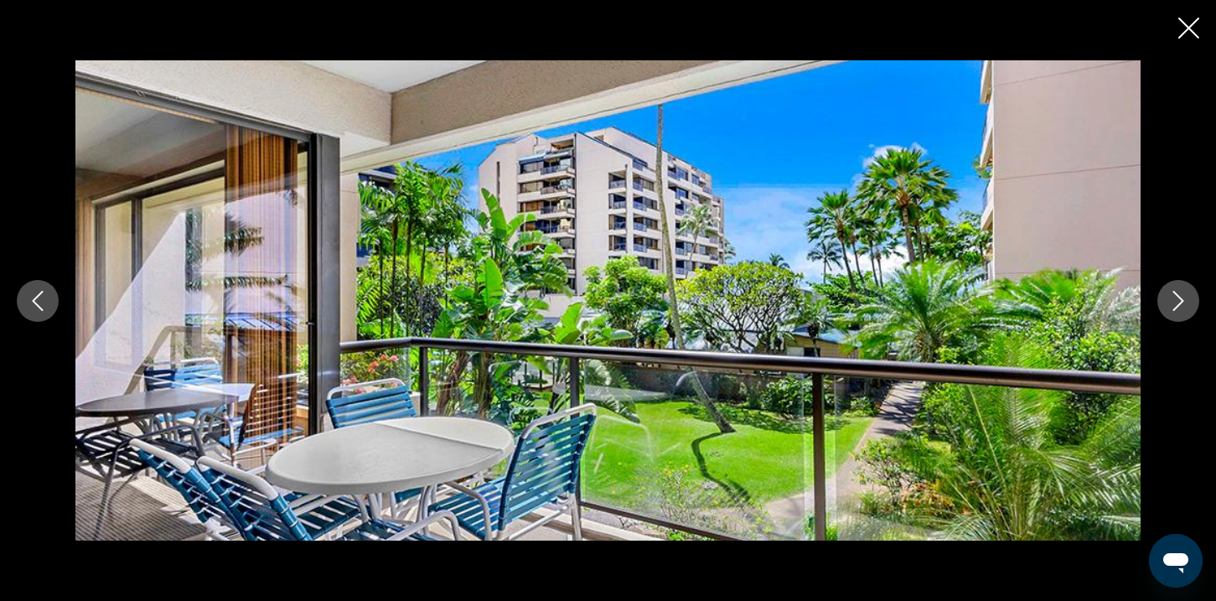
click at [1182, 299] on icon "Next image" at bounding box center [1178, 301] width 11 height 20
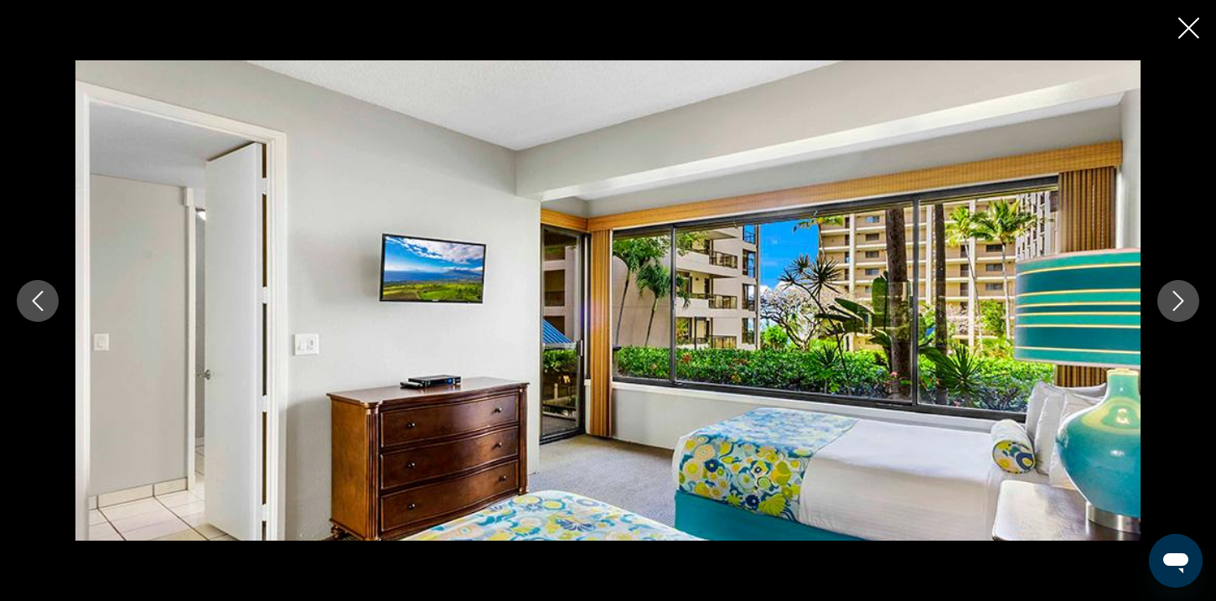
click at [1182, 299] on icon "Next image" at bounding box center [1178, 301] width 11 height 20
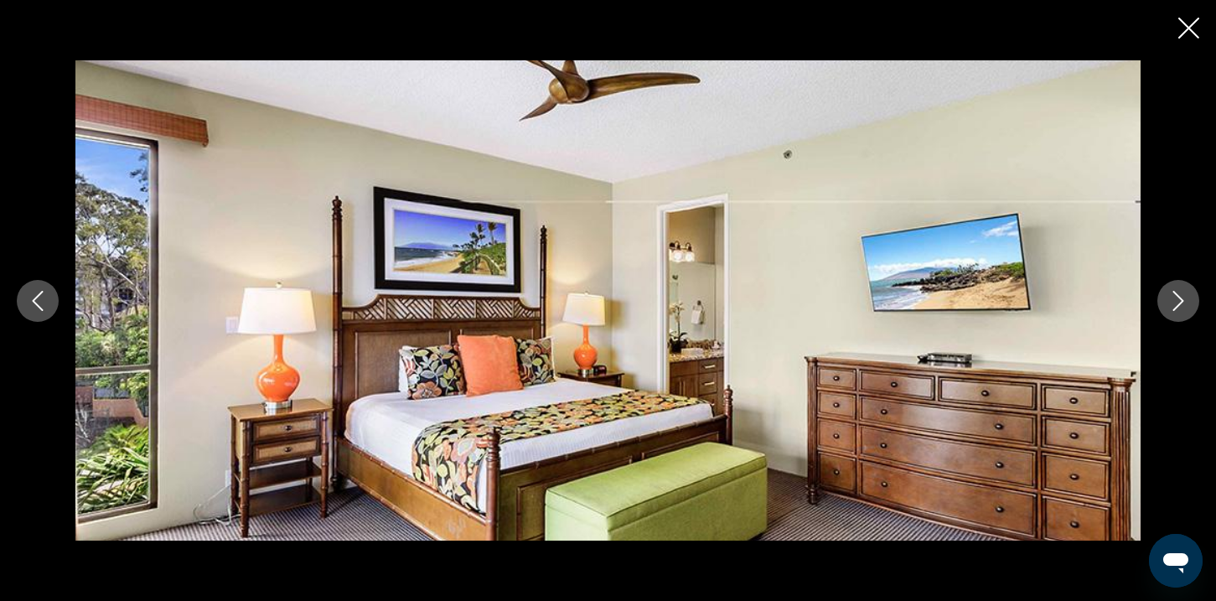
click at [1182, 299] on icon "Next image" at bounding box center [1178, 301] width 11 height 20
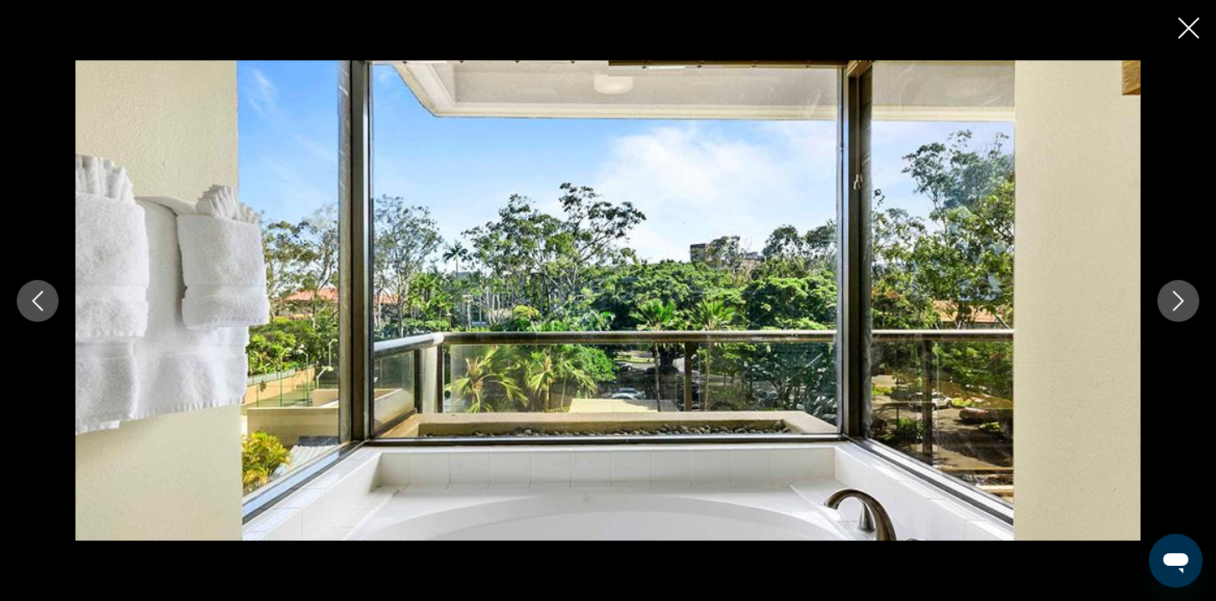
click at [1182, 299] on icon "Next image" at bounding box center [1178, 301] width 11 height 20
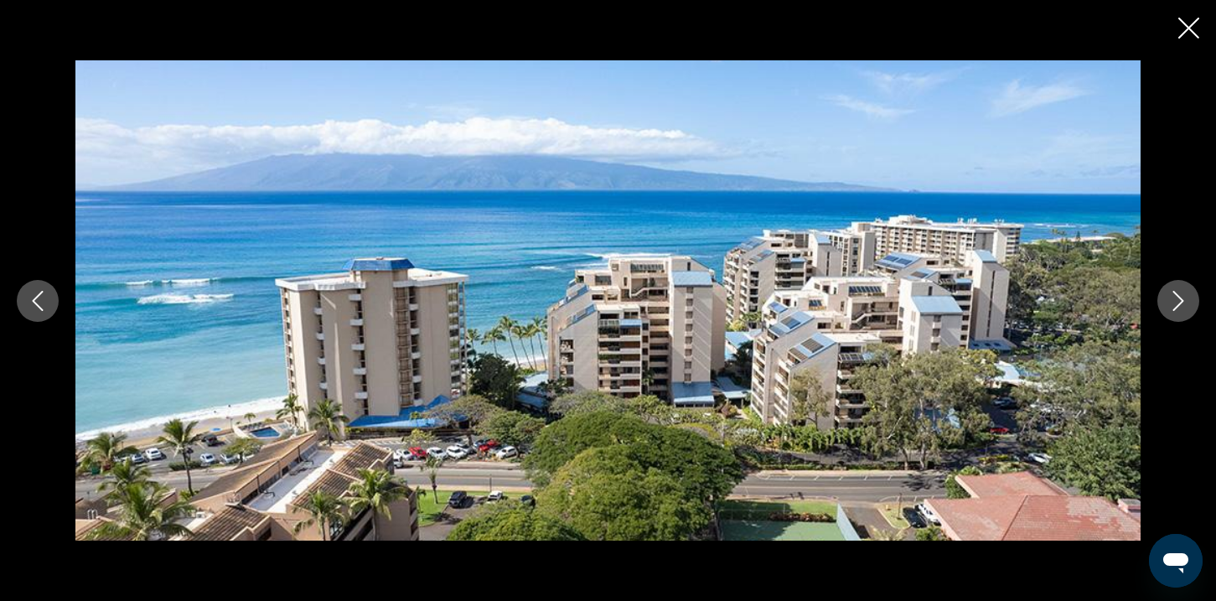
click at [1182, 299] on icon "Next image" at bounding box center [1178, 301] width 11 height 20
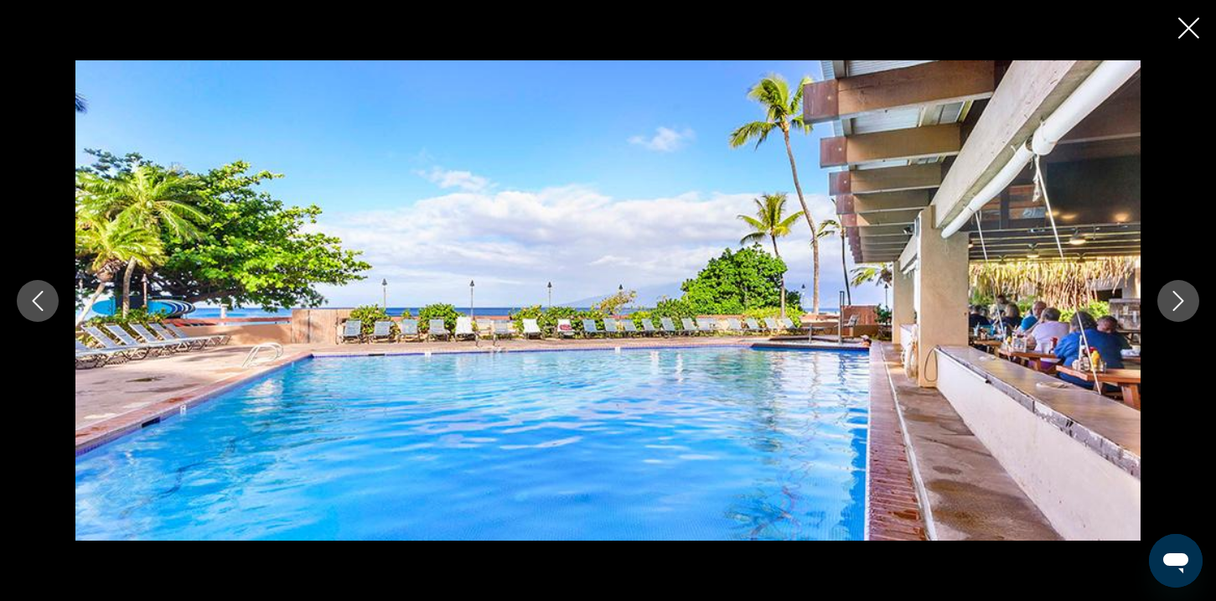
click at [1180, 43] on div "prev next" at bounding box center [608, 300] width 1216 height 601
click at [1181, 24] on icon "Close slideshow" at bounding box center [1188, 28] width 21 height 21
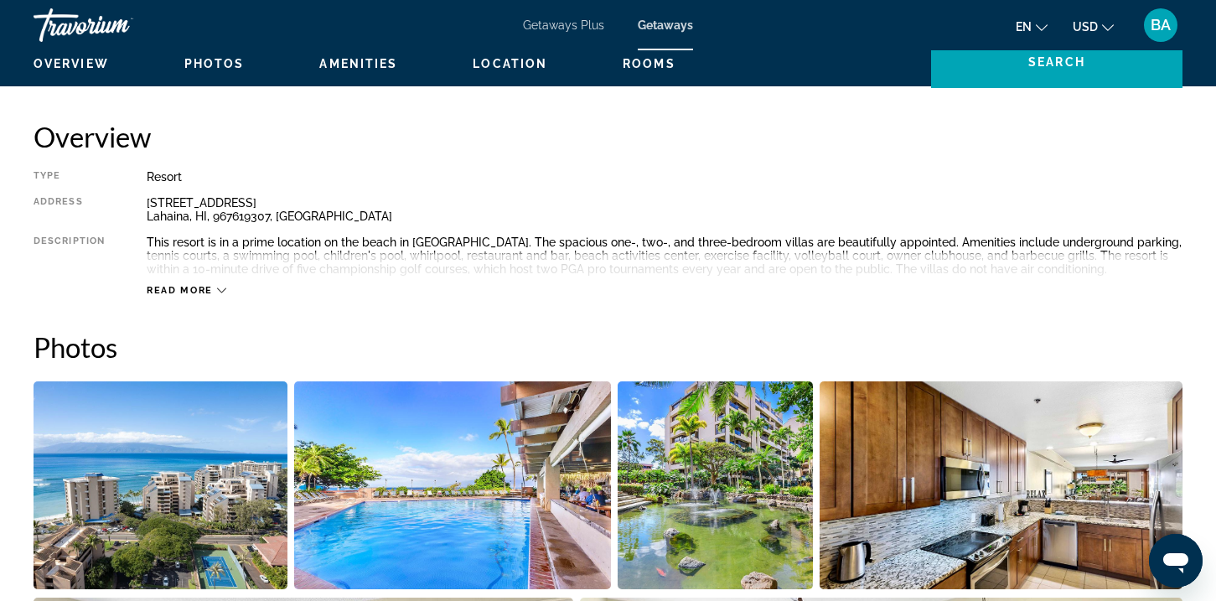
scroll to position [518, 0]
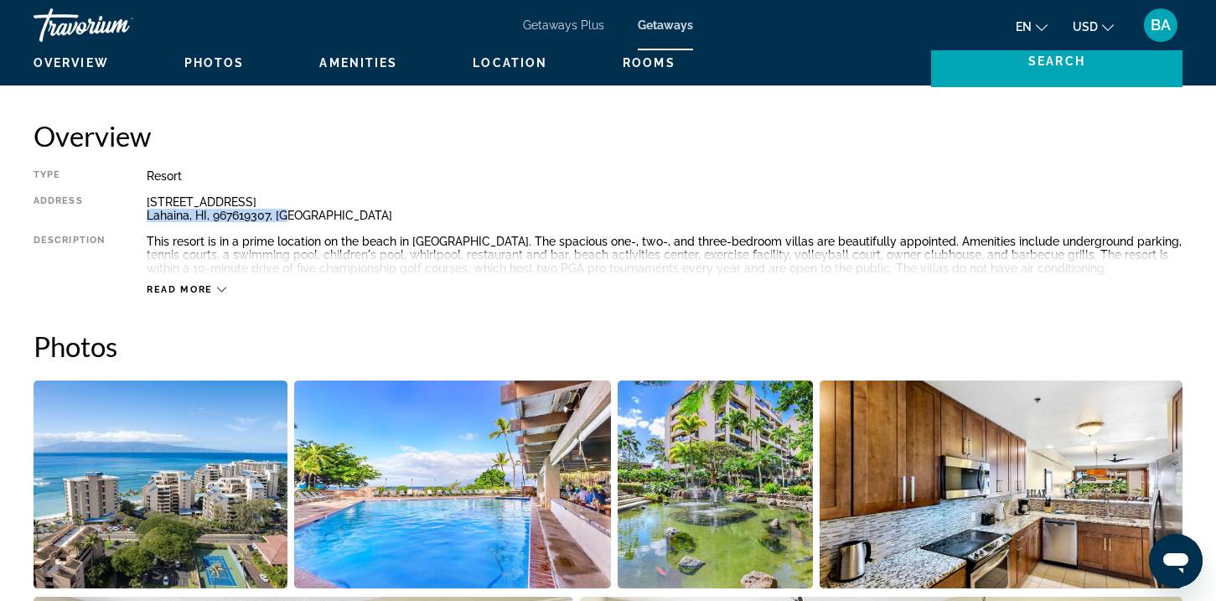
drag, startPoint x: 147, startPoint y: 209, endPoint x: 295, endPoint y: 220, distance: 147.9
click at [295, 220] on div "4299 Lower Honoapiilani Highway Lahaina, HI, 967619307, USA" at bounding box center [665, 208] width 1036 height 27
click at [313, 220] on div "4299 Lower Honoapiilani Highway Lahaina, HI, 967619307, USA" at bounding box center [665, 208] width 1036 height 27
drag, startPoint x: 307, startPoint y: 216, endPoint x: 147, endPoint y: 189, distance: 161.6
click at [147, 189] on div "Type Resort All-Inclusive No All-Inclusive Address 4299 Lower Honoapiilani High…" at bounding box center [608, 232] width 1149 height 127
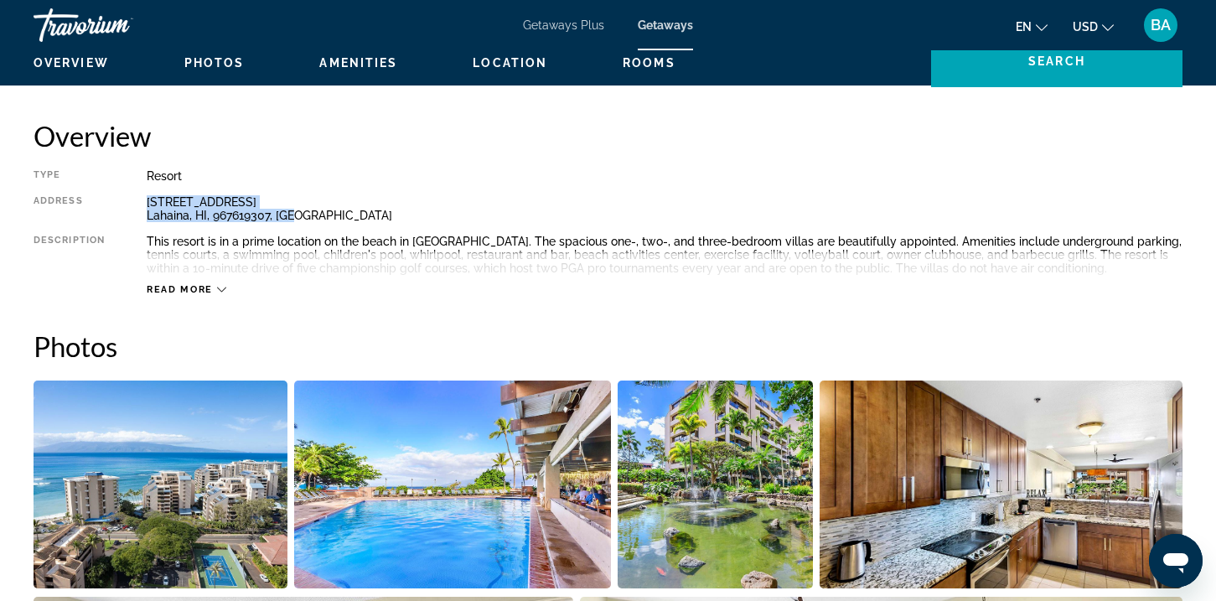
copy div "4299 Lower Honoapiilani Highway Lahaina, HI, 967619307, USA"
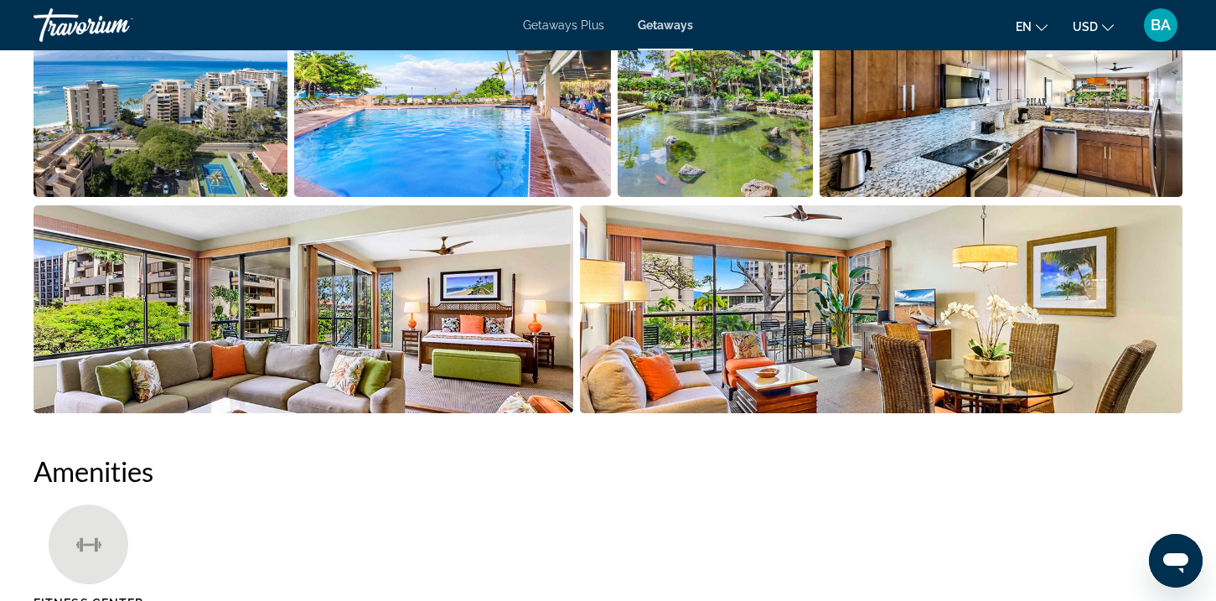
scroll to position [942, 0]
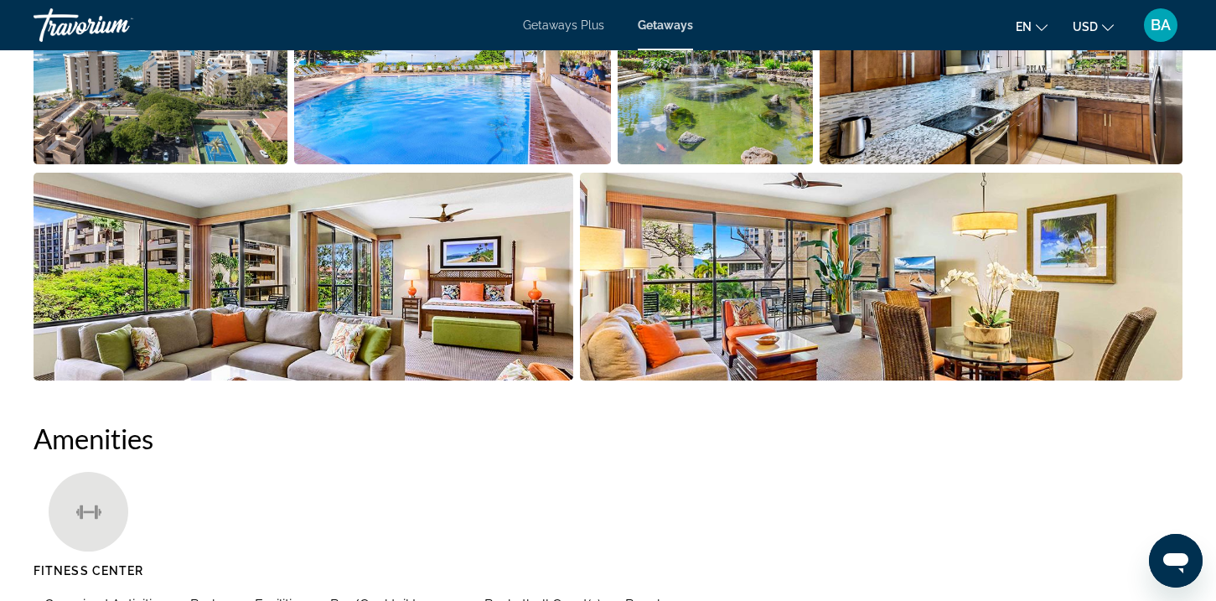
click at [812, 311] on img "Open full-screen image slider" at bounding box center [881, 277] width 602 height 208
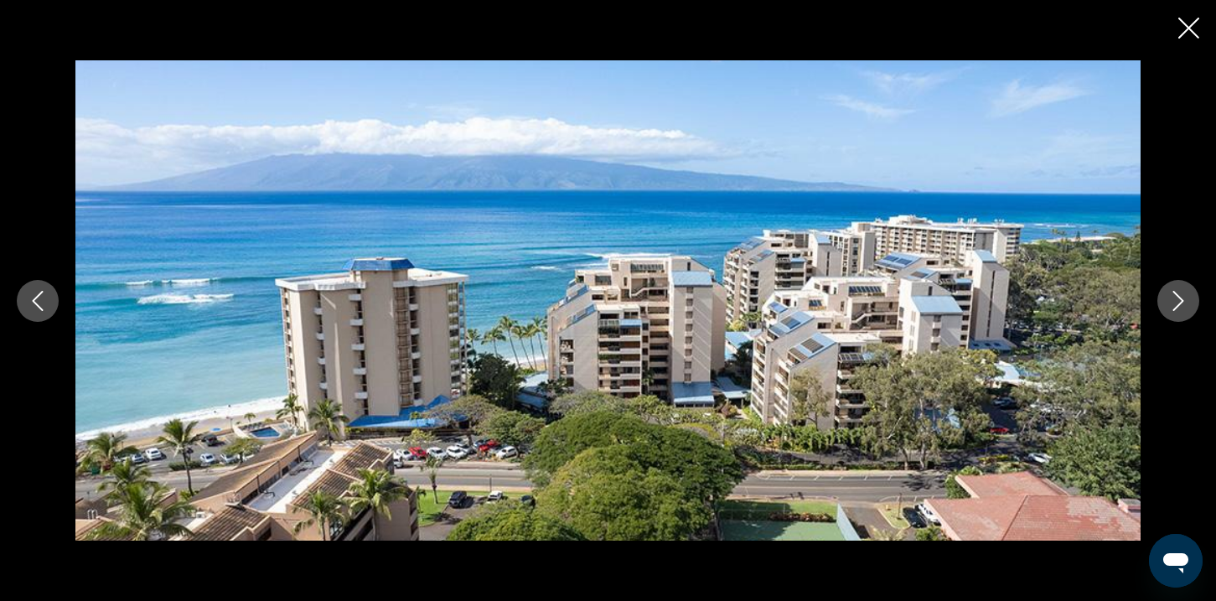
click at [1172, 297] on icon "Next image" at bounding box center [1178, 301] width 20 height 20
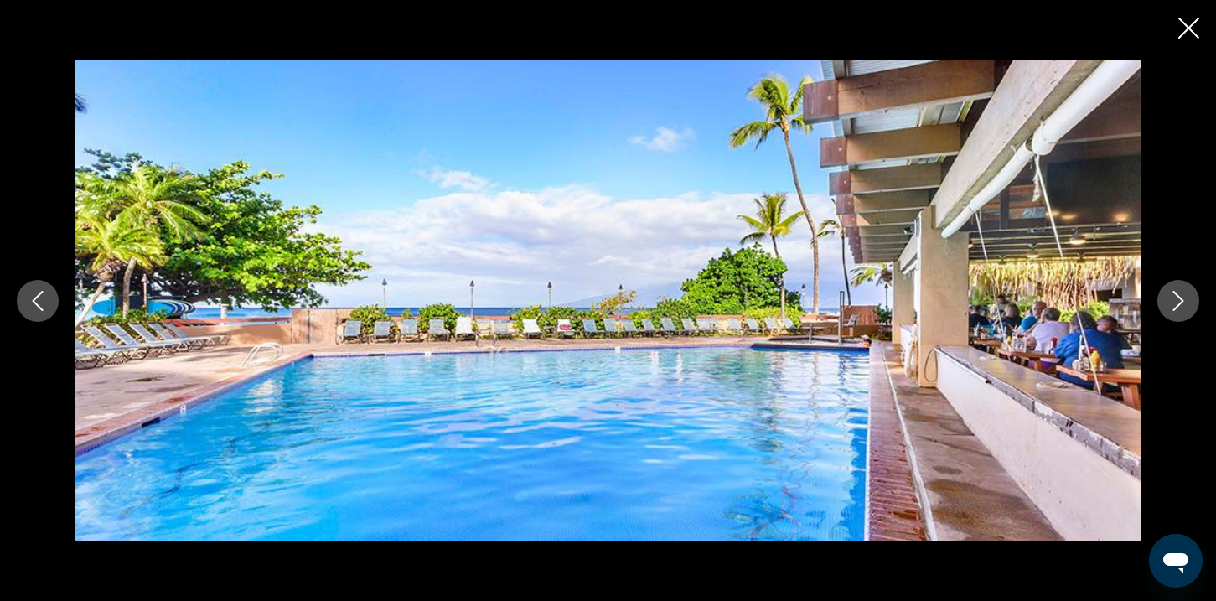
click at [1172, 297] on icon "Next image" at bounding box center [1178, 301] width 20 height 20
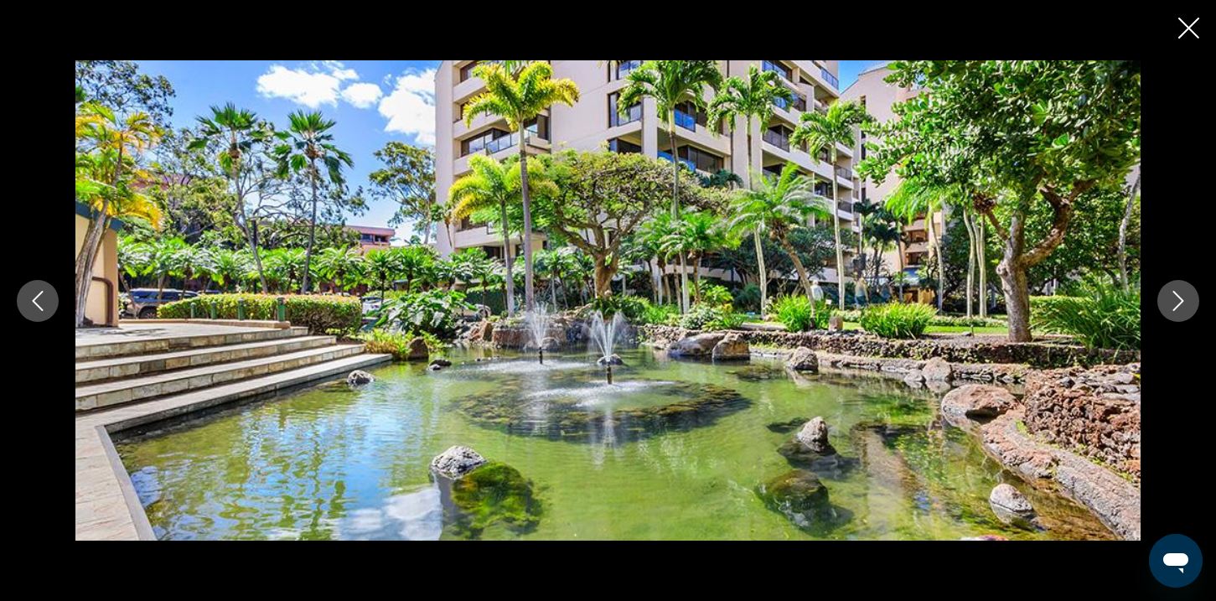
click at [1172, 297] on icon "Next image" at bounding box center [1178, 301] width 20 height 20
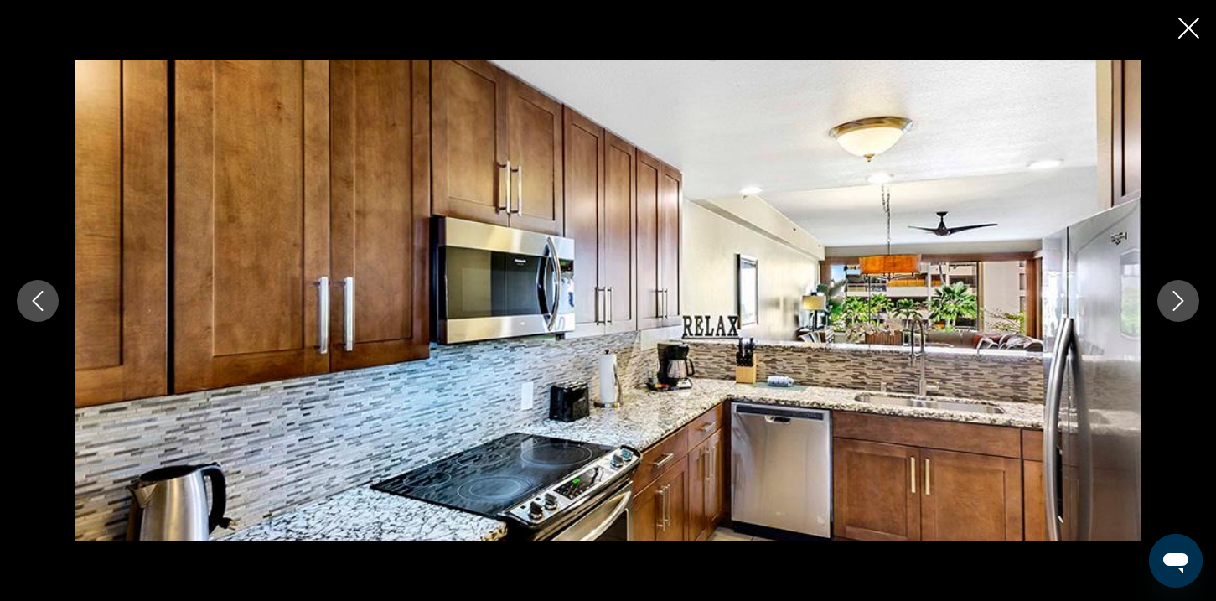
click at [1172, 297] on icon "Next image" at bounding box center [1178, 301] width 20 height 20
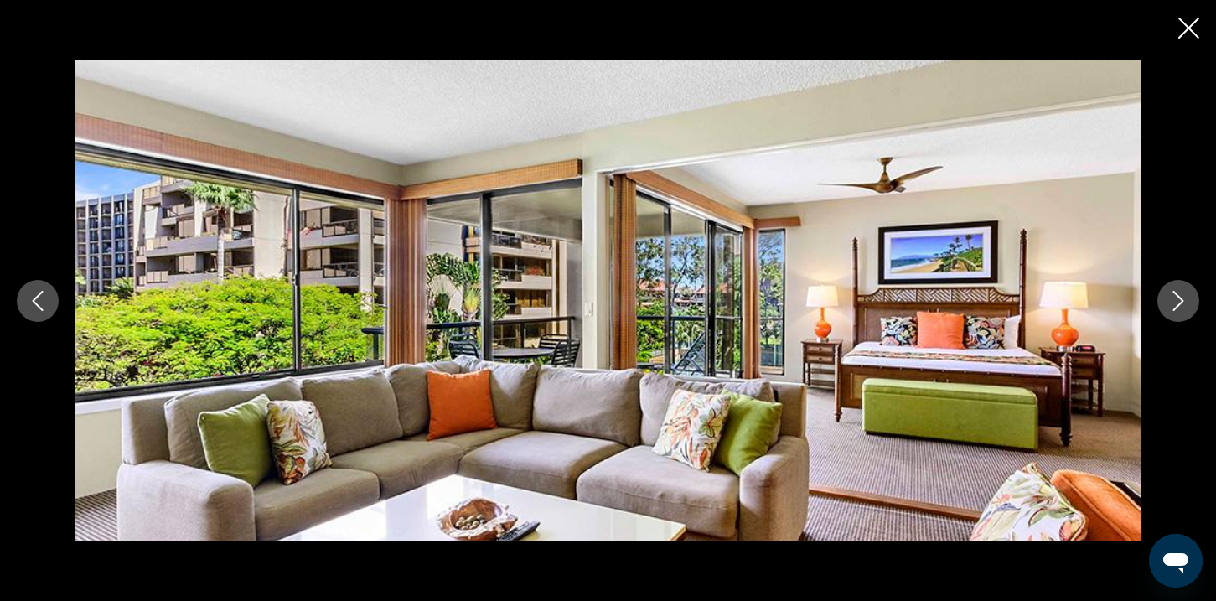
click at [1172, 297] on icon "Next image" at bounding box center [1178, 301] width 20 height 20
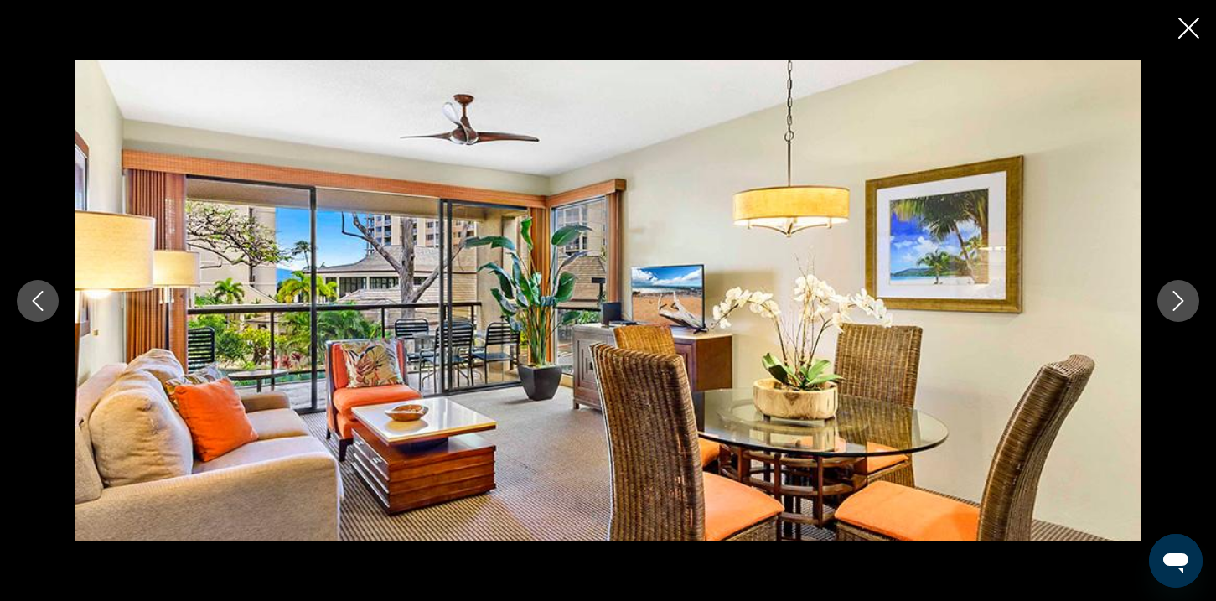
click at [1175, 23] on div "prev next" at bounding box center [608, 300] width 1216 height 601
click at [1183, 32] on icon "Close slideshow" at bounding box center [1188, 28] width 21 height 21
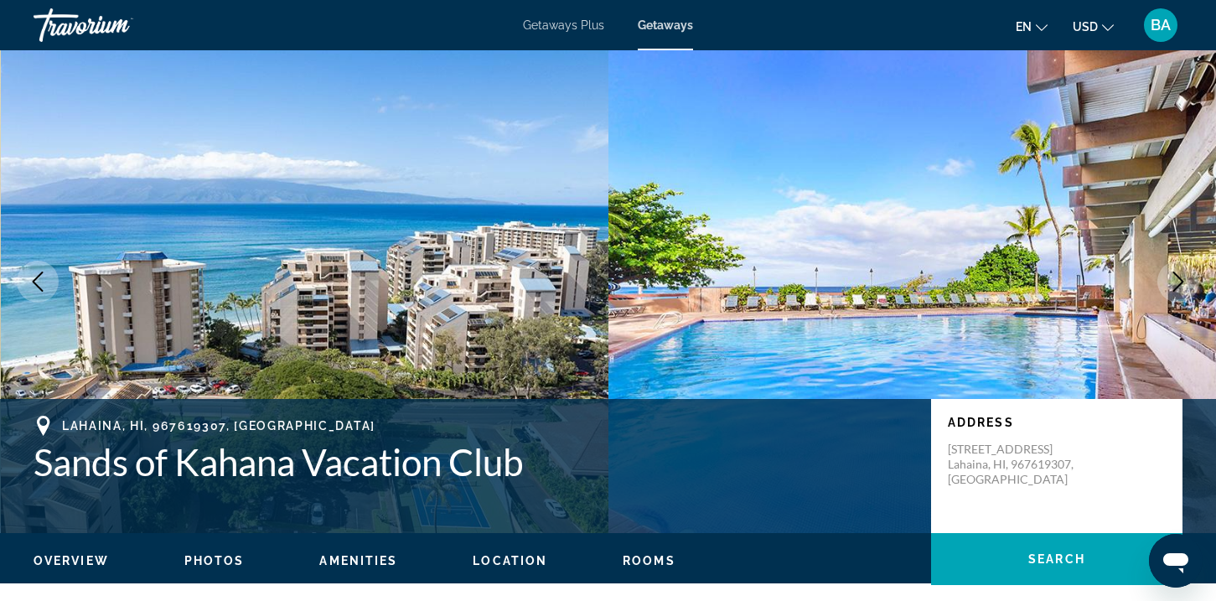
scroll to position [0, 0]
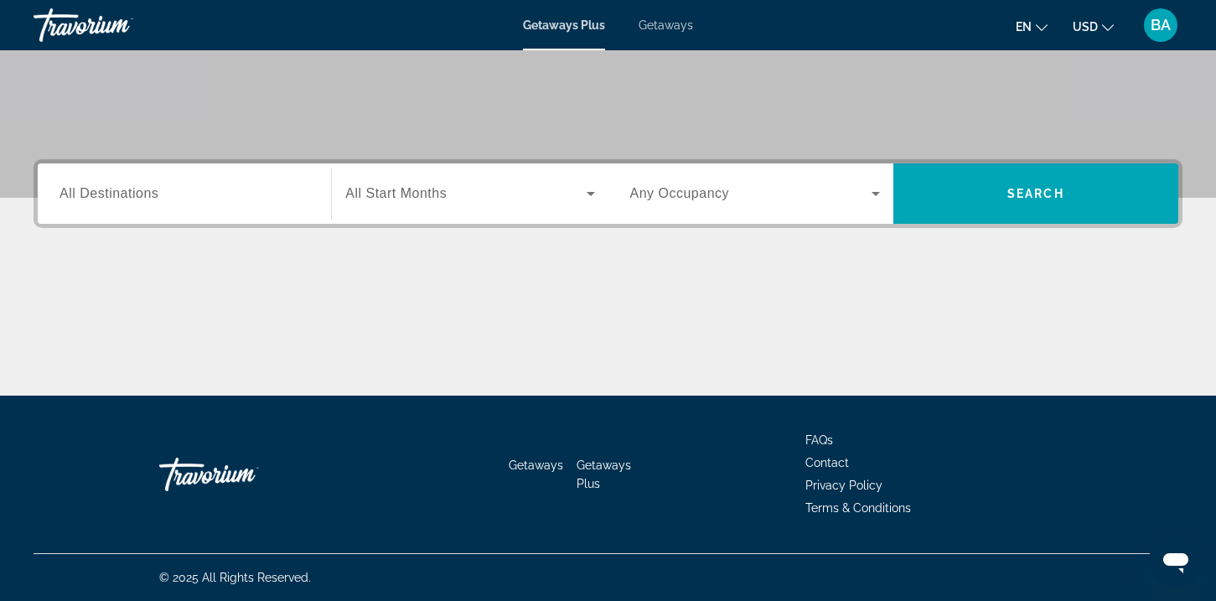
scroll to position [51, 0]
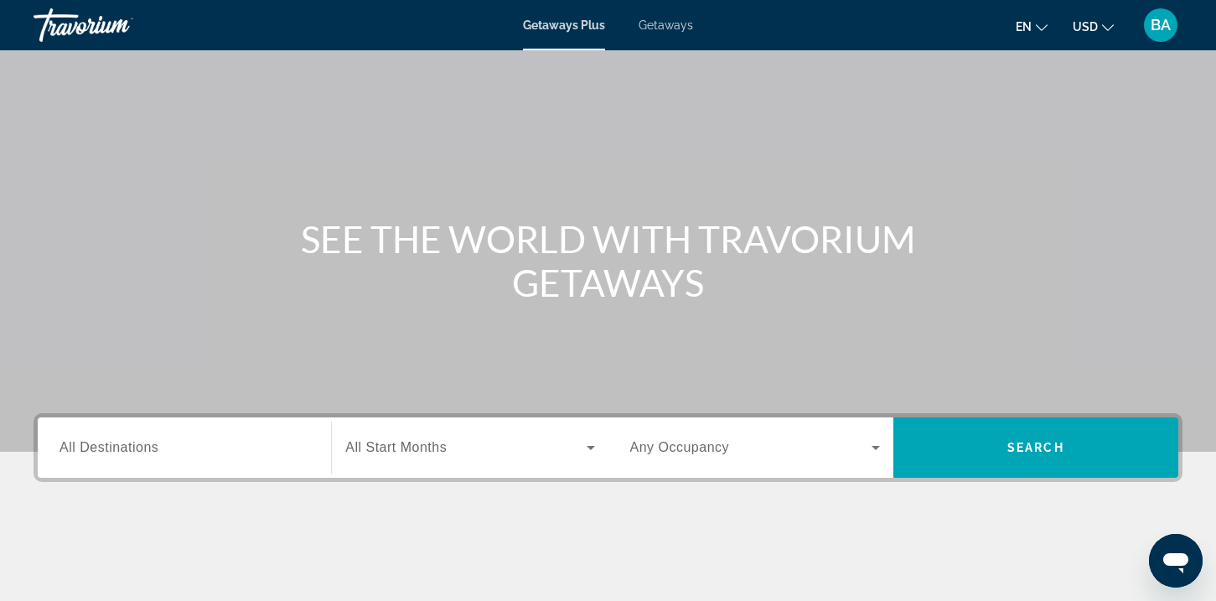
click at [660, 34] on div "Getaways Plus Getaways en English Español Français Italiano Português русский U…" at bounding box center [608, 25] width 1216 height 44
click at [660, 17] on div "Getaways Plus Getaways en English Español Français Italiano Português русский U…" at bounding box center [608, 25] width 1216 height 44
click at [654, 36] on div "Getaways Plus Getaways en English Español Français Italiano Português русский U…" at bounding box center [608, 25] width 1216 height 44
click at [656, 28] on span "Getaways" at bounding box center [665, 24] width 54 height 13
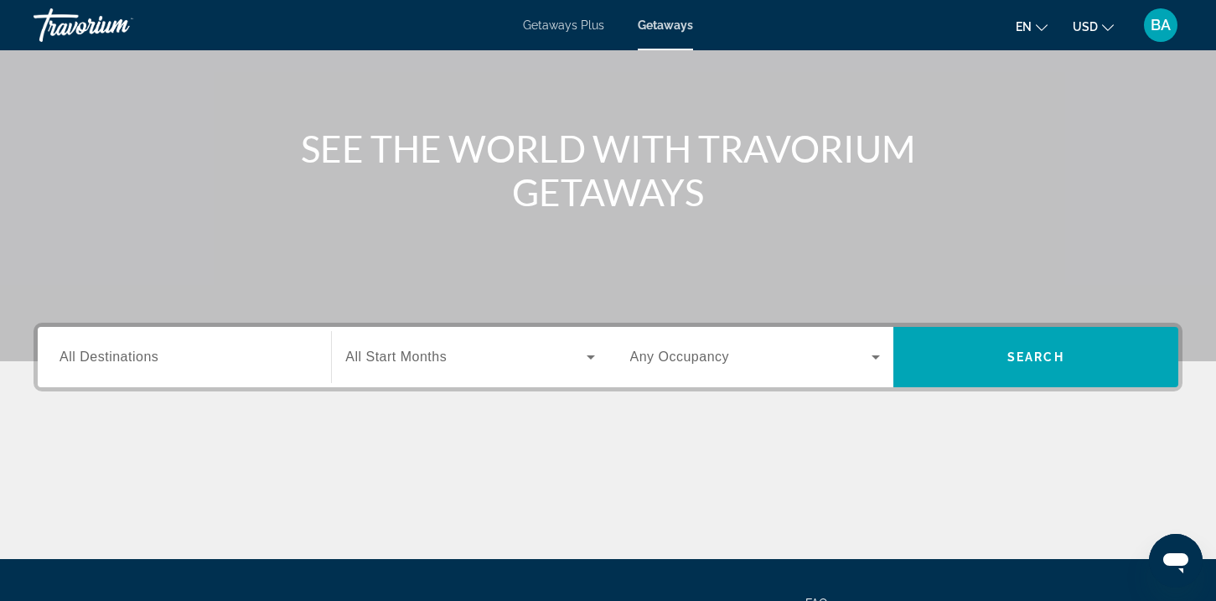
scroll to position [305, 0]
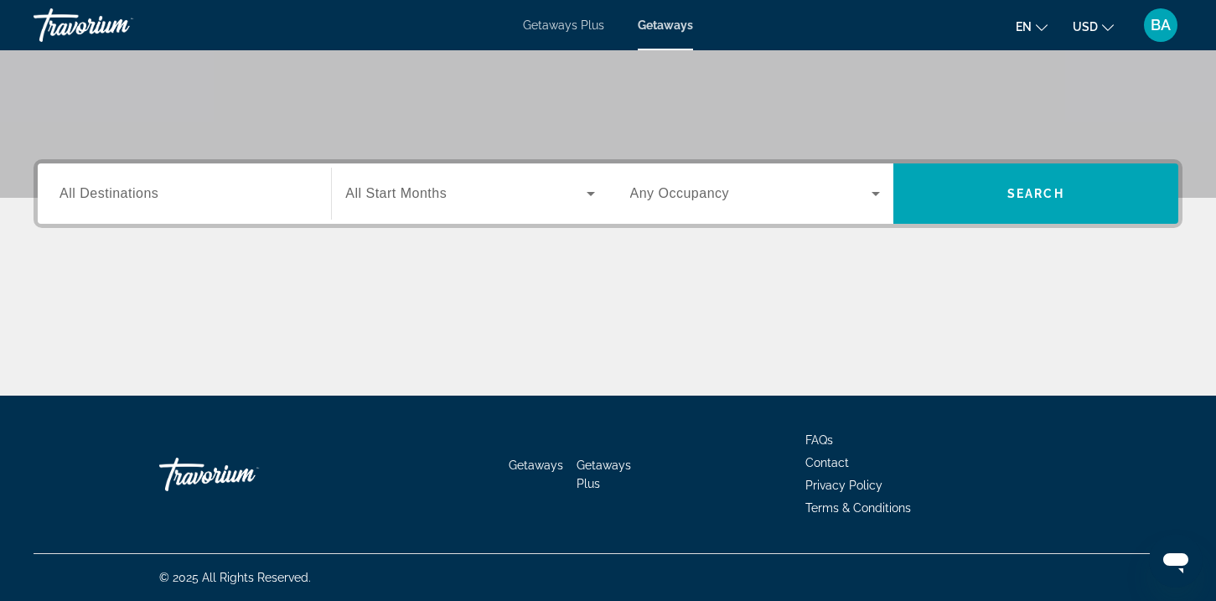
click at [219, 204] on div "Search widget" at bounding box center [184, 194] width 250 height 48
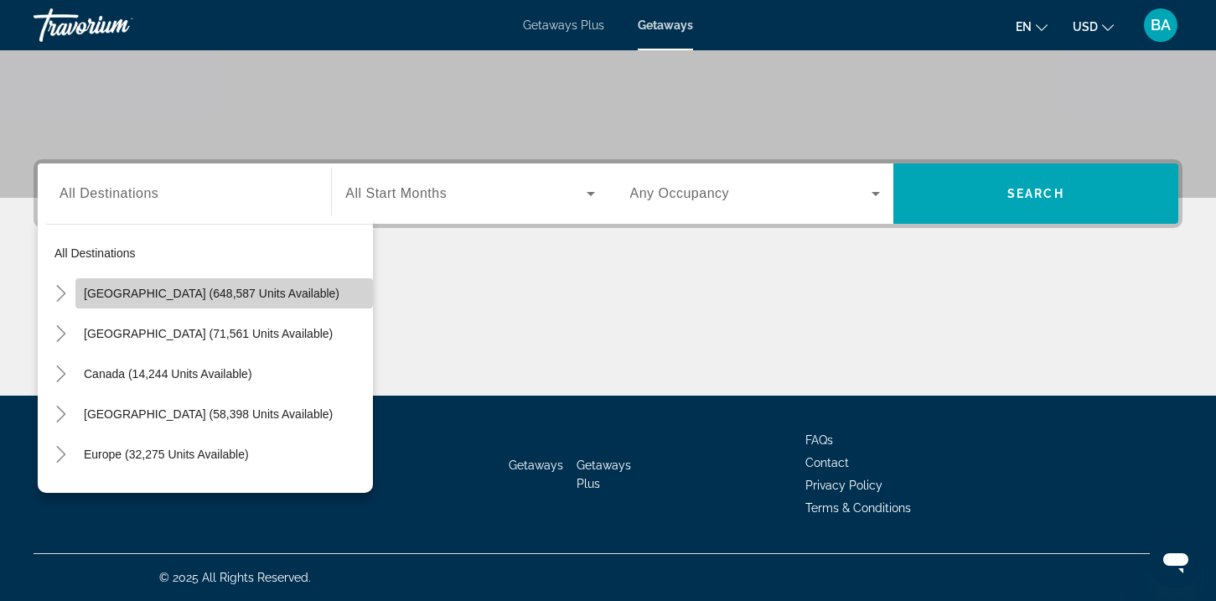
click at [266, 285] on span "Search widget" at bounding box center [223, 293] width 297 height 40
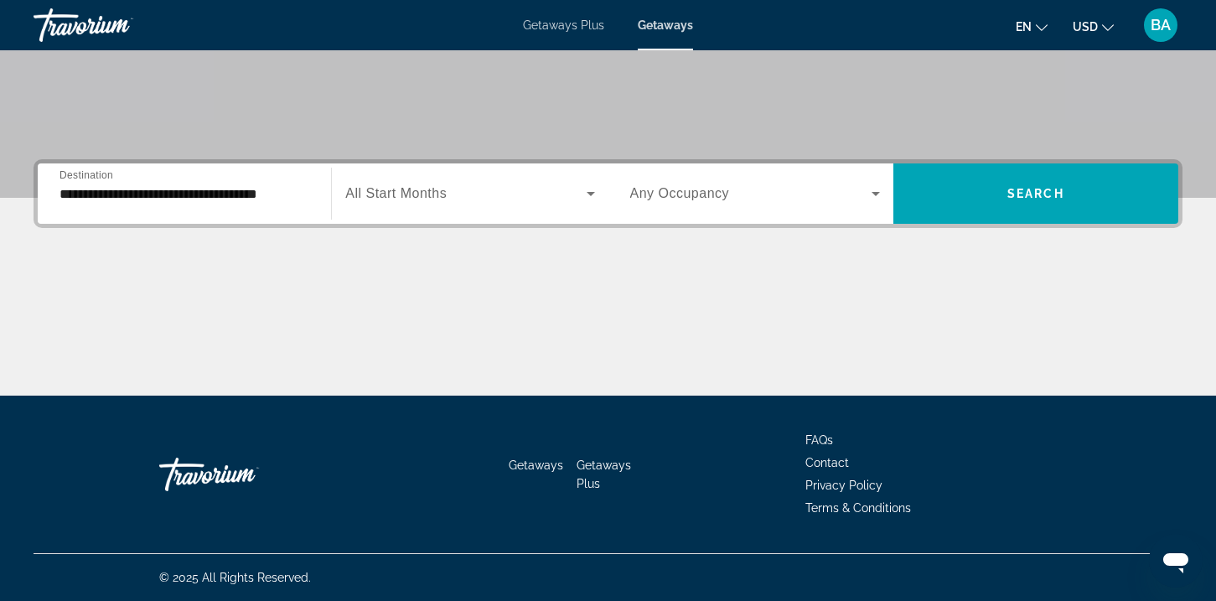
click at [204, 214] on div "**********" at bounding box center [184, 194] width 250 height 48
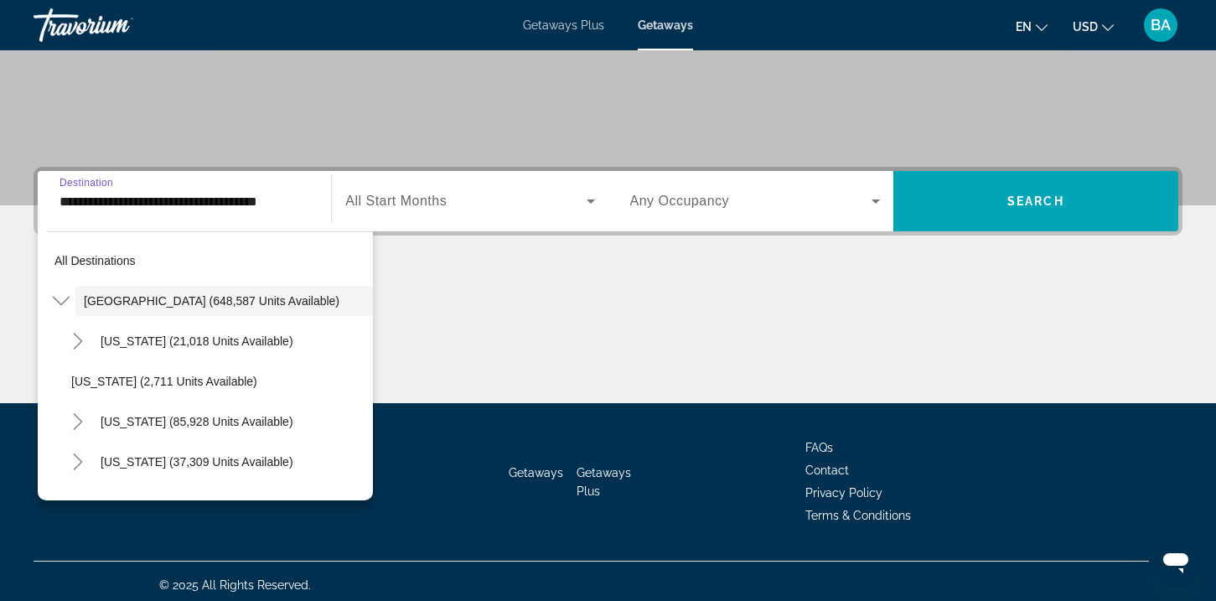
click at [201, 194] on input "**********" at bounding box center [184, 202] width 250 height 20
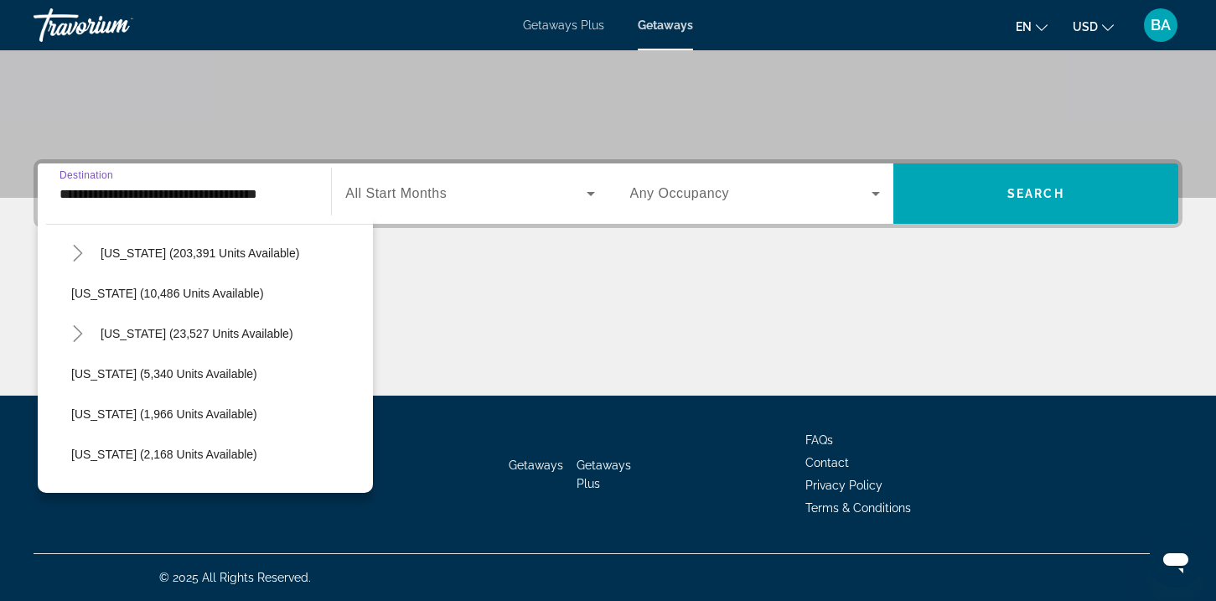
scroll to position [327, 0]
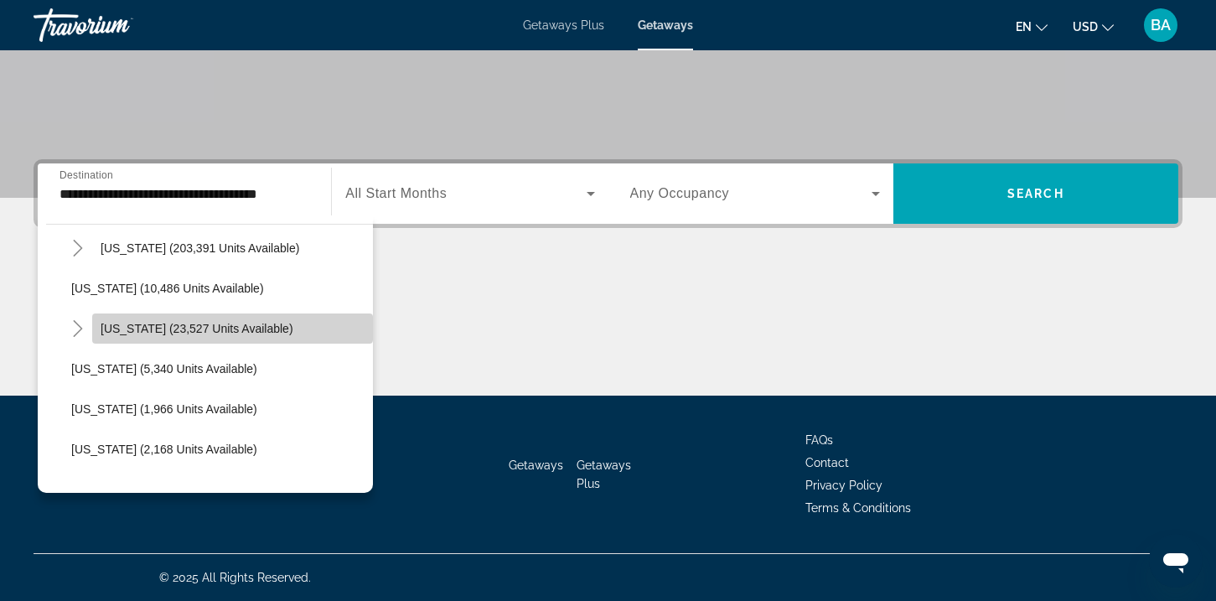
click at [225, 319] on span "Search widget" at bounding box center [232, 328] width 281 height 40
type input "**********"
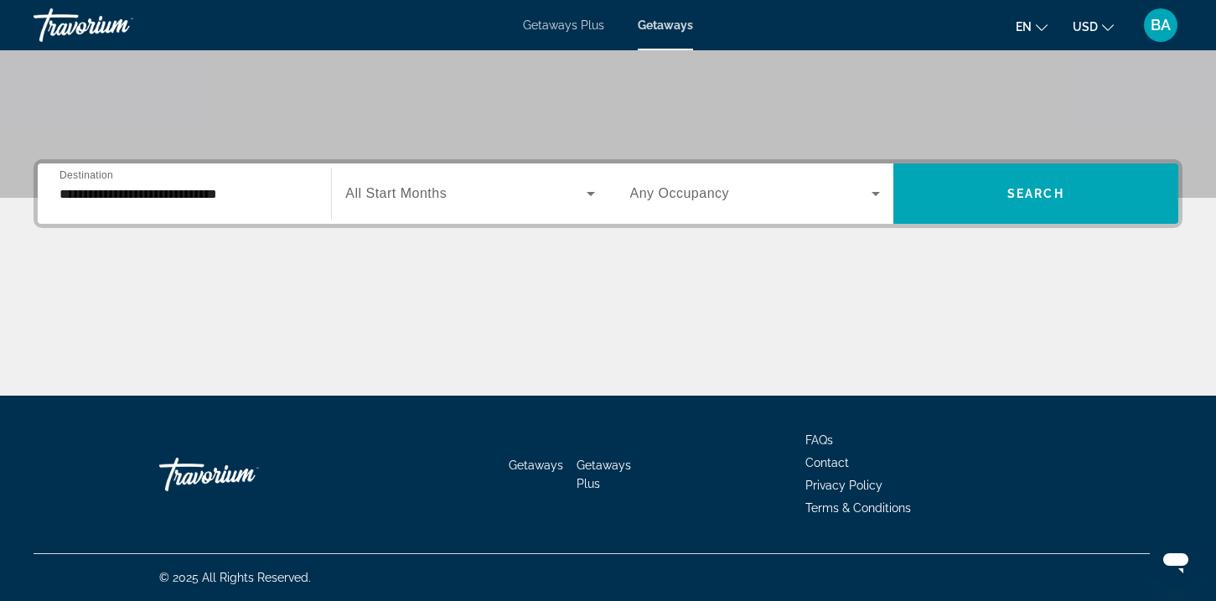
click at [449, 211] on div "Search widget" at bounding box center [469, 193] width 249 height 47
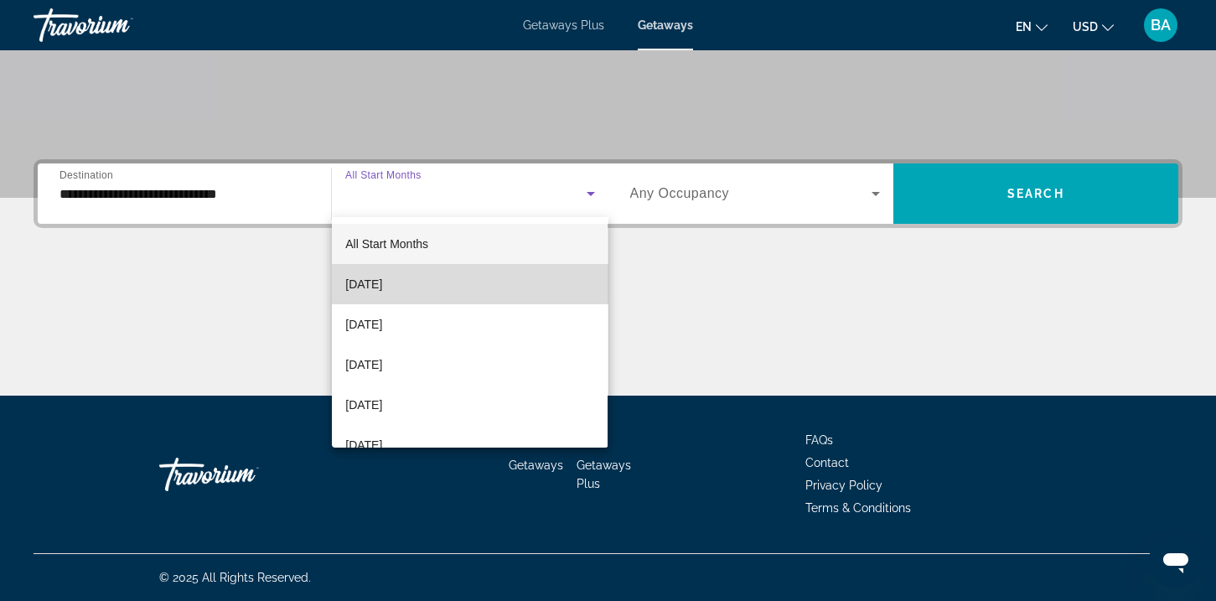
click at [455, 275] on mat-option "[DATE]" at bounding box center [470, 284] width 276 height 40
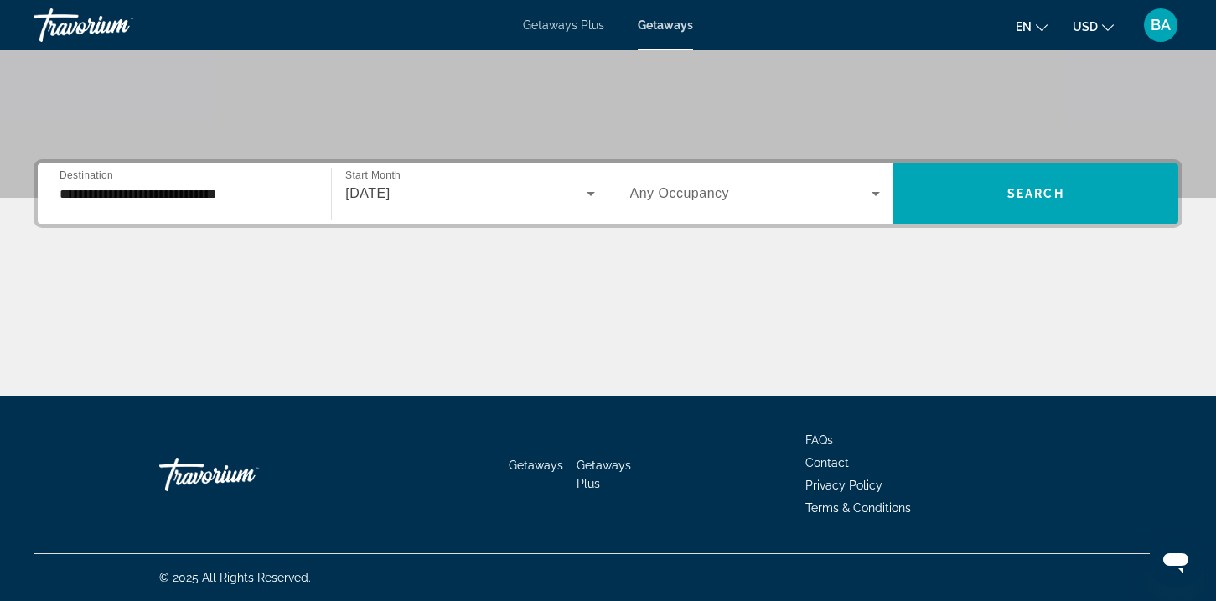
click at [670, 212] on div "Search widget" at bounding box center [755, 193] width 250 height 47
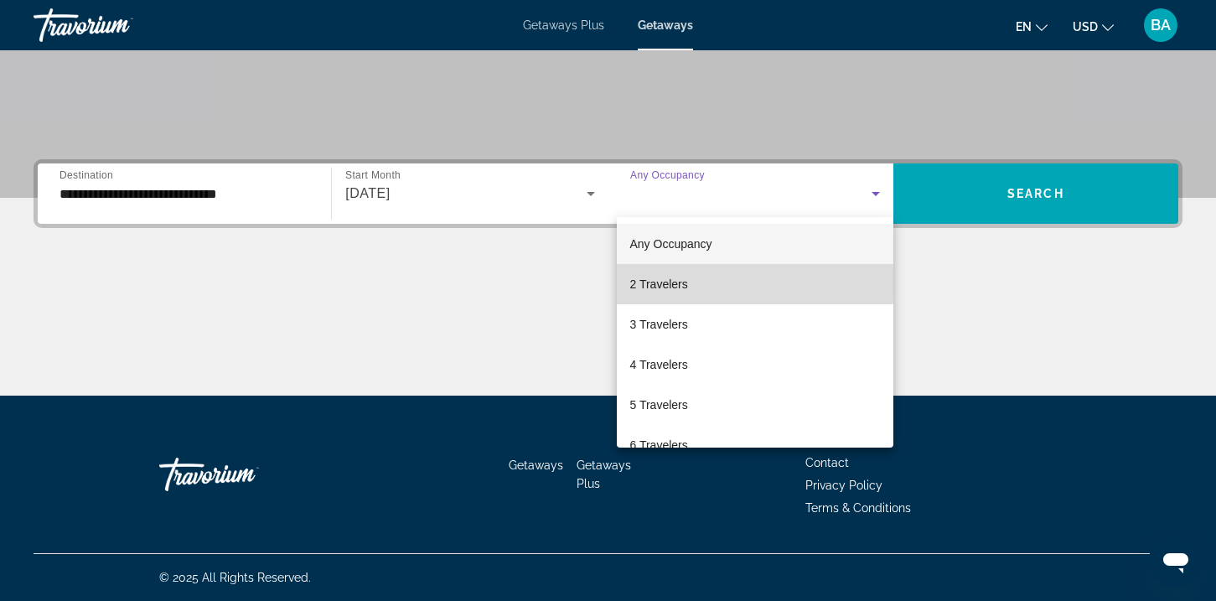
click at [697, 282] on mat-option "2 Travelers" at bounding box center [755, 284] width 276 height 40
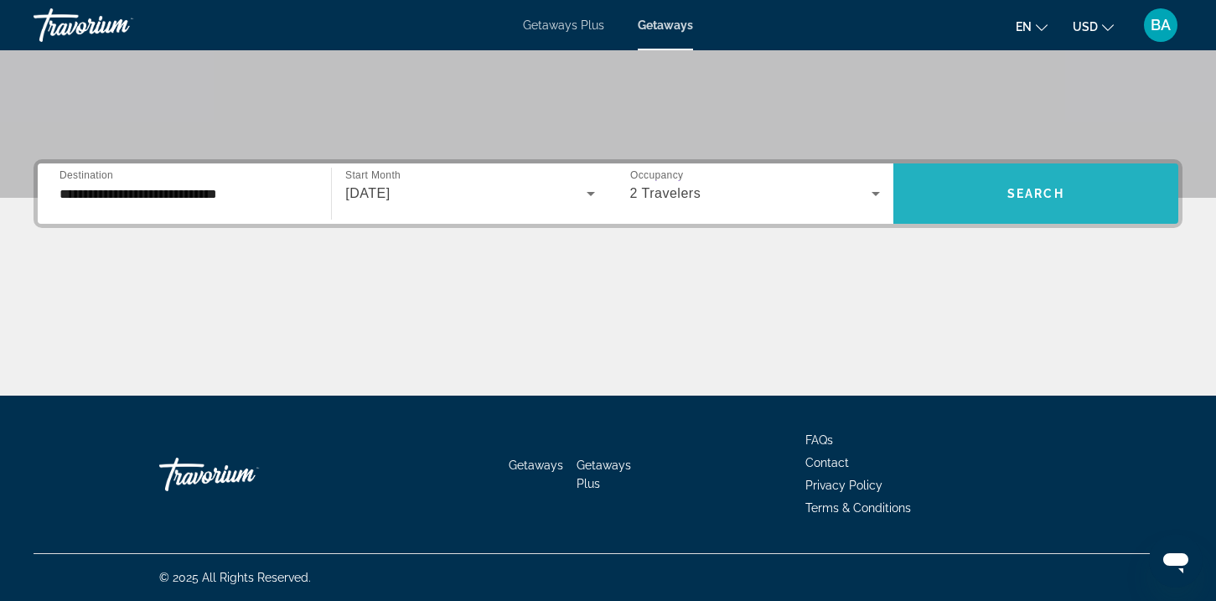
click at [978, 194] on span "Search widget" at bounding box center [1035, 193] width 285 height 40
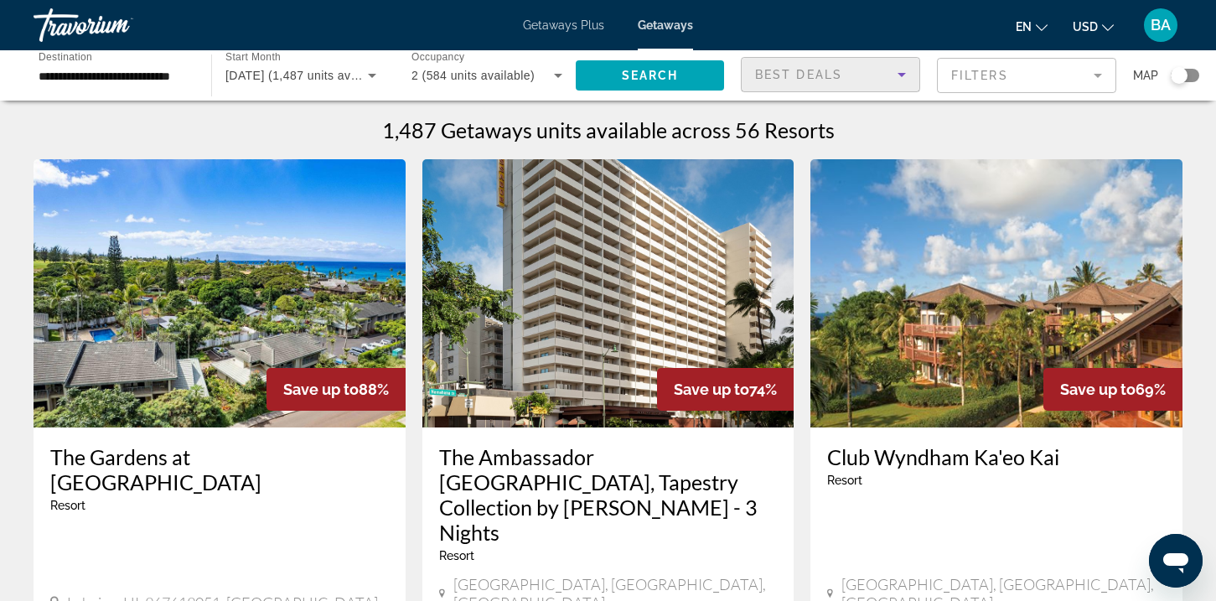
click at [806, 73] on span "Best Deals" at bounding box center [798, 74] width 87 height 13
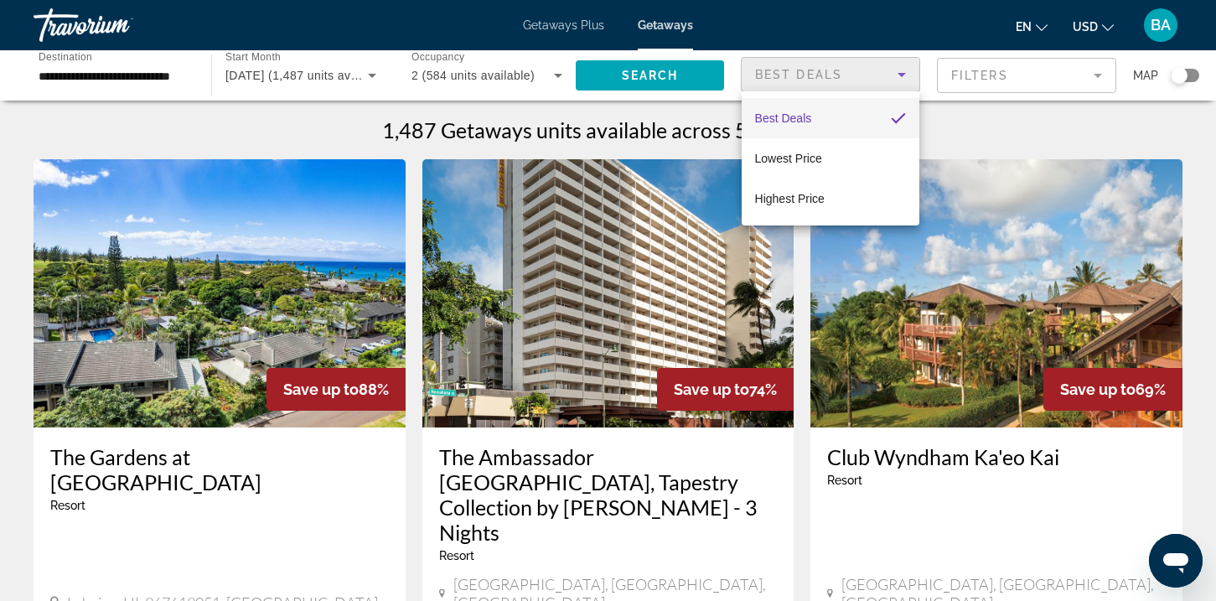
click at [939, 77] on div at bounding box center [608, 300] width 1216 height 601
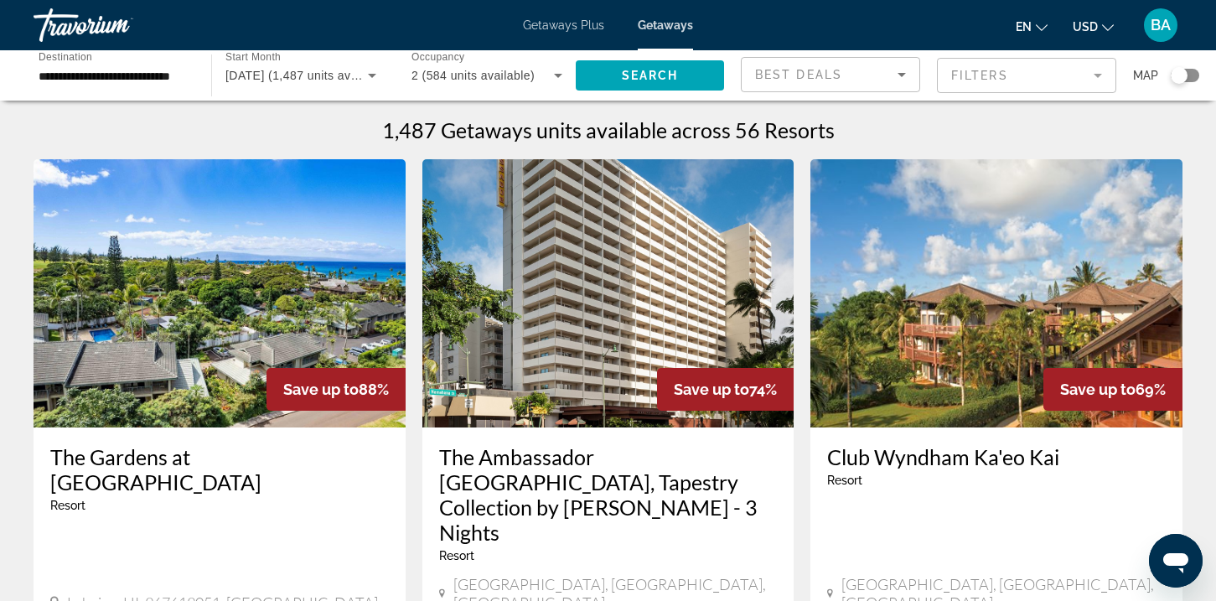
click at [946, 82] on mat-form-field "Filters" at bounding box center [1026, 75] width 179 height 35
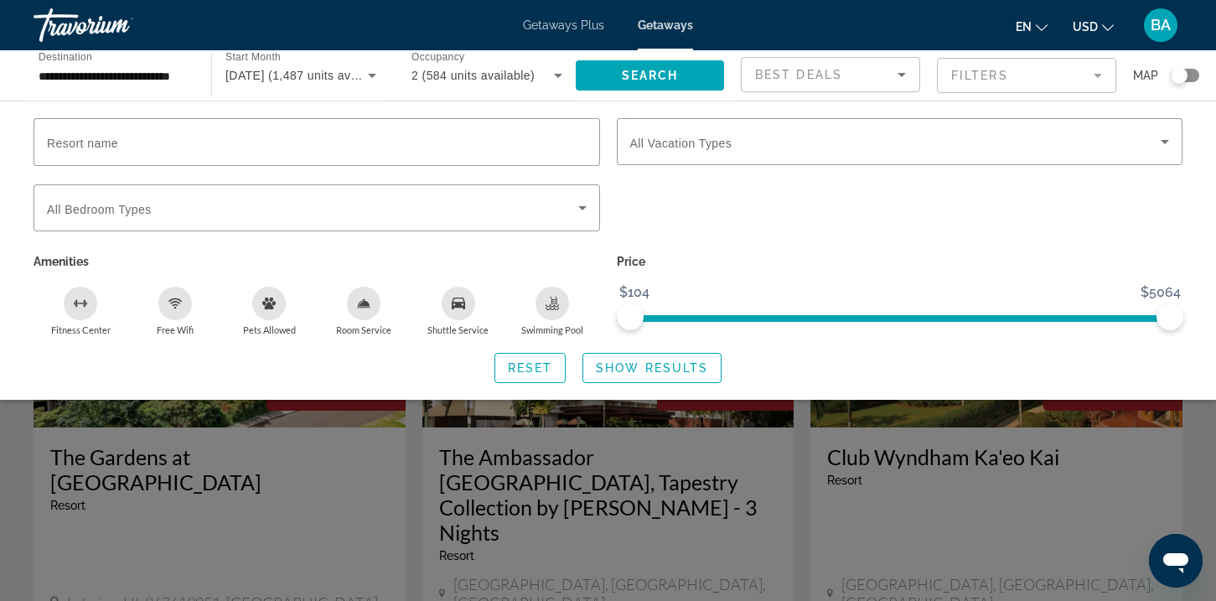
click at [555, 306] on icon "Swimming Pool" at bounding box center [551, 303] width 13 height 13
click at [356, 309] on div "Room Service" at bounding box center [364, 304] width 34 height 34
click at [178, 306] on icon "Free Wifi" at bounding box center [174, 303] width 13 height 13
click at [79, 293] on div "Fitness Center" at bounding box center [81, 304] width 34 height 34
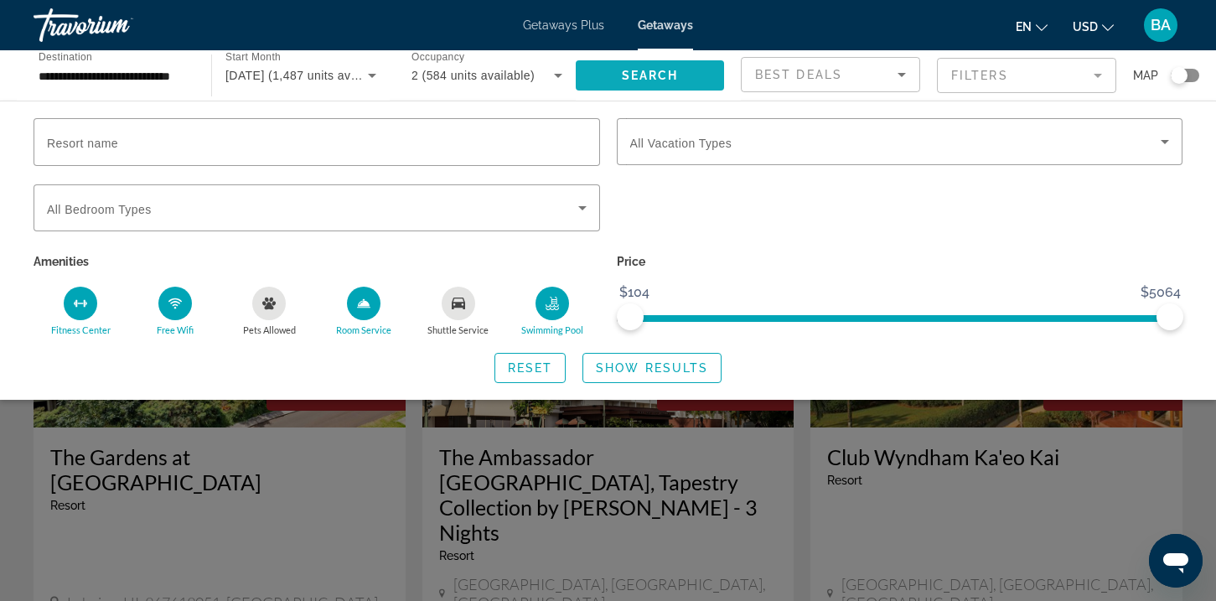
click at [681, 65] on span "Search widget" at bounding box center [650, 75] width 148 height 40
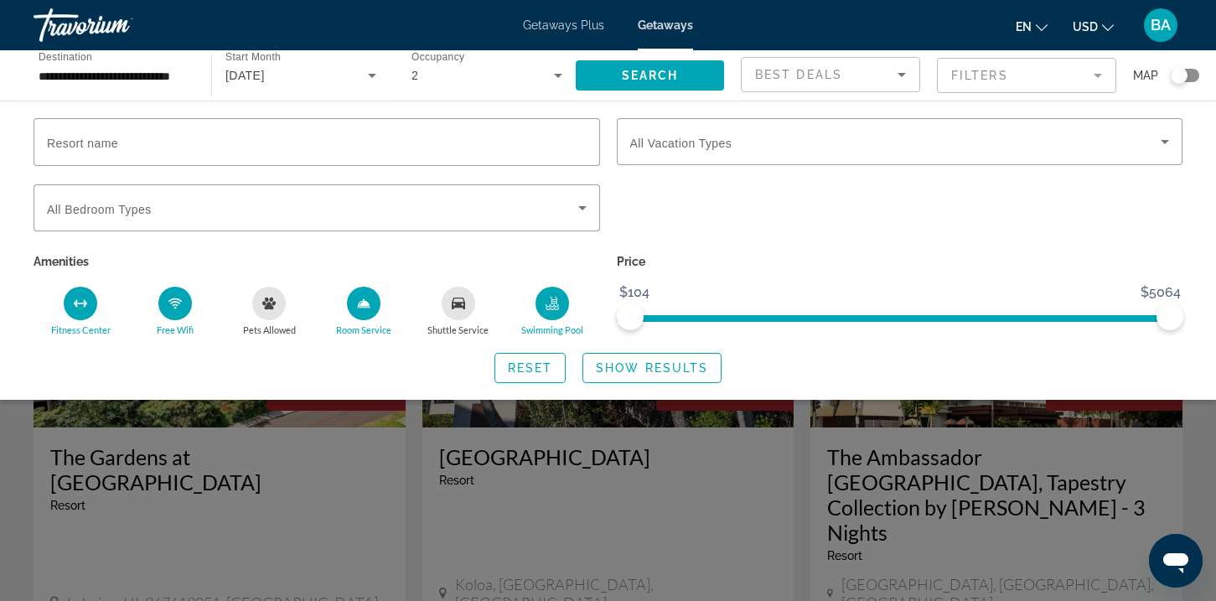
click at [452, 311] on div "Shuttle Service" at bounding box center [459, 304] width 34 height 34
click at [648, 78] on span "Search" at bounding box center [650, 75] width 57 height 13
click at [643, 371] on span "Show Results" at bounding box center [652, 367] width 112 height 13
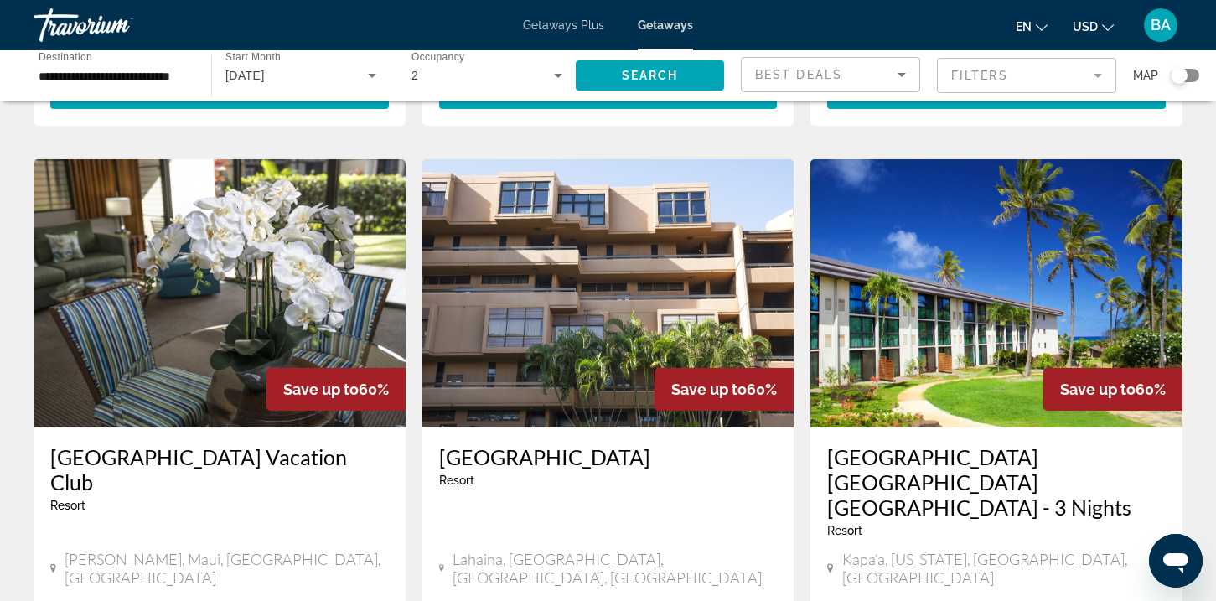
scroll to position [1880, 0]
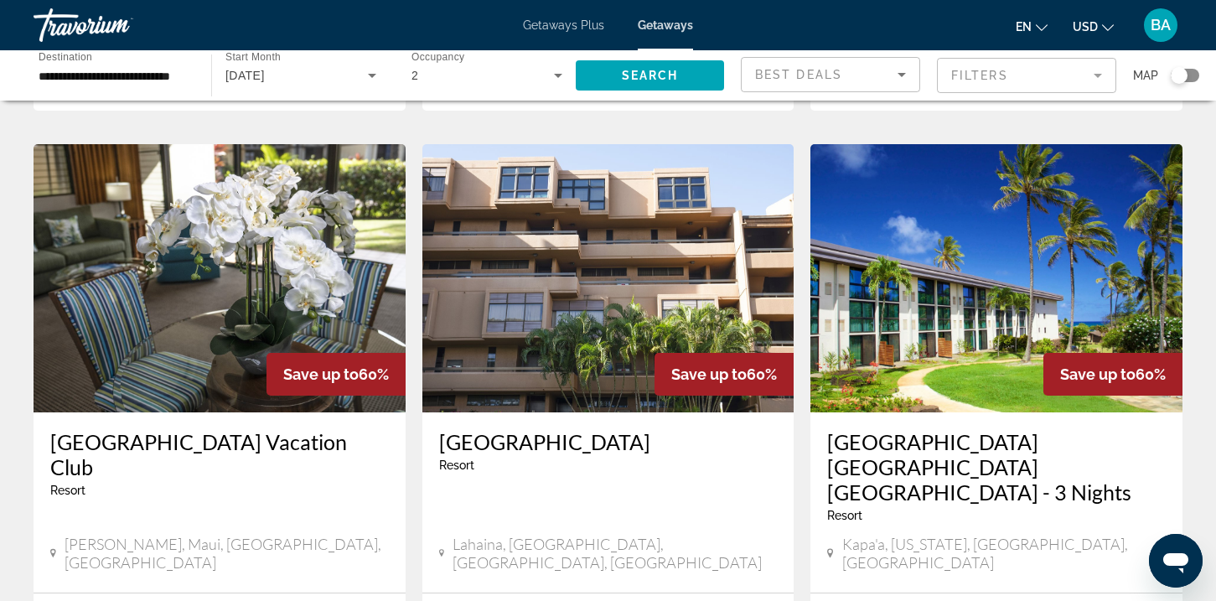
click at [953, 215] on img "Main content" at bounding box center [996, 278] width 372 height 268
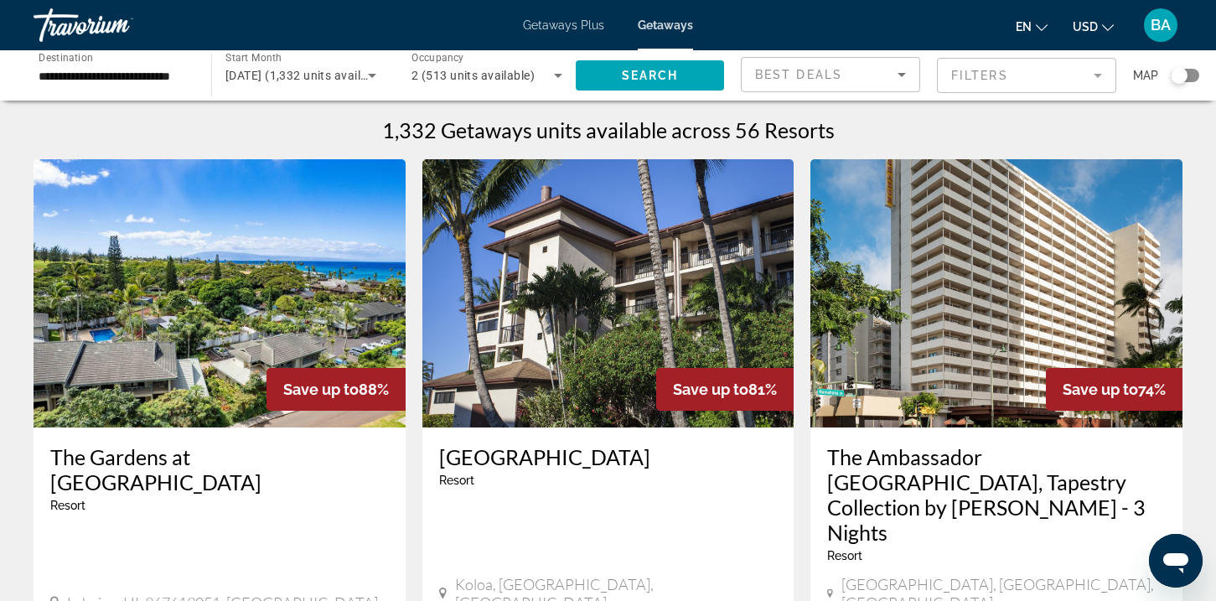
click at [345, 80] on span "September 2025 (1,332 units available)" at bounding box center [306, 75] width 163 height 13
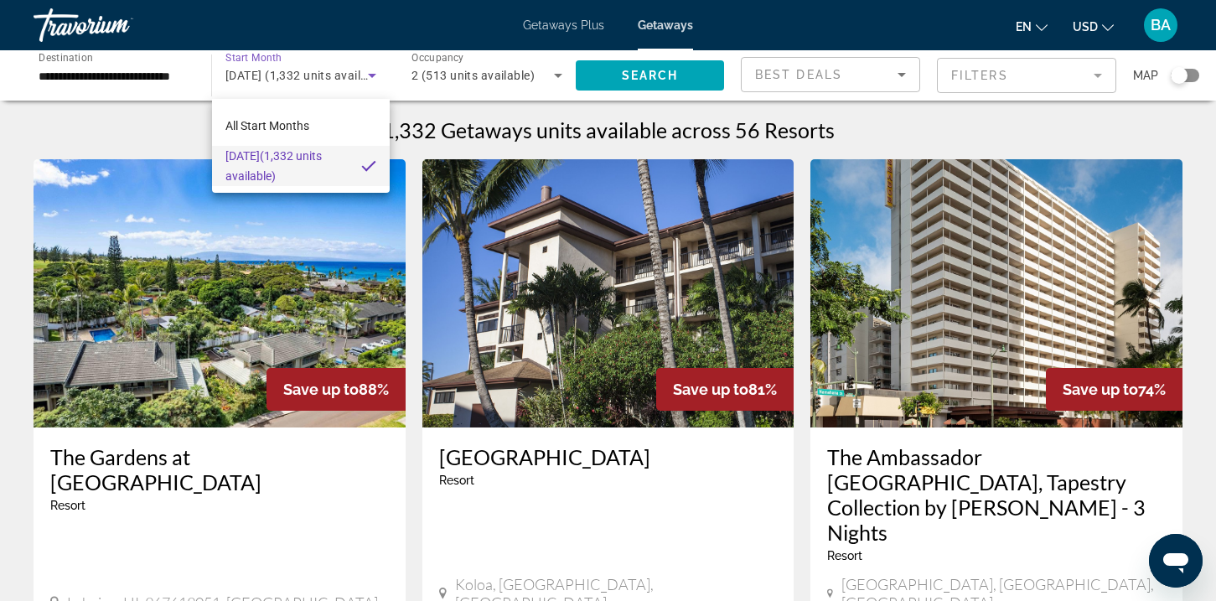
click at [420, 59] on div at bounding box center [608, 300] width 1216 height 601
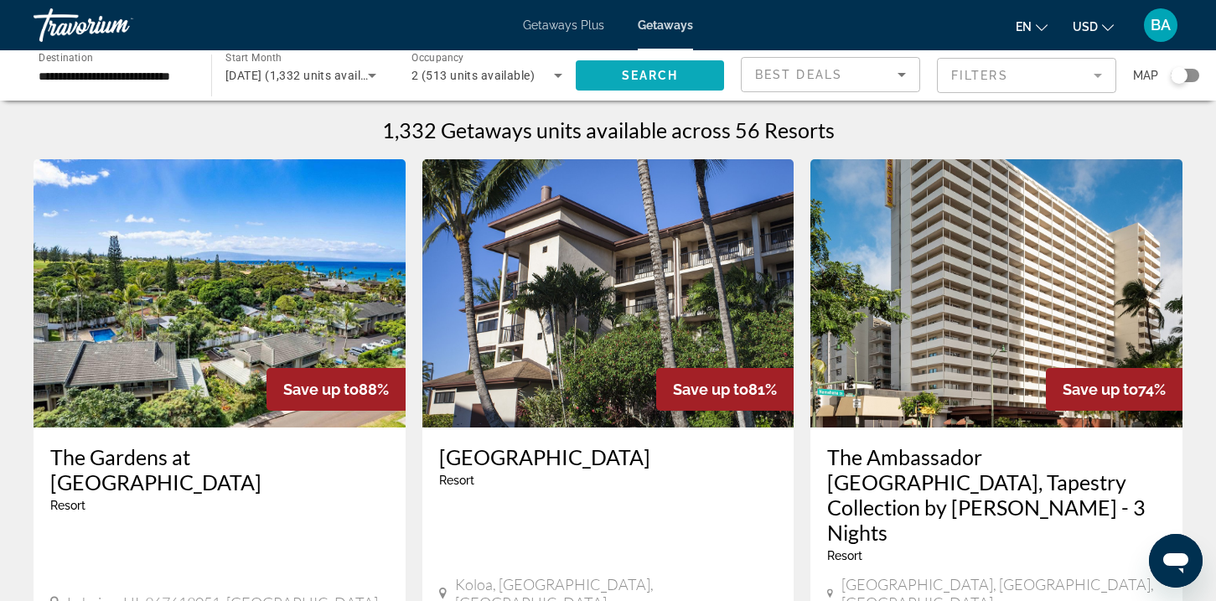
click at [650, 75] on span "Search" at bounding box center [650, 75] width 57 height 13
click at [982, 90] on mat-form-field "Filters" at bounding box center [1026, 75] width 179 height 35
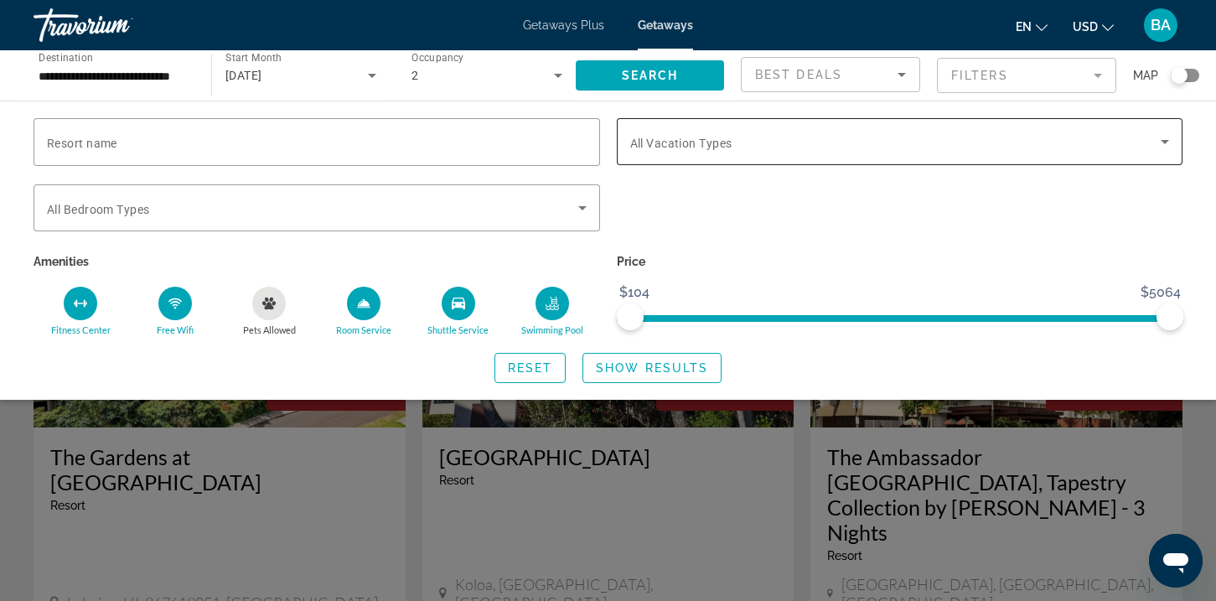
click at [673, 137] on span "All Vacation Types" at bounding box center [681, 143] width 102 height 13
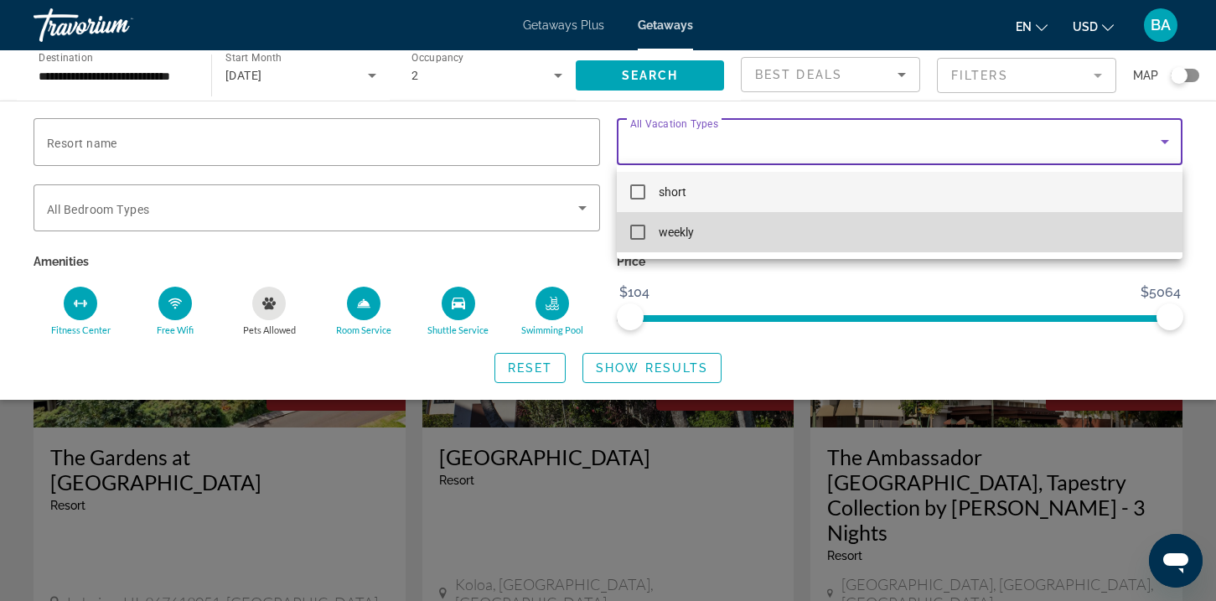
click at [705, 230] on mat-option "weekly" at bounding box center [900, 232] width 566 height 40
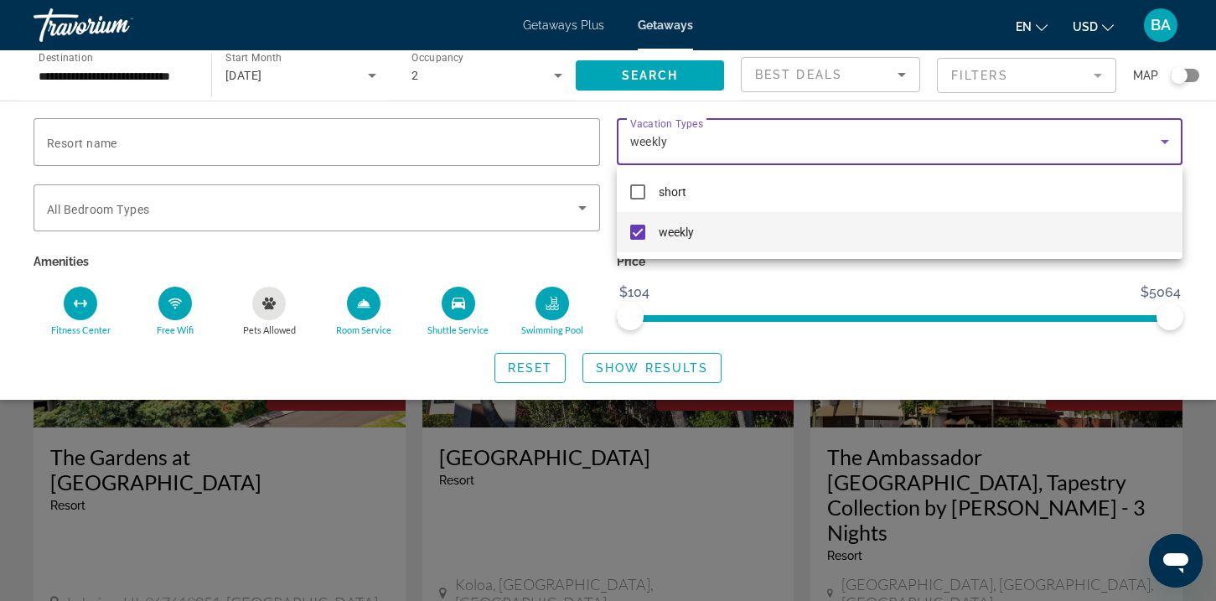
click at [357, 204] on div at bounding box center [608, 300] width 1216 height 601
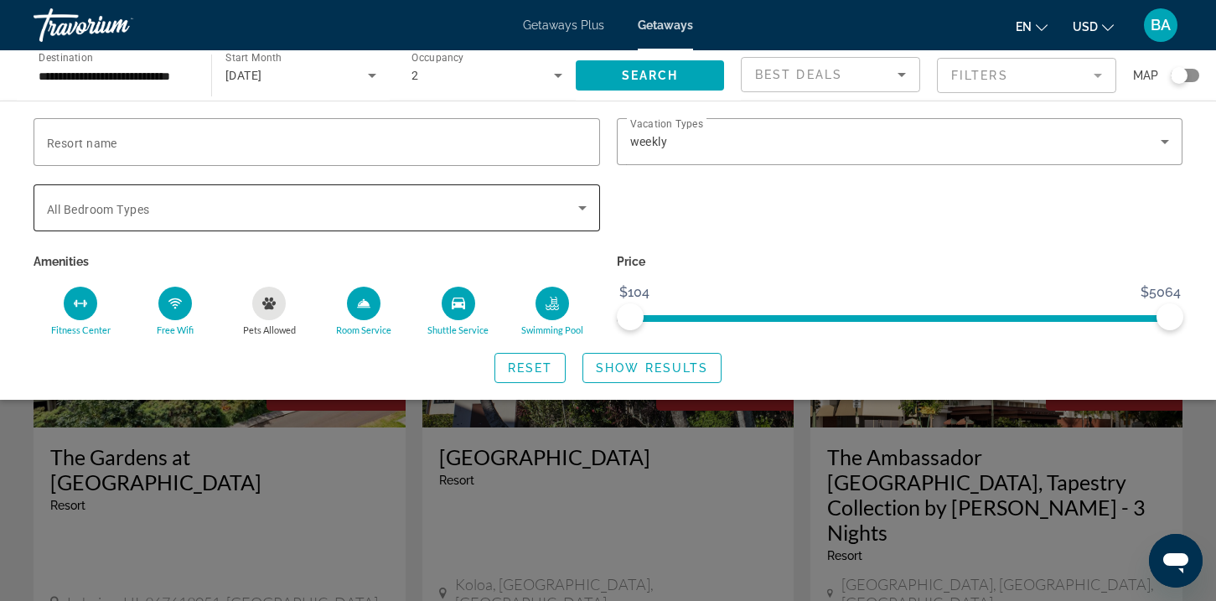
click at [355, 217] on div "Search widget" at bounding box center [317, 207] width 540 height 47
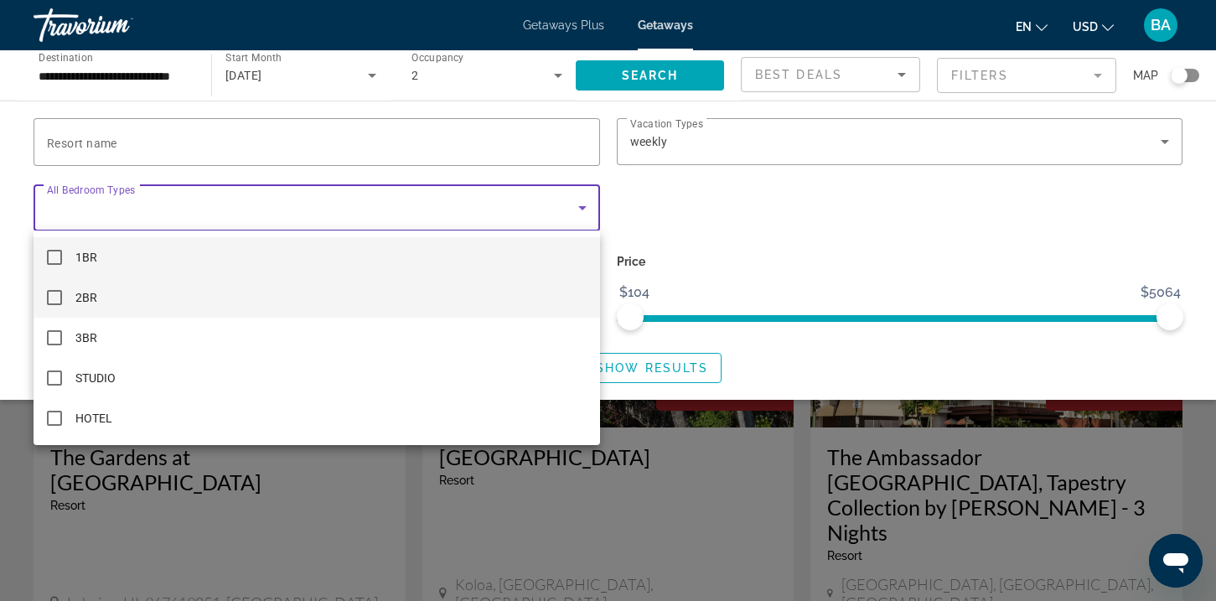
click at [333, 281] on mat-option "2BR" at bounding box center [317, 297] width 566 height 40
click at [331, 261] on mat-option "1BR" at bounding box center [317, 257] width 566 height 40
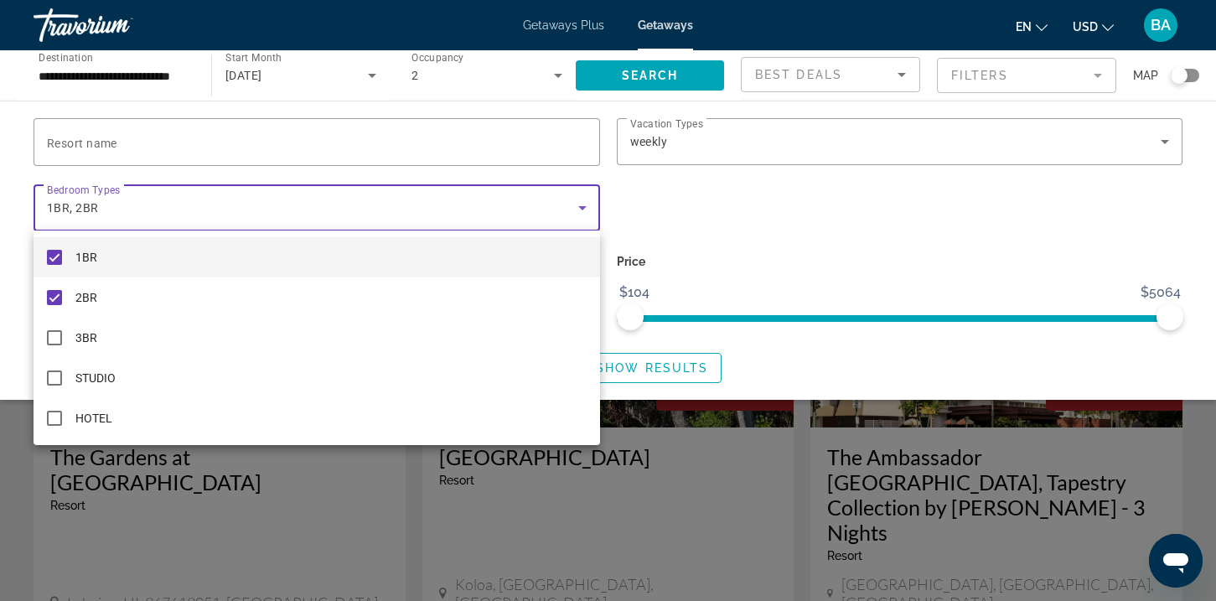
click at [680, 65] on div at bounding box center [608, 300] width 1216 height 601
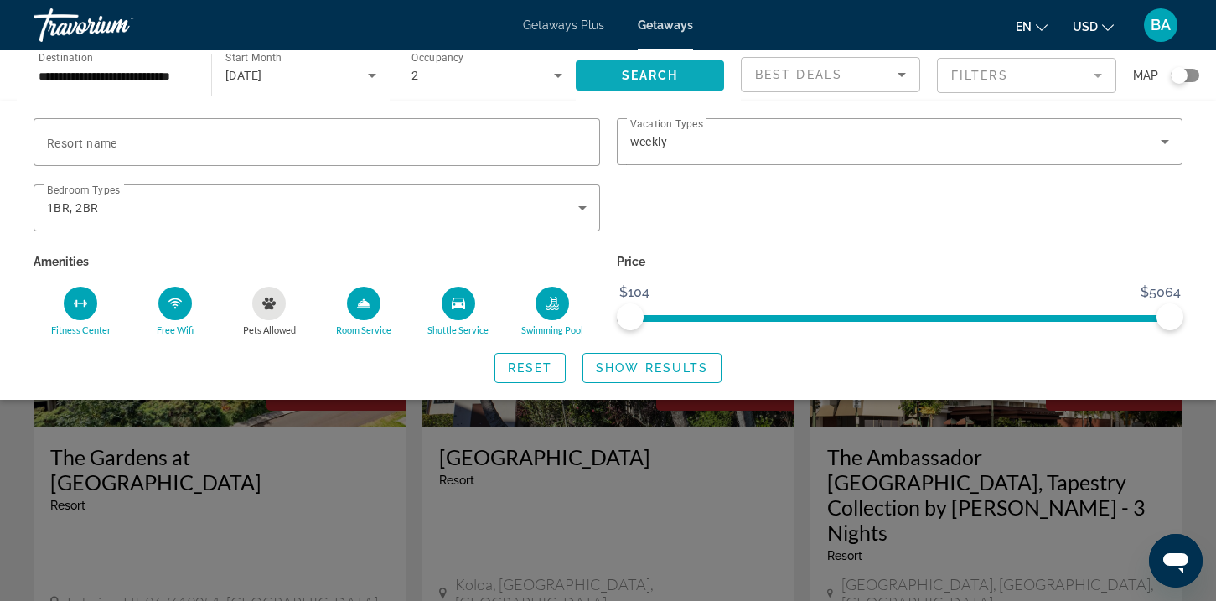
click at [669, 75] on span "Search" at bounding box center [650, 75] width 57 height 13
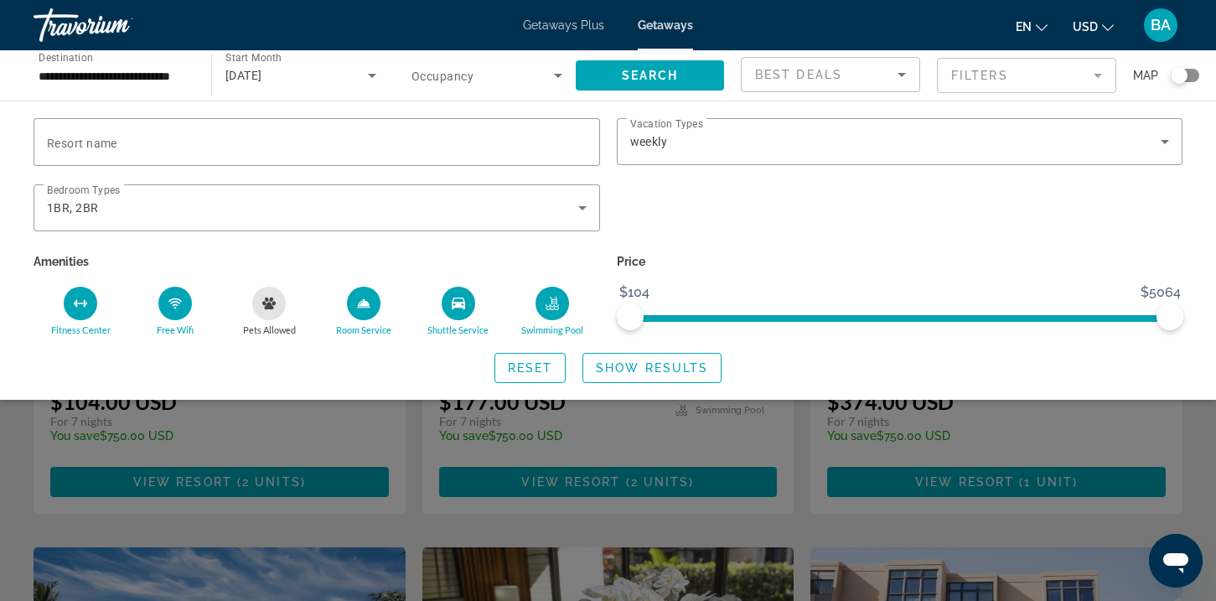
scroll to position [222, 0]
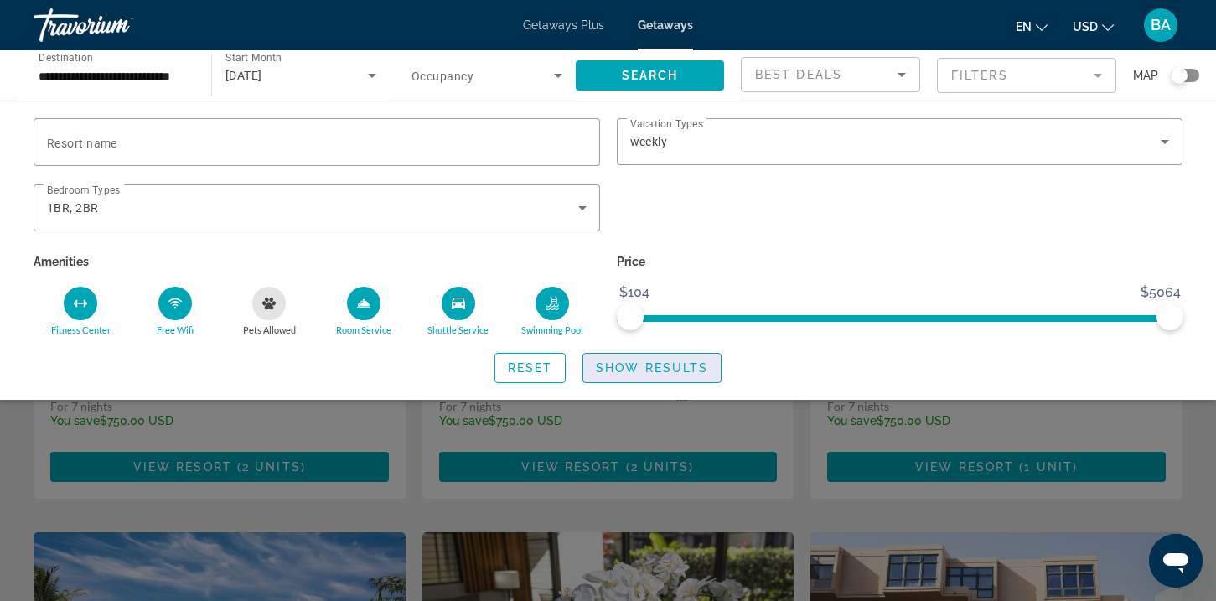
click at [607, 372] on span "Show Results" at bounding box center [652, 367] width 112 height 13
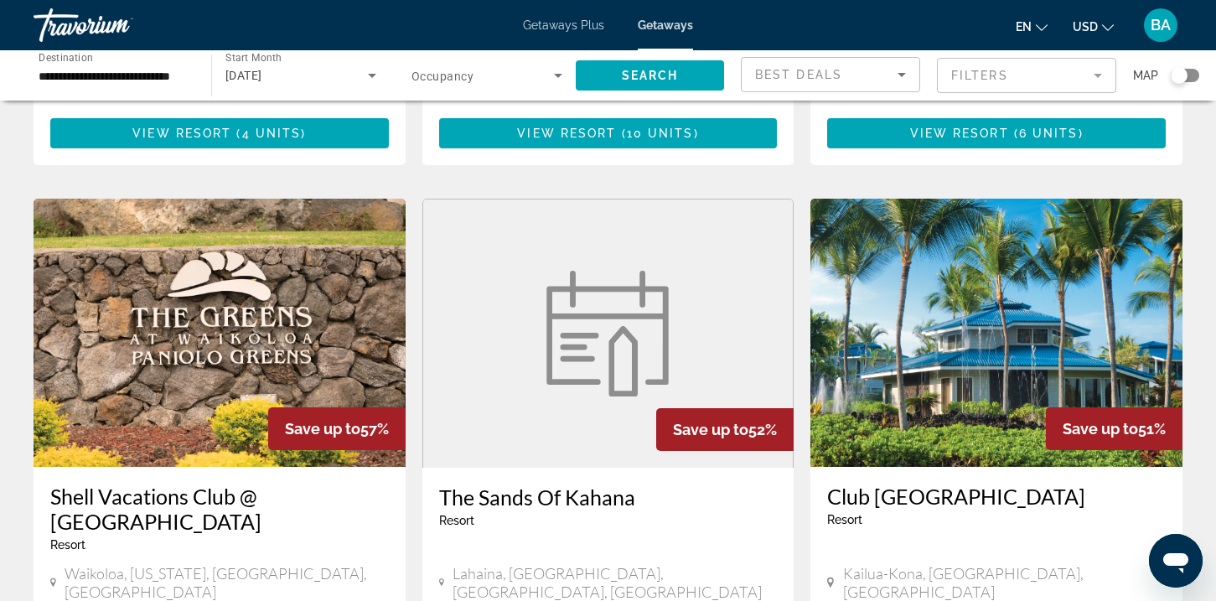
scroll to position [1901, 0]
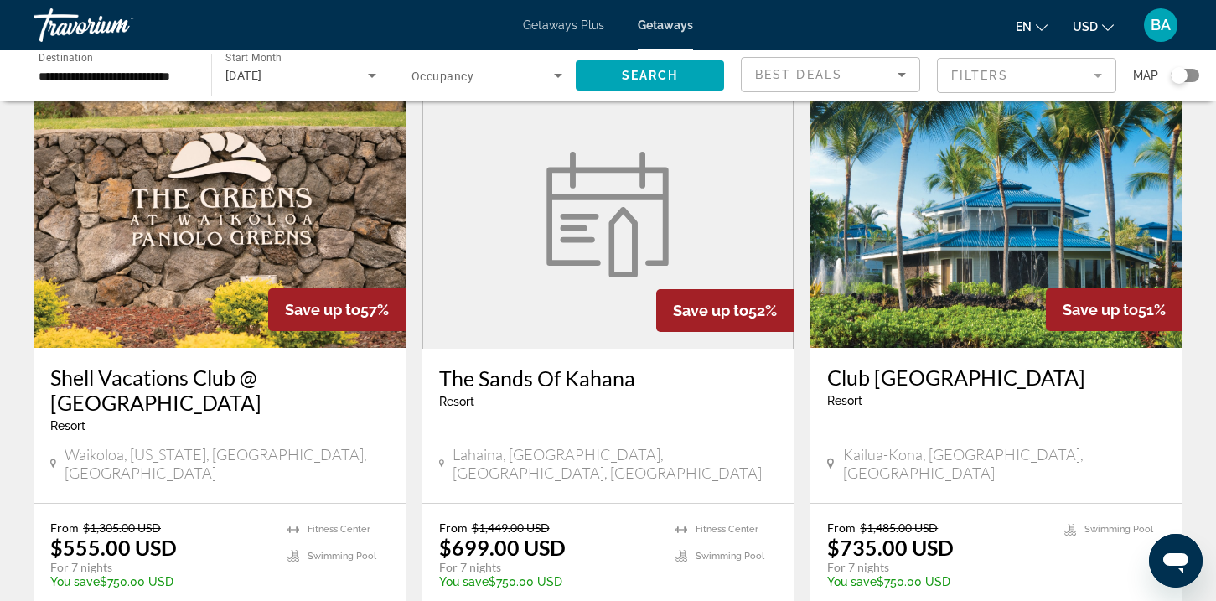
click at [918, 191] on img "Main content" at bounding box center [996, 214] width 372 height 268
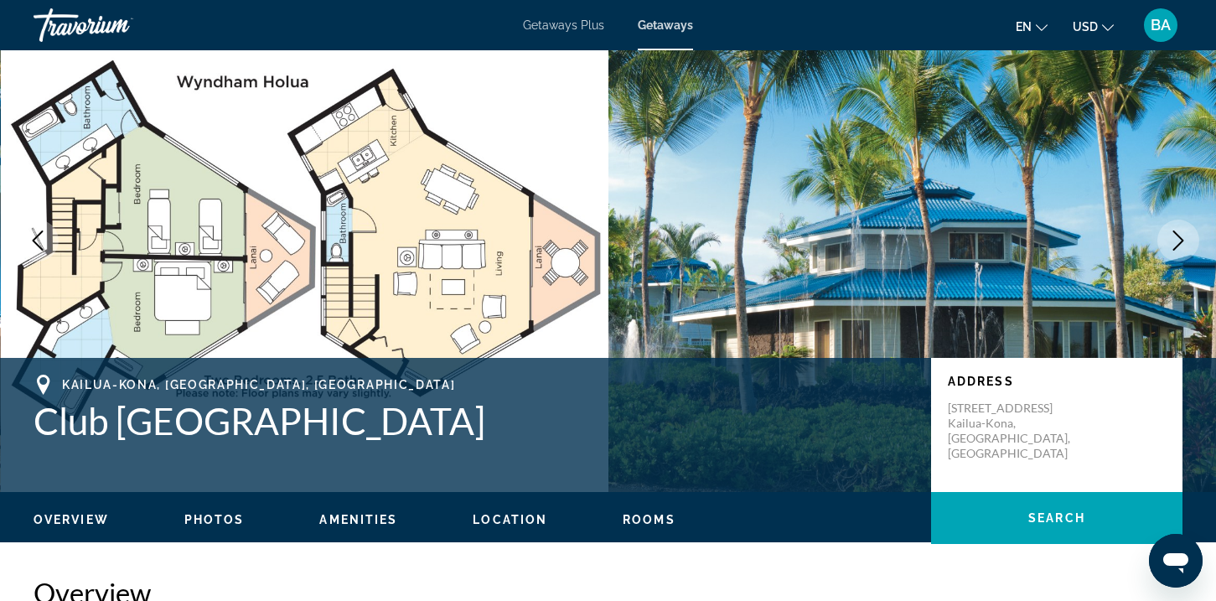
scroll to position [63, 0]
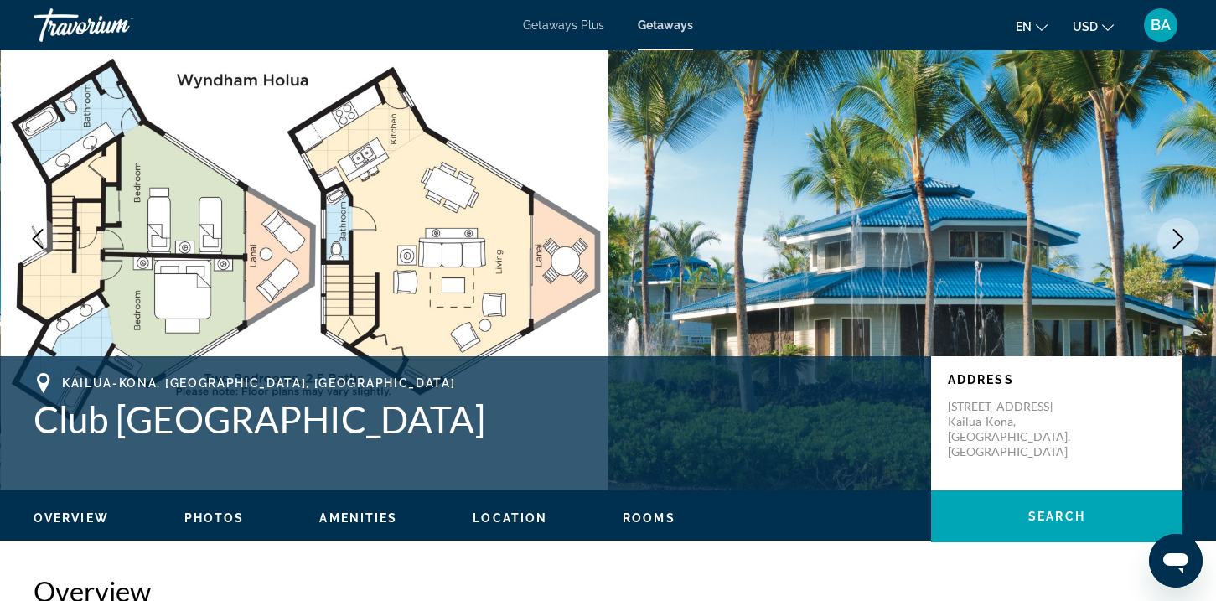
drag, startPoint x: 494, startPoint y: 518, endPoint x: 517, endPoint y: 553, distance: 41.8
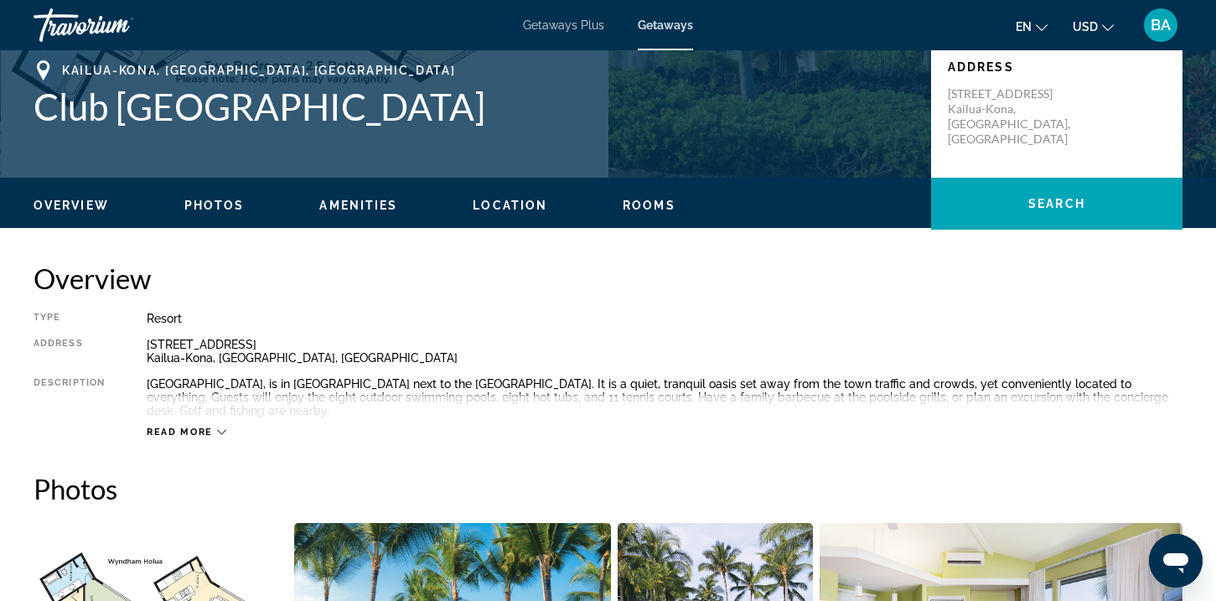
scroll to position [353, 0]
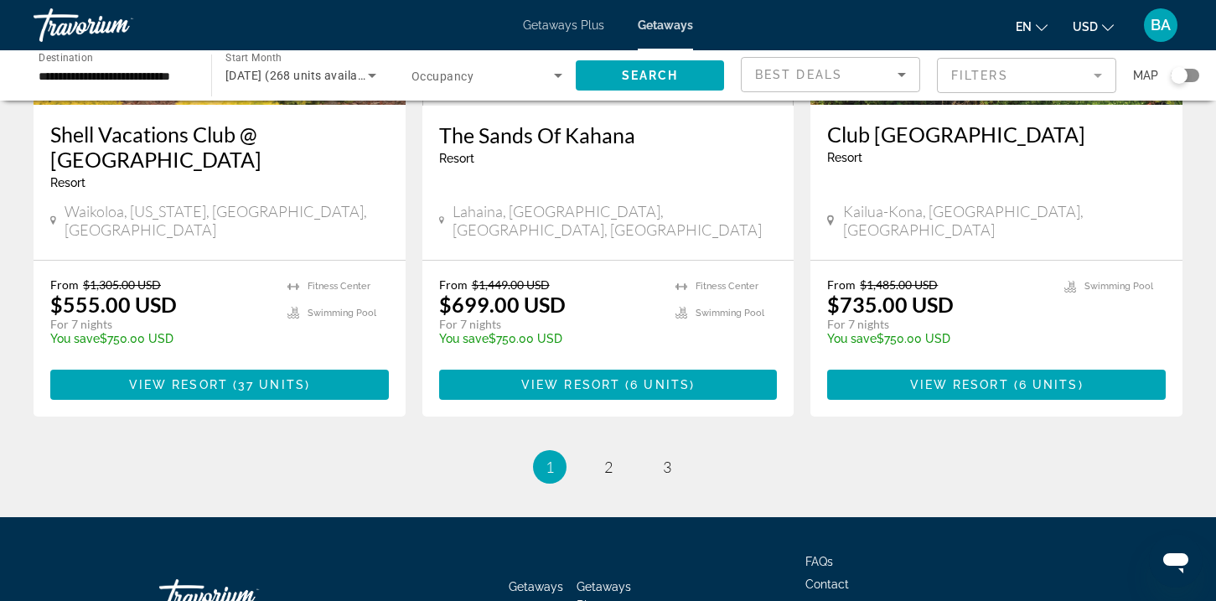
scroll to position [2160, 0]
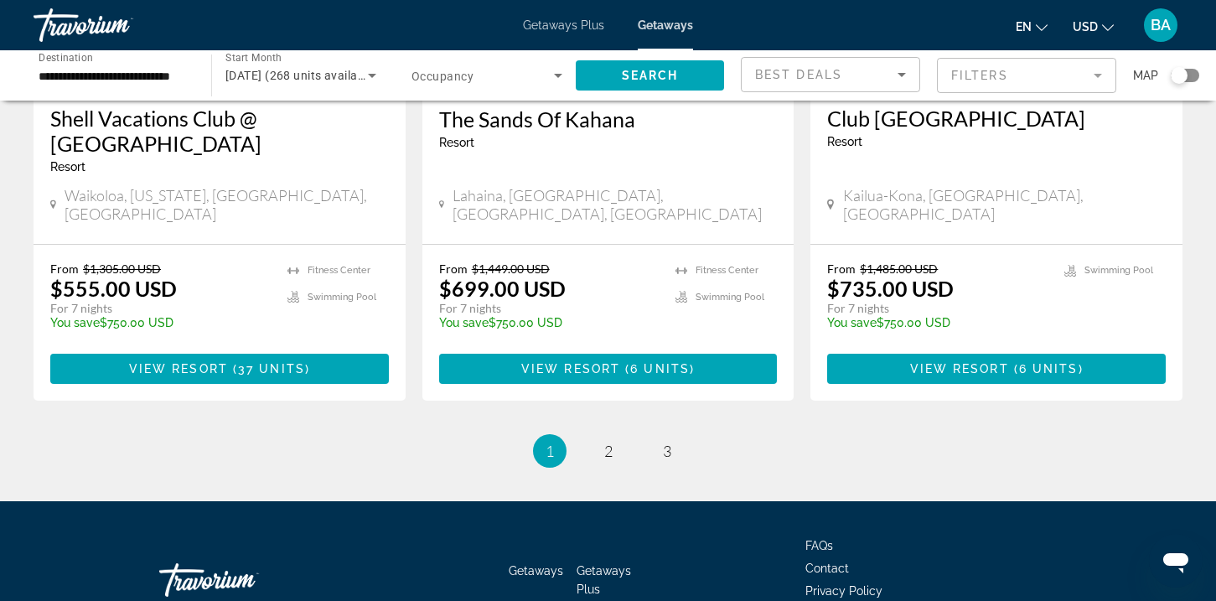
click at [596, 434] on ul "1 / 3 You're on page 1 page 2 page 3" at bounding box center [608, 451] width 1149 height 34
click at [607, 442] on span "2" at bounding box center [608, 451] width 8 height 18
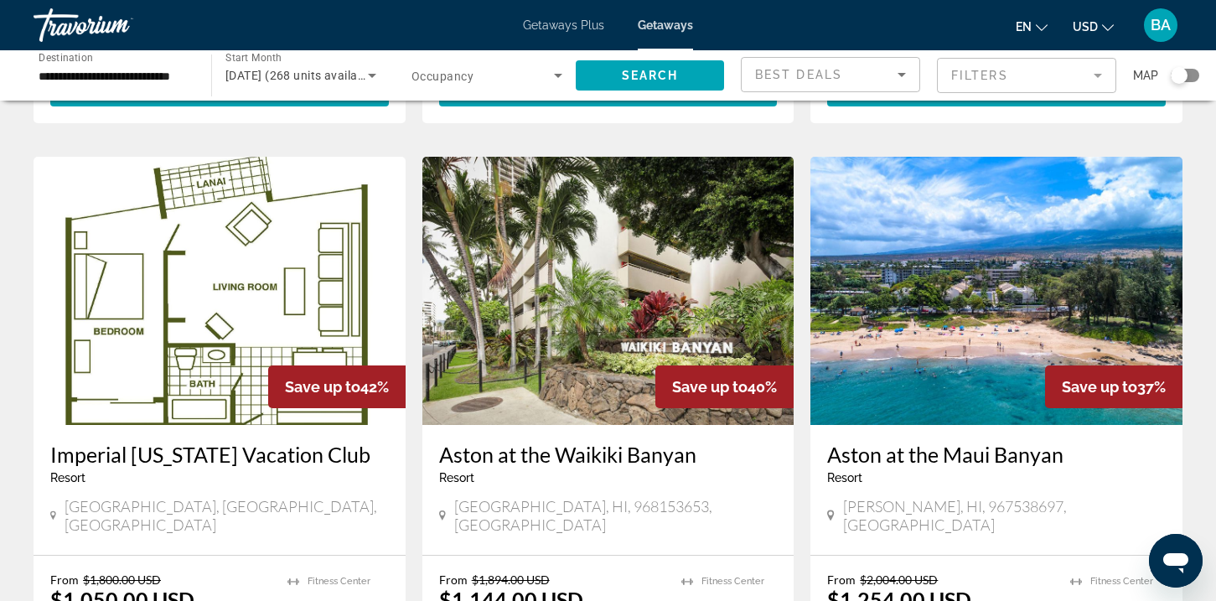
scroll to position [1770, 0]
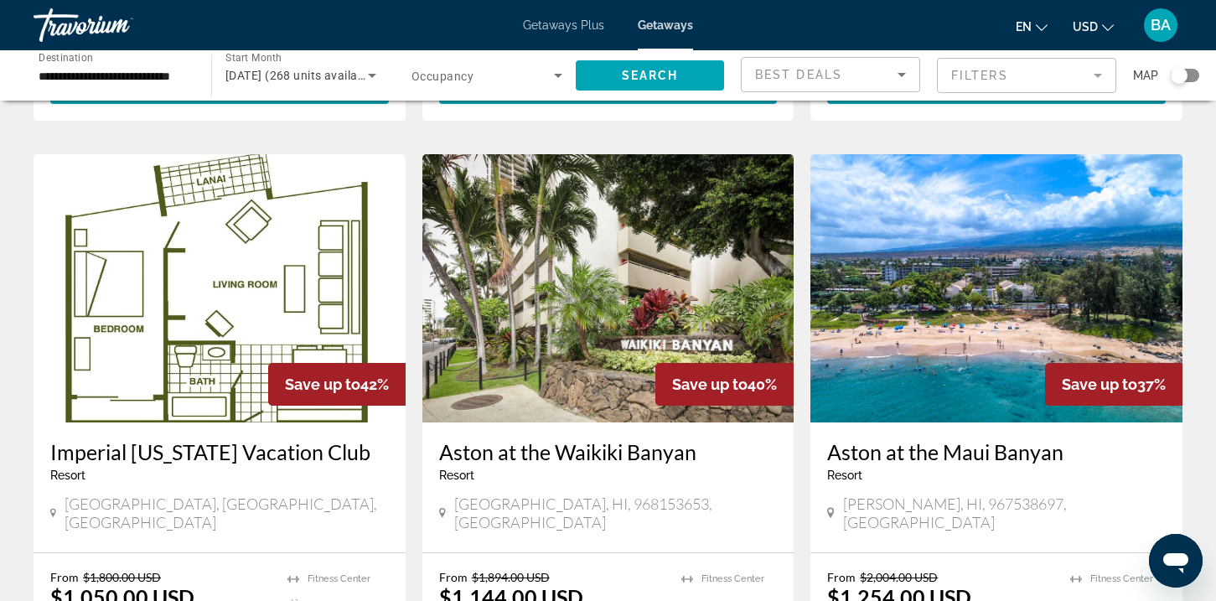
click at [912, 338] on img "Main content" at bounding box center [996, 288] width 372 height 268
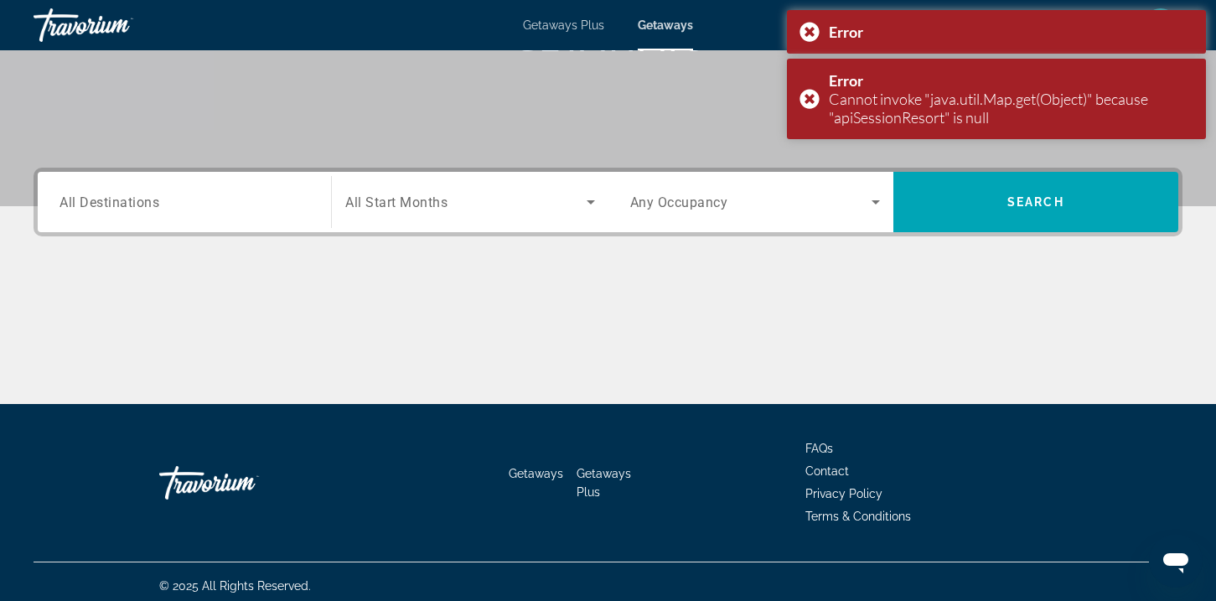
scroll to position [305, 0]
